Goal: Task Accomplishment & Management: Complete application form

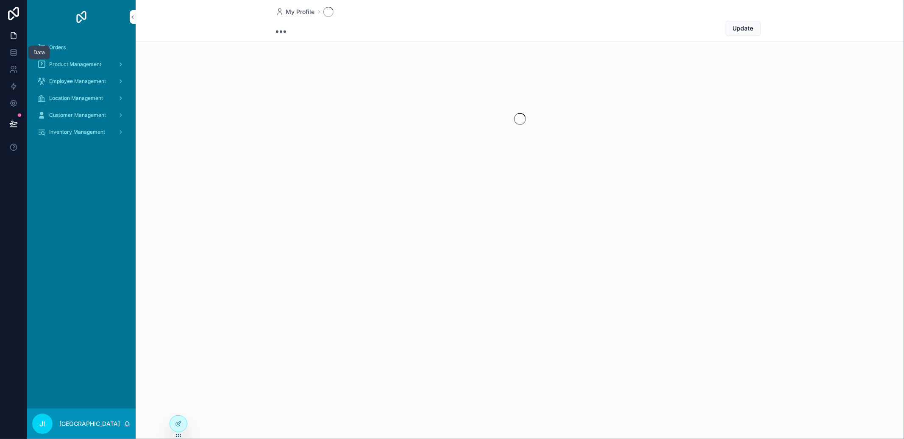
click at [13, 54] on icon at bounding box center [13, 52] width 8 height 8
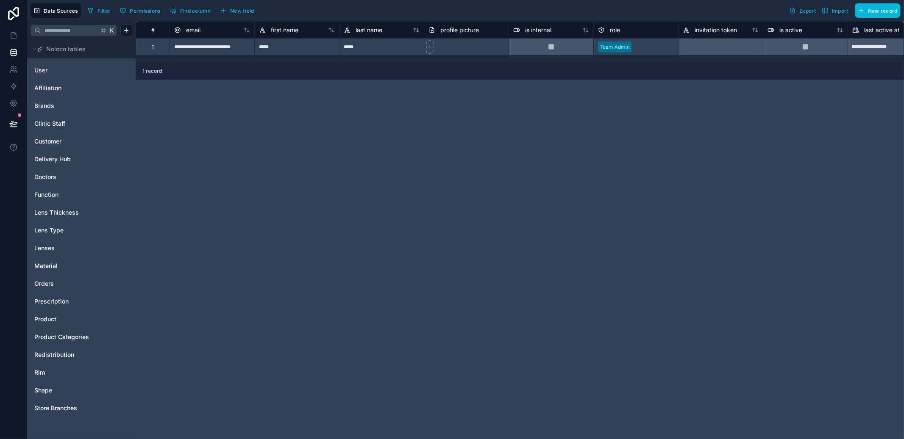
click at [53, 316] on span "Product" at bounding box center [45, 319] width 22 height 8
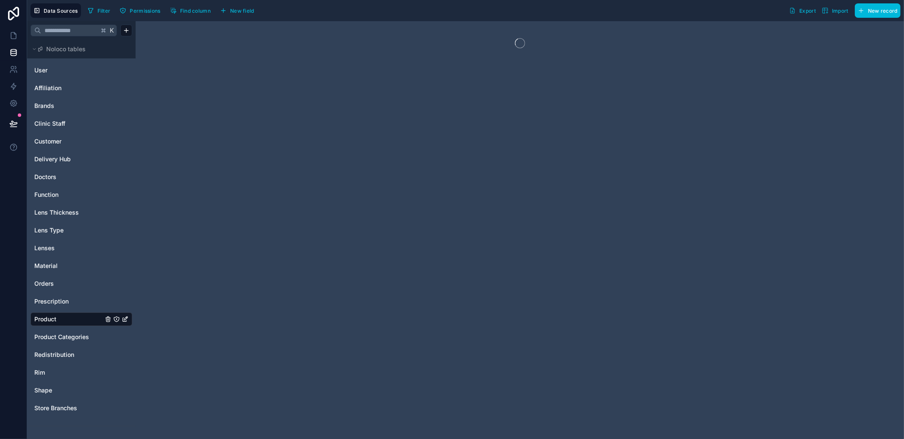
click at [55, 157] on span "Delivery Hub" at bounding box center [52, 159] width 36 height 8
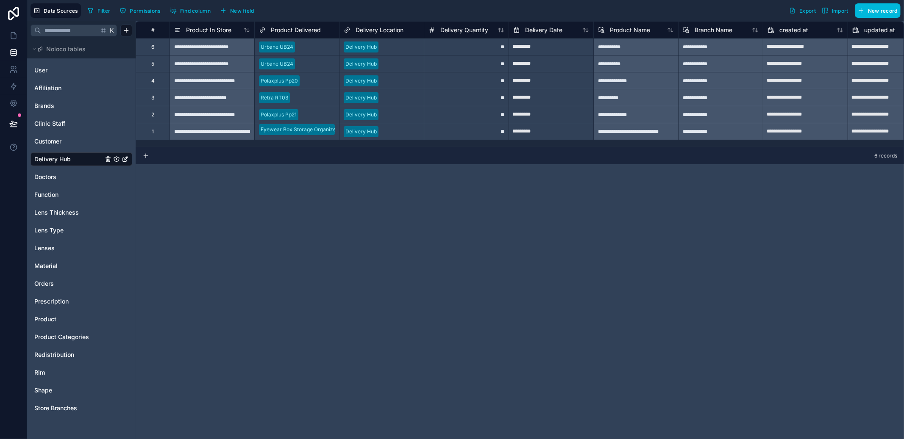
click at [55, 324] on div "Product" at bounding box center [82, 320] width 102 height 14
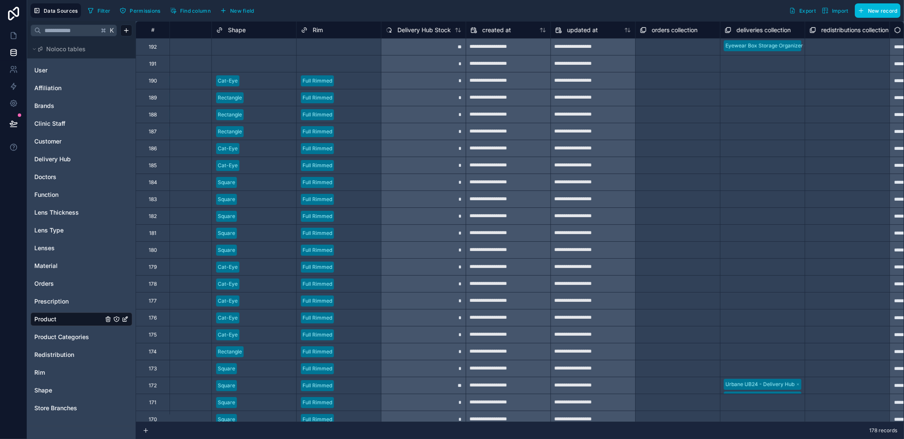
scroll to position [0, 545]
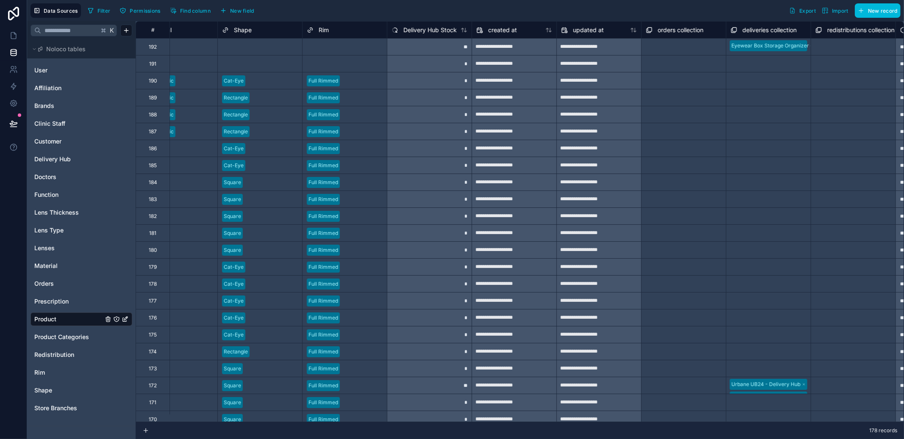
click at [186, 12] on span "Find column" at bounding box center [195, 11] width 31 height 6
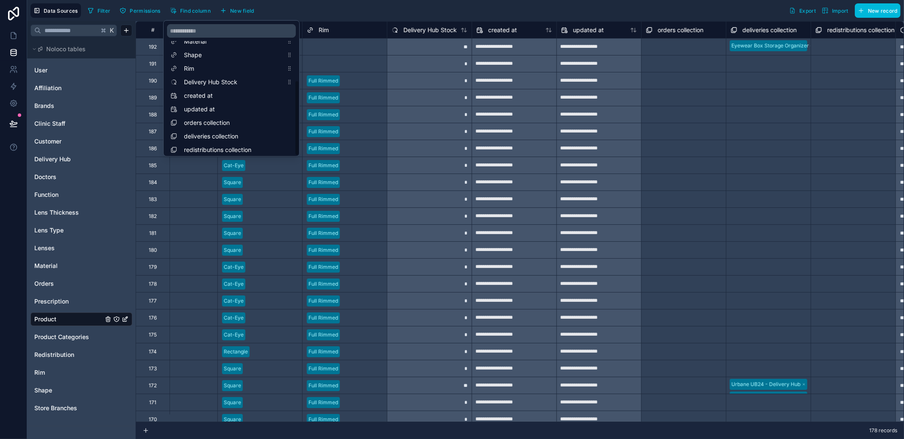
scroll to position [88, 0]
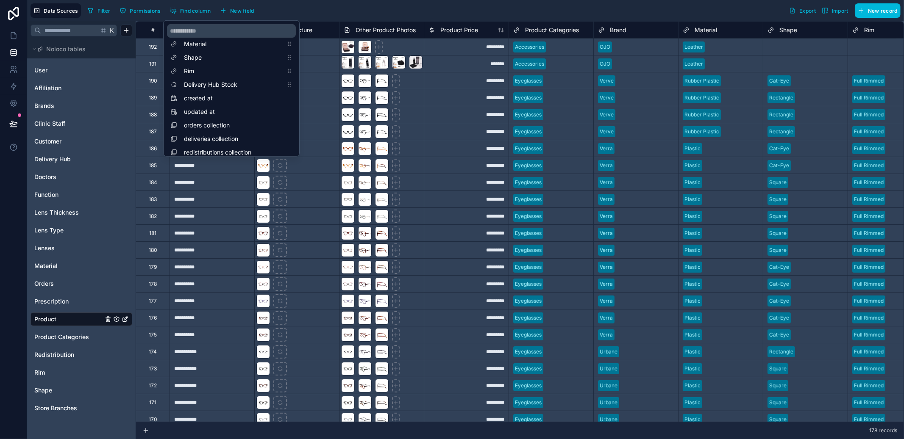
click at [507, 8] on div "Filter Permissions Find column New field Export Import New record" at bounding box center [492, 10] width 816 height 14
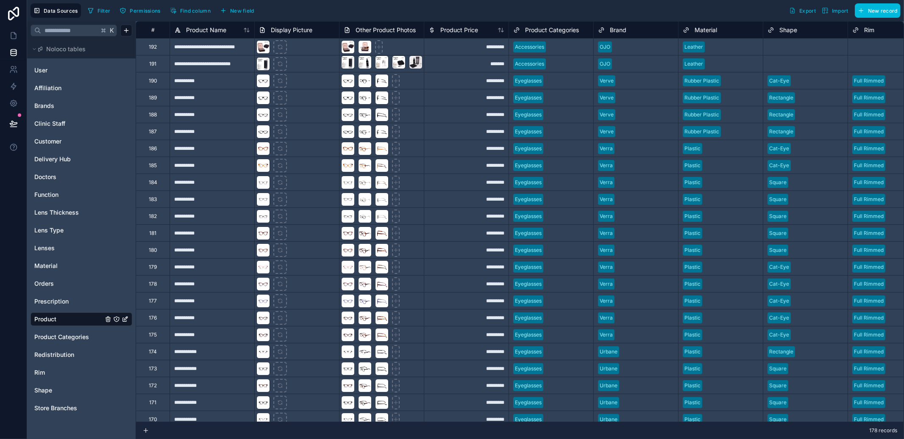
click at [73, 353] on span "Redistribution" at bounding box center [54, 355] width 40 height 8
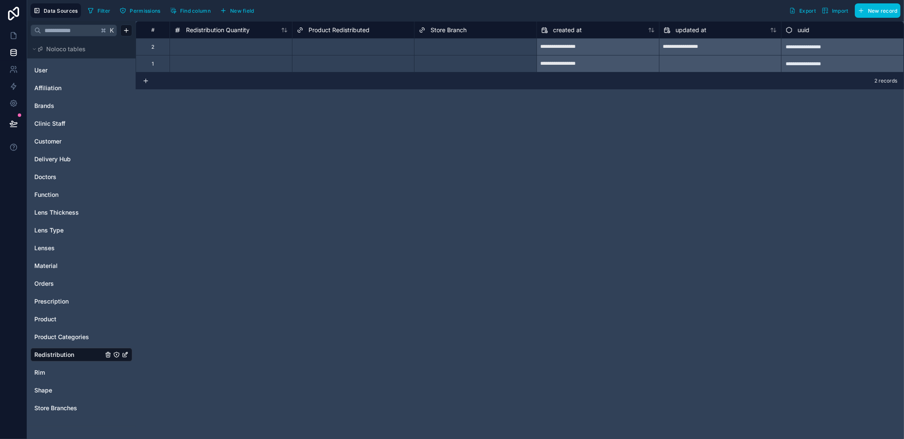
click at [355, 49] on div "Select a Product Redistributed" at bounding box center [333, 47] width 73 height 7
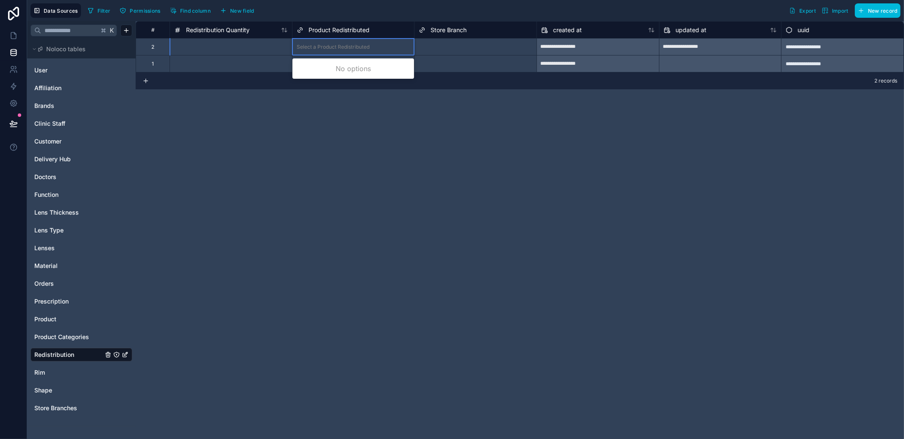
click at [355, 49] on div "Select a Product Redistributed" at bounding box center [333, 47] width 73 height 7
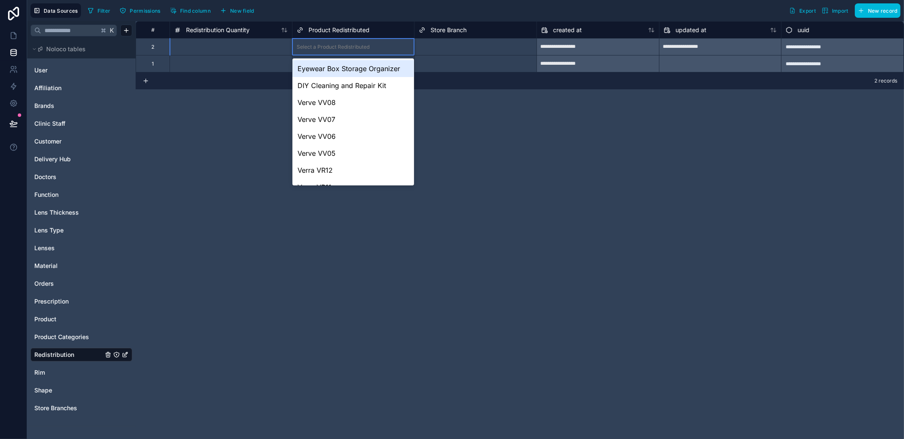
click at [355, 49] on div "Select a Product Redistributed" at bounding box center [333, 47] width 73 height 7
click at [469, 49] on div "Select a Store Branch" at bounding box center [445, 47] width 53 height 7
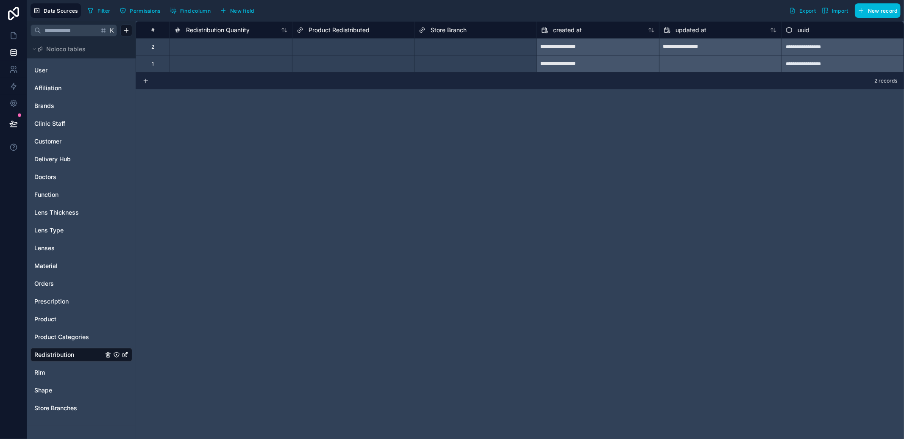
click at [363, 19] on div "Data Sources Filter Permissions Find column New field Export Import New record" at bounding box center [465, 10] width 877 height 21
click at [16, 40] on link at bounding box center [13, 35] width 27 height 17
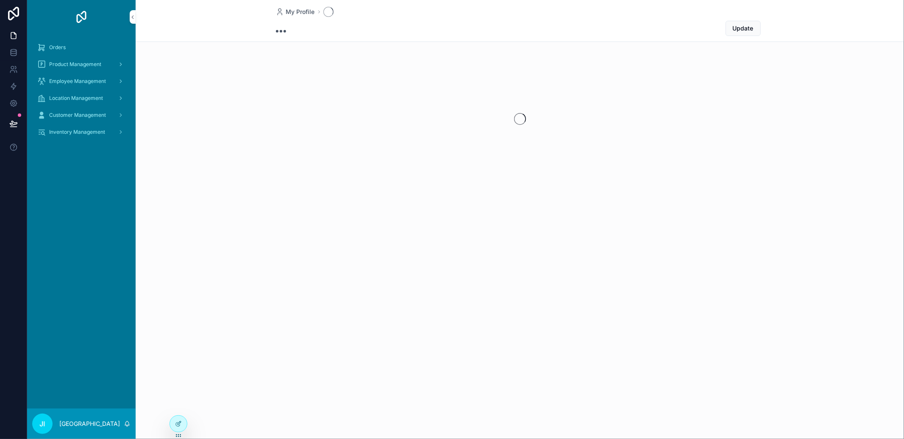
click at [75, 130] on span "Inventory Management" at bounding box center [77, 132] width 56 height 7
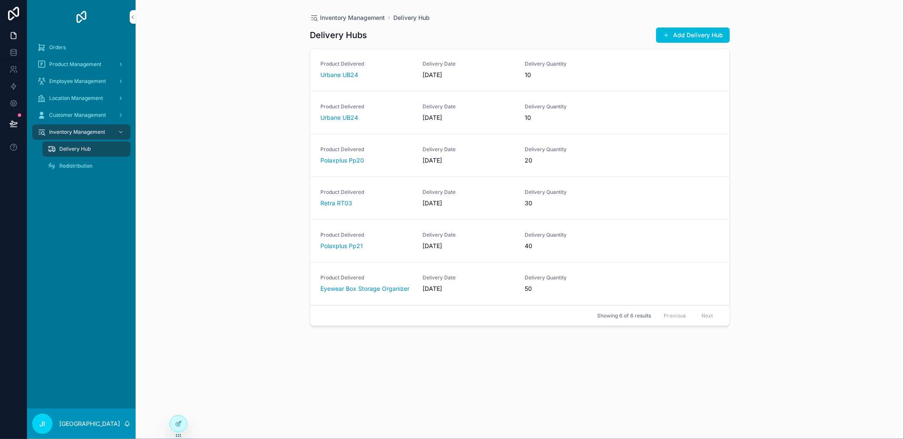
click at [72, 164] on span "Redistribution" at bounding box center [75, 166] width 33 height 7
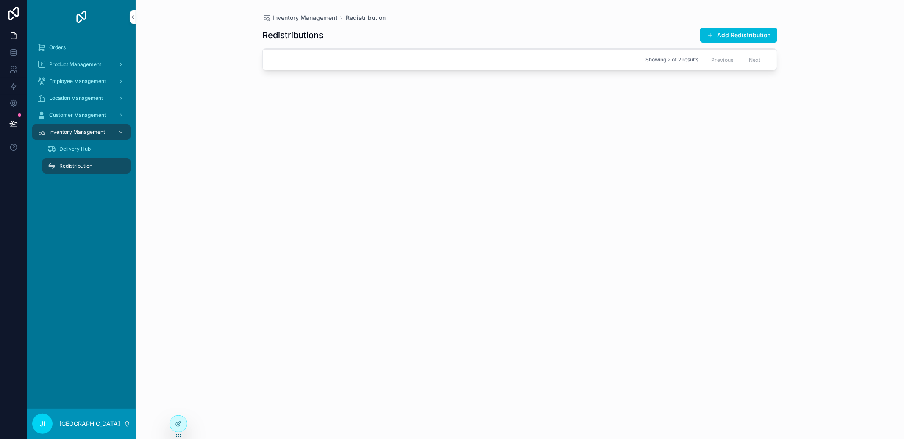
click at [177, 418] on div at bounding box center [178, 424] width 17 height 16
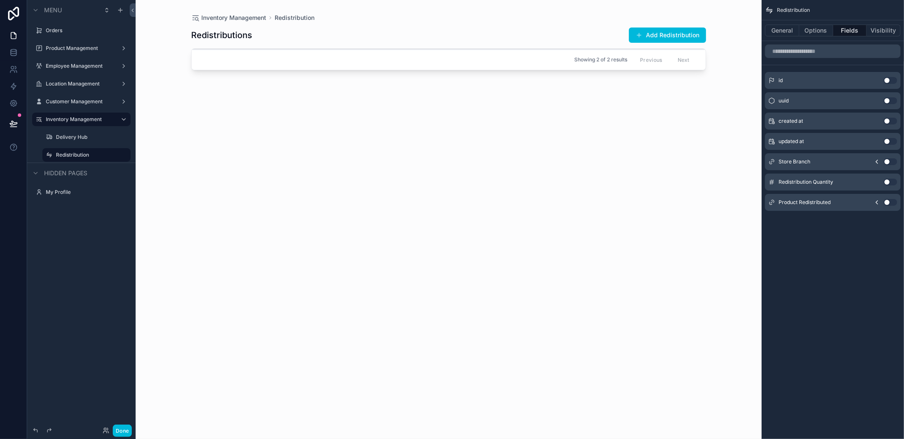
click at [888, 201] on button "Use setting" at bounding box center [890, 202] width 14 height 7
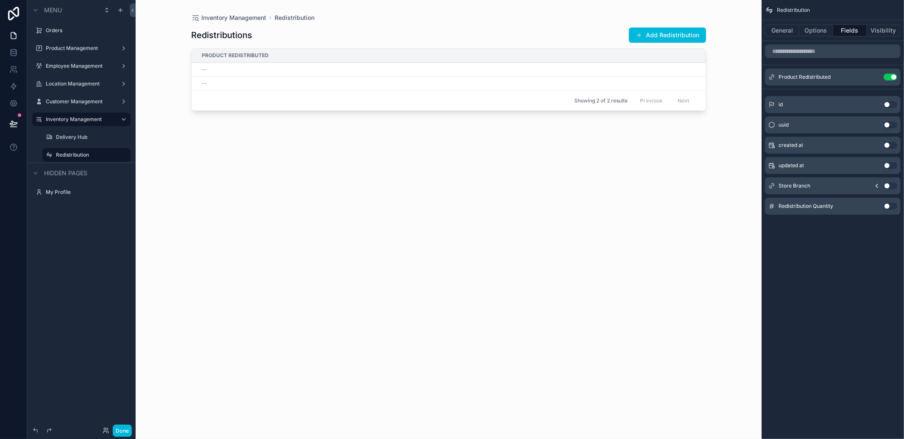
click at [660, 37] on div "scrollable content" at bounding box center [449, 214] width 542 height 429
click at [660, 38] on button "Add Redistribution" at bounding box center [667, 35] width 77 height 15
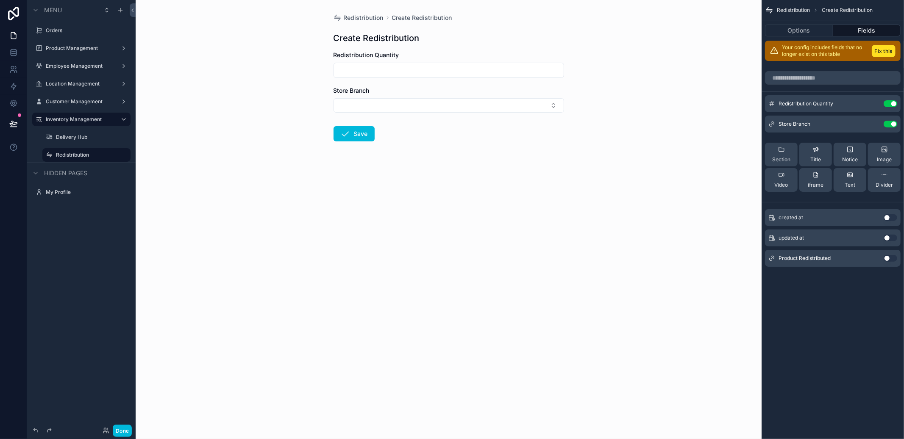
click at [452, 71] on input "scrollable content" at bounding box center [449, 70] width 230 height 12
click at [881, 54] on button "Fix this" at bounding box center [883, 51] width 24 height 12
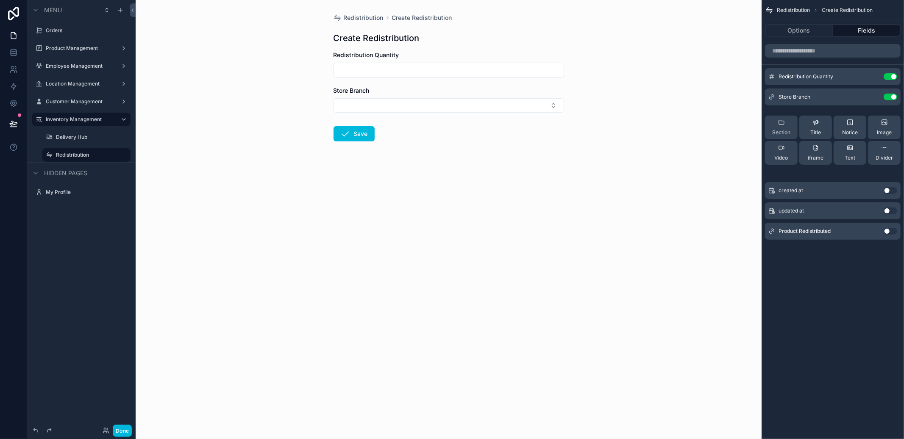
click at [891, 233] on button "Use setting" at bounding box center [890, 231] width 14 height 7
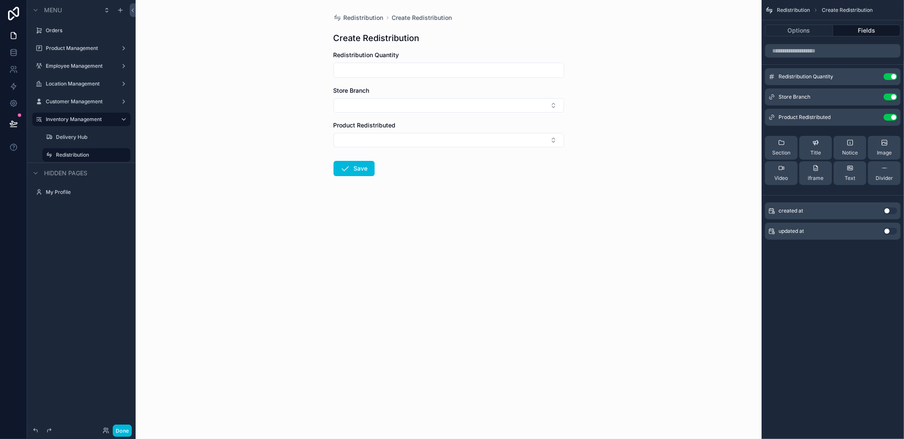
click at [491, 136] on button "Select Button" at bounding box center [448, 140] width 230 height 14
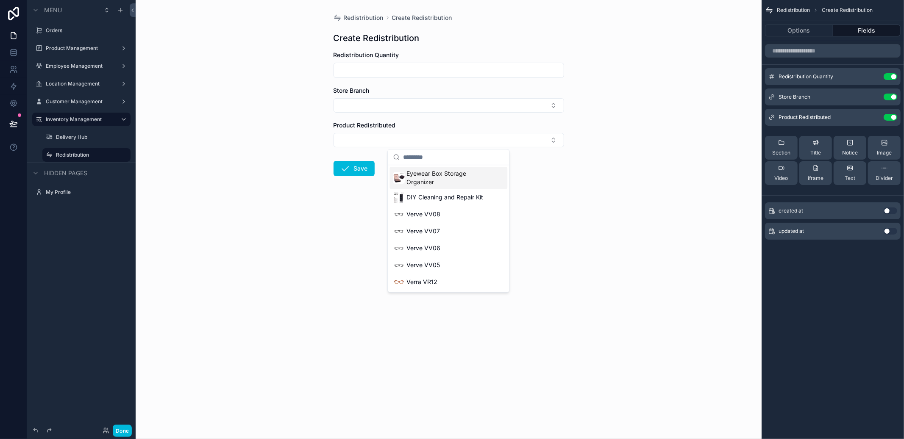
click at [491, 136] on button "Select Button" at bounding box center [448, 140] width 230 height 14
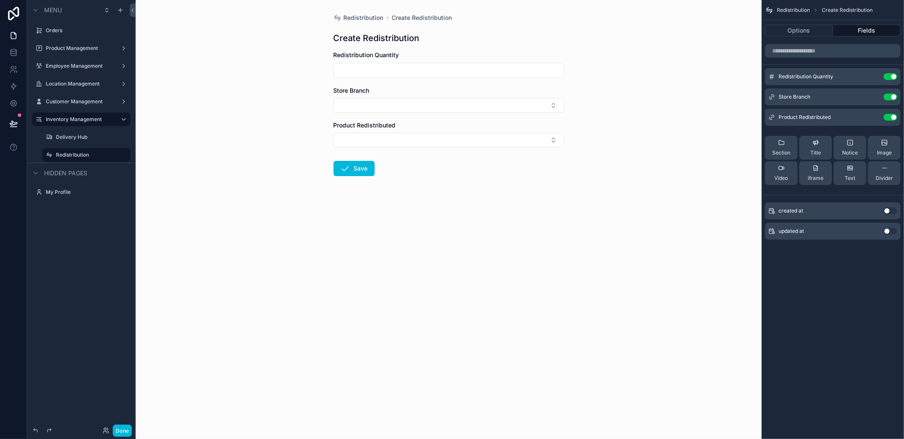
click at [0, 0] on icon "scrollable content" at bounding box center [0, 0] width 0 height 0
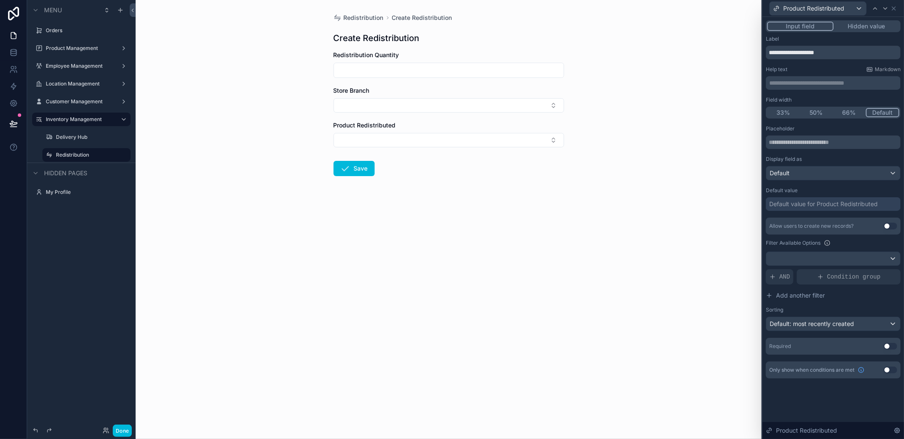
click at [841, 140] on input "text" at bounding box center [833, 143] width 135 height 14
click at [844, 129] on div "Placeholder" at bounding box center [833, 128] width 135 height 7
click at [820, 251] on div "Allow users to create new records? Use setting Filter Available Options AND Con…" at bounding box center [833, 275] width 135 height 114
click at [820, 255] on div at bounding box center [833, 259] width 134 height 14
click at [820, 255] on div at bounding box center [832, 219] width 141 height 439
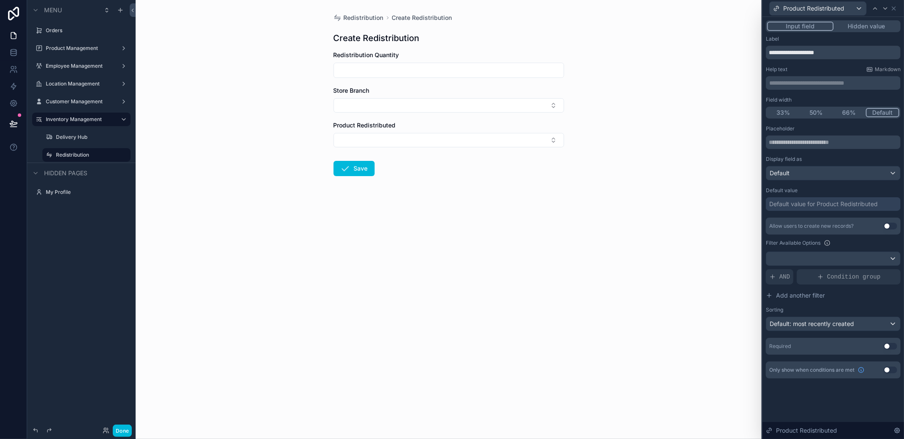
click at [829, 285] on div "Allow users to create new records? Use setting Filter Available Options AND Con…" at bounding box center [833, 275] width 135 height 114
click at [831, 281] on div "Condition group" at bounding box center [848, 276] width 104 height 15
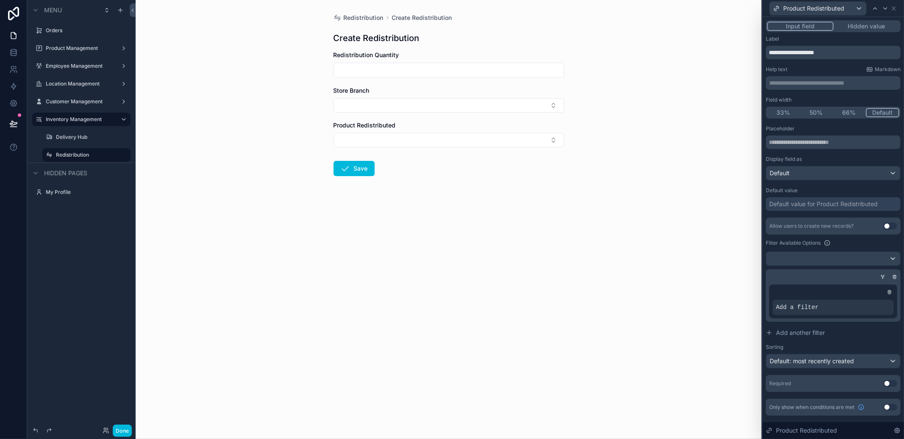
click at [846, 306] on div "Add a filter" at bounding box center [832, 307] width 121 height 15
click at [0, 0] on div at bounding box center [0, 0] width 0 height 0
click at [688, 293] on span "Select a field" at bounding box center [686, 294] width 36 height 7
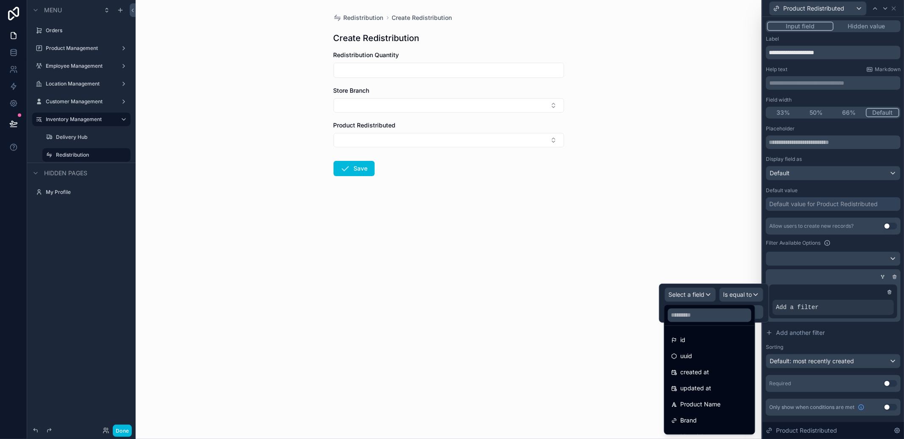
click at [704, 336] on div "id" at bounding box center [709, 341] width 77 height 10
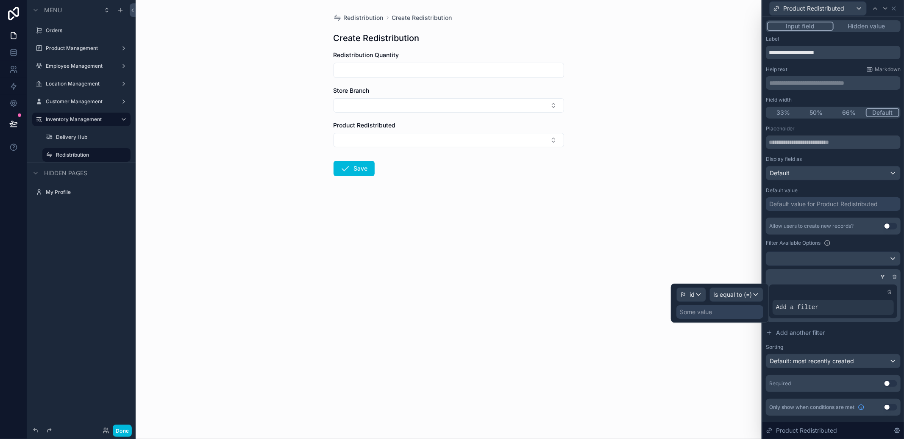
click at [710, 295] on div "Is equal to (=)" at bounding box center [736, 295] width 53 height 14
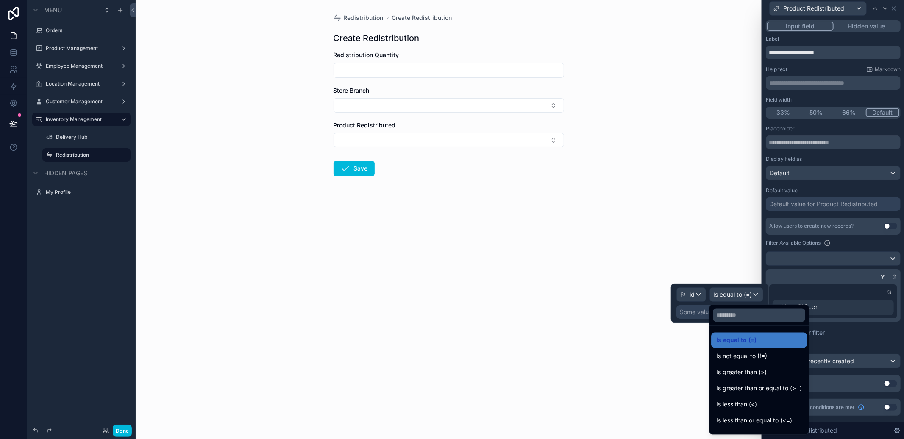
click at [709, 295] on div at bounding box center [720, 303] width 98 height 39
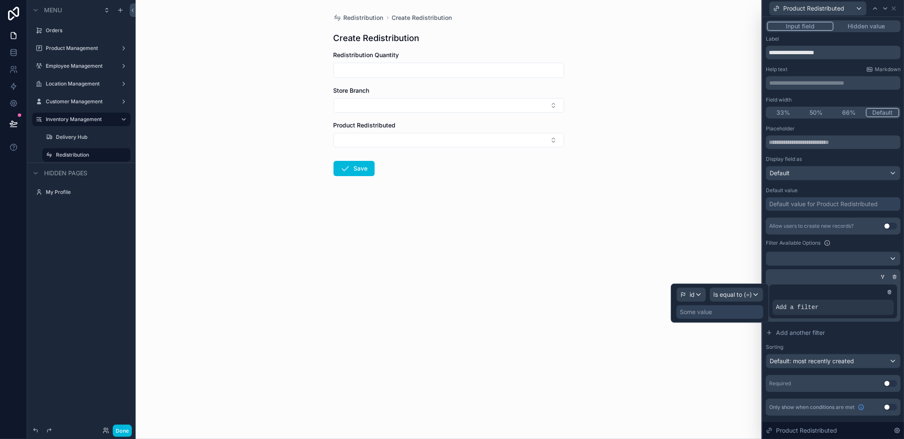
click at [891, 292] on icon at bounding box center [889, 292] width 3 height 3
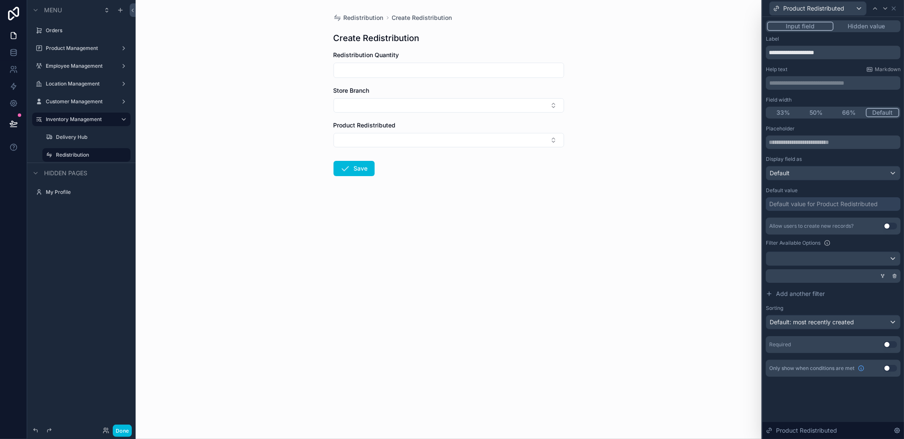
click at [891, 274] on div at bounding box center [894, 276] width 8 height 8
click at [892, 275] on icon at bounding box center [894, 276] width 5 height 5
click at [890, 257] on div at bounding box center [833, 259] width 134 height 14
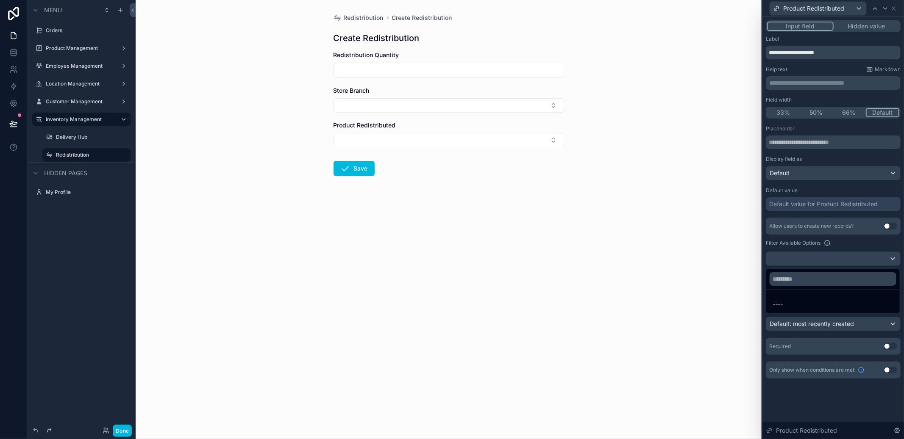
click at [887, 260] on div at bounding box center [832, 219] width 141 height 439
click at [864, 273] on span "Condition group" at bounding box center [853, 277] width 53 height 8
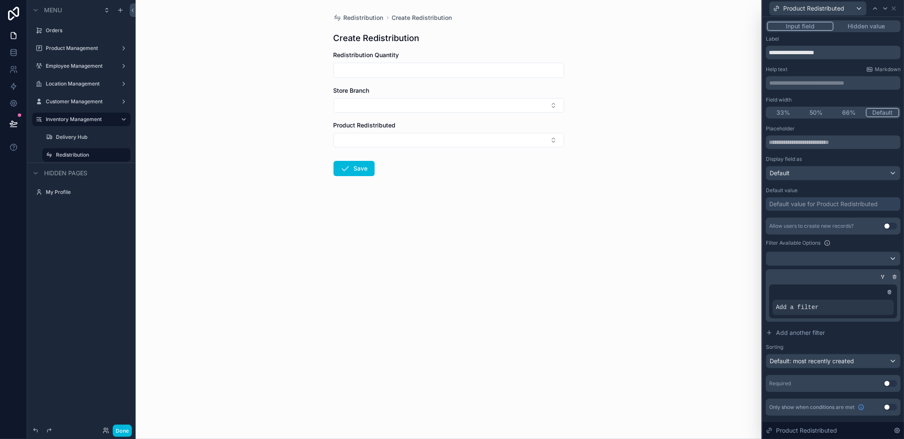
click at [811, 314] on div "Add a filter" at bounding box center [832, 307] width 121 height 15
click at [0, 0] on div at bounding box center [0, 0] width 0 height 0
click at [699, 299] on div "Select a field" at bounding box center [690, 295] width 50 height 14
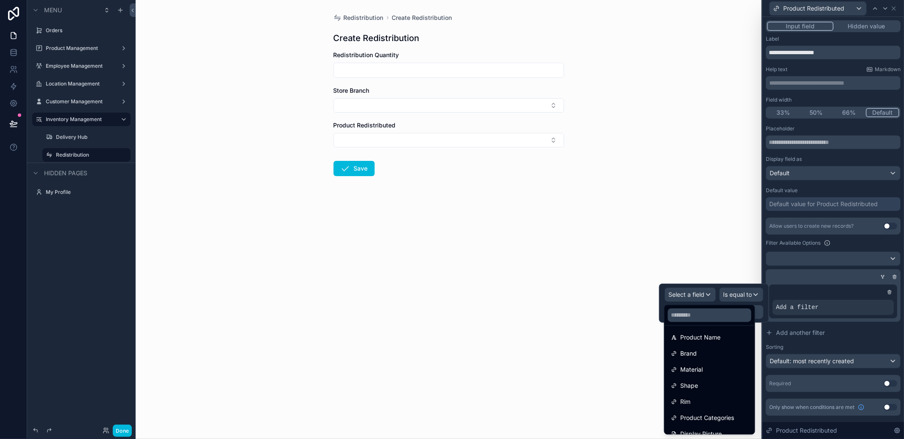
scroll to position [172, 0]
click at [735, 256] on div "Redistribution Create Redistribution Create Redistribution Redistribution Quant…" at bounding box center [449, 219] width 626 height 439
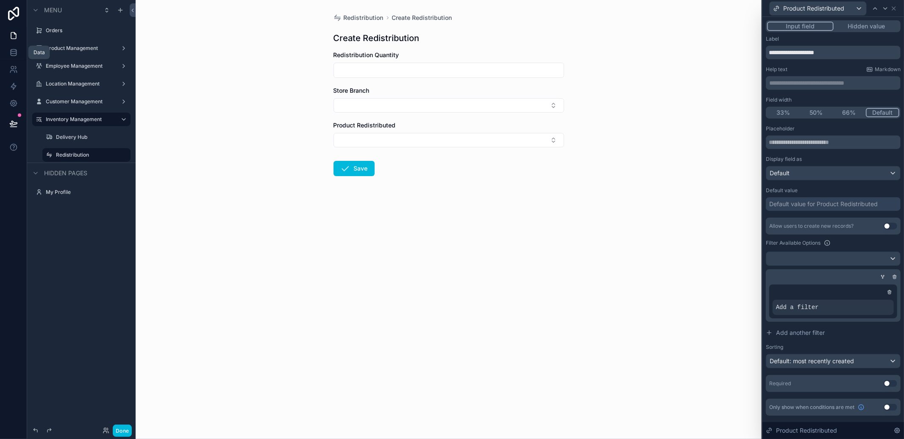
click at [16, 58] on link at bounding box center [13, 52] width 27 height 17
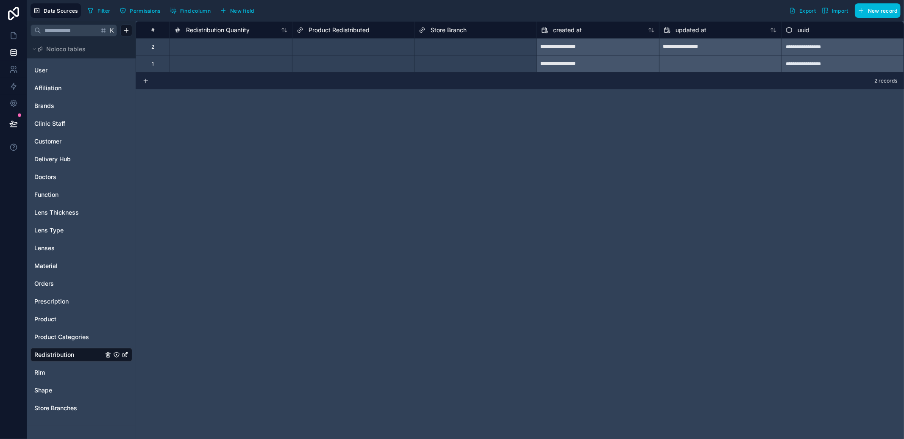
click at [53, 158] on span "Delivery Hub" at bounding box center [52, 159] width 36 height 8
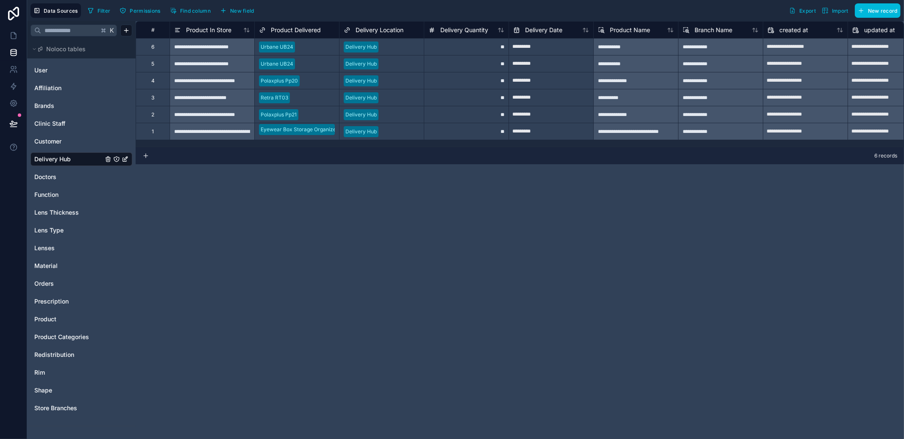
click at [45, 313] on div "Product" at bounding box center [82, 320] width 102 height 14
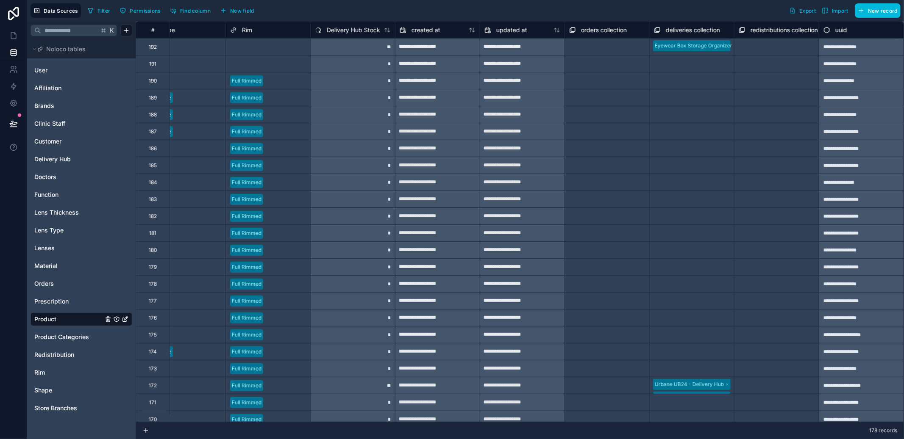
scroll to position [0, 445]
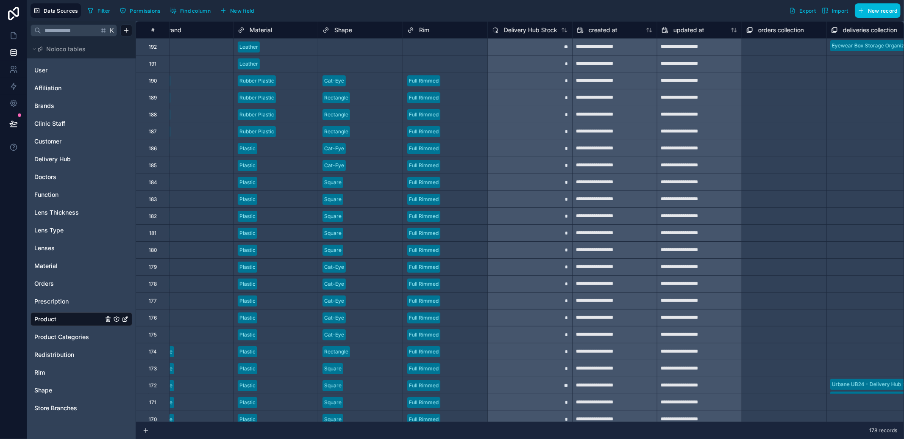
click at [234, 9] on span "New field" at bounding box center [242, 11] width 24 height 6
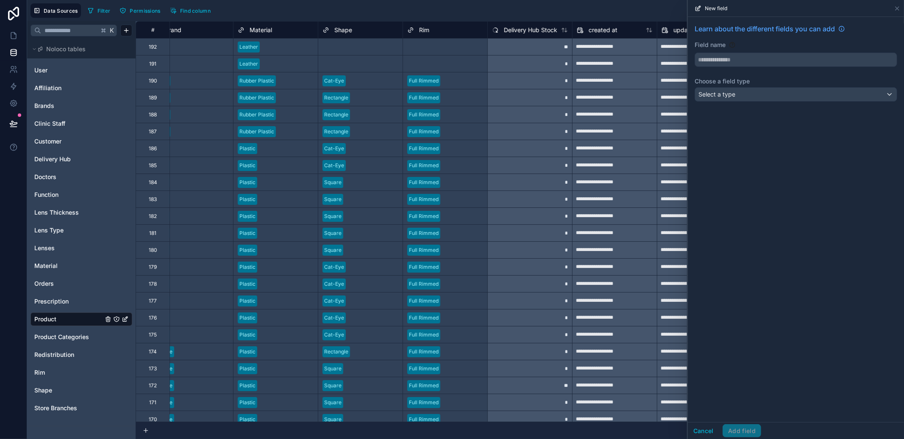
click at [739, 99] on div "Select a type" at bounding box center [796, 95] width 202 height 14
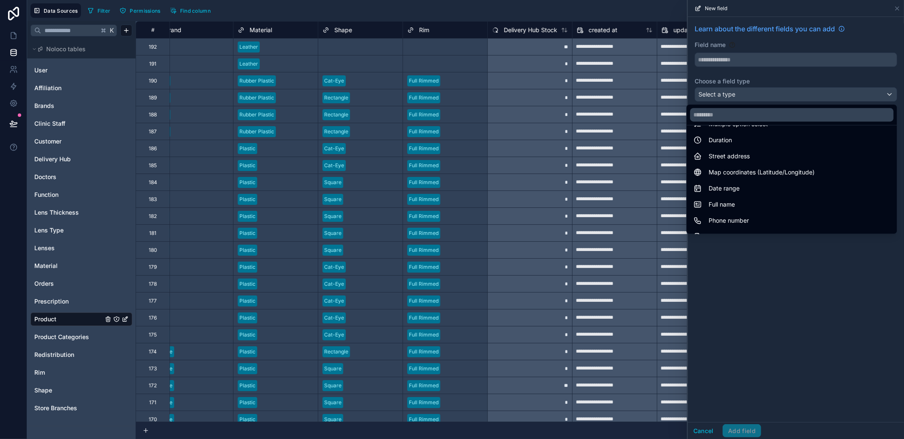
scroll to position [246, 0]
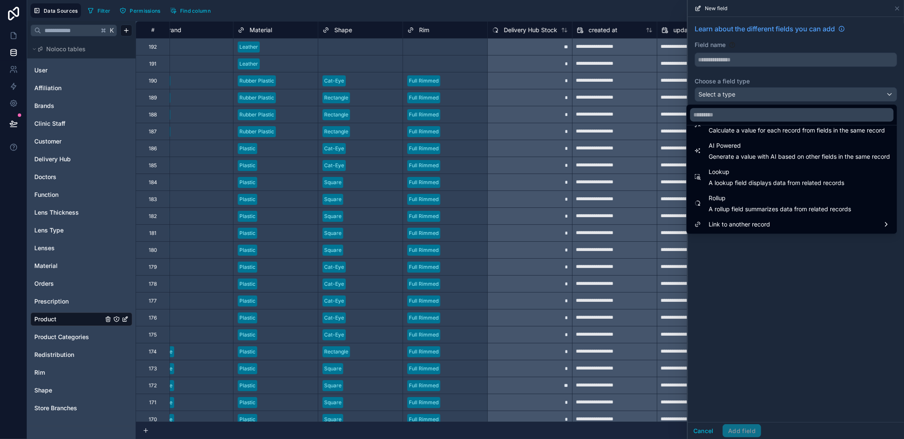
click at [756, 169] on span "Lookup" at bounding box center [776, 172] width 136 height 10
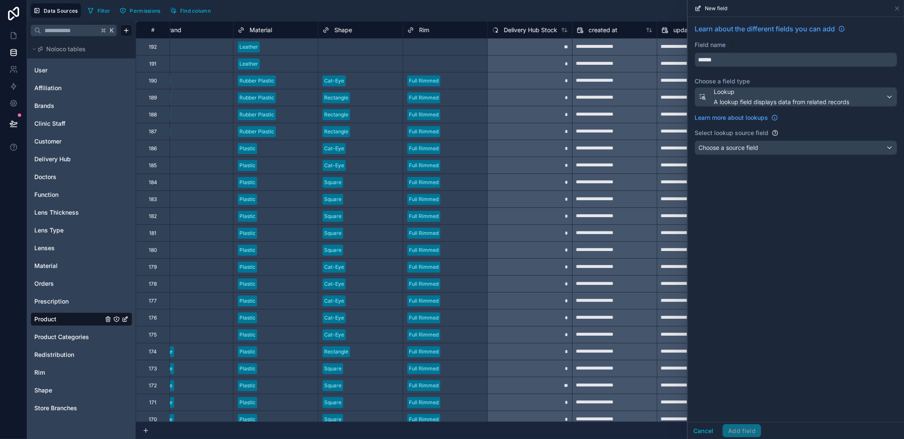
type input "******"
click at [763, 156] on div "Learn about the different fields you can add Field name ****** Choose a field t…" at bounding box center [796, 91] width 216 height 148
click at [766, 152] on div "Choose a source field" at bounding box center [796, 148] width 202 height 14
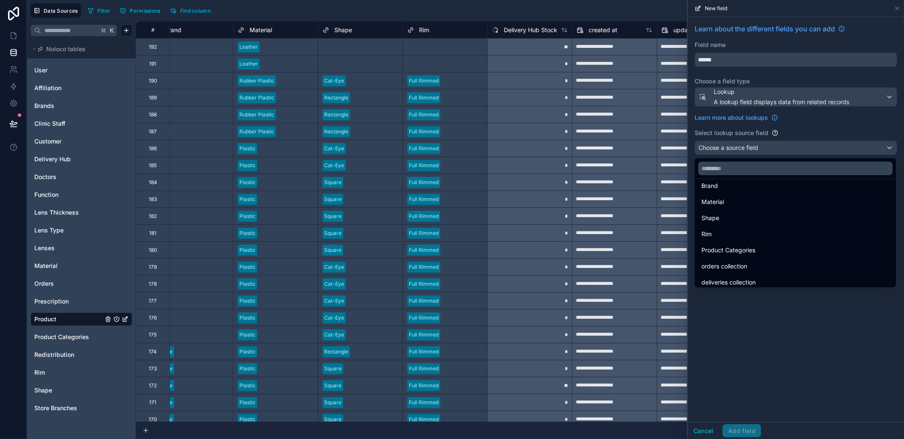
scroll to position [28, 0]
click at [743, 259] on span "deliveries collection" at bounding box center [728, 263] width 54 height 10
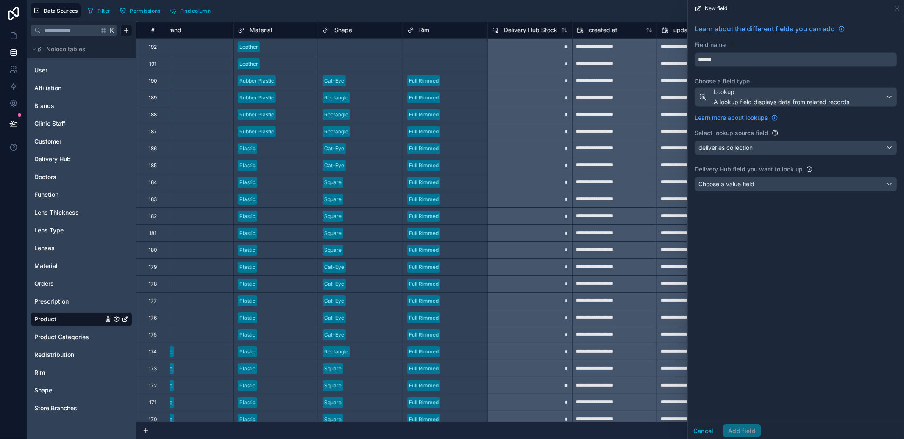
click at [748, 175] on div "Learn about the different fields you can add Field name ****** Choose a field t…" at bounding box center [796, 109] width 216 height 185
click at [747, 186] on span "Choose a value field" at bounding box center [726, 183] width 56 height 7
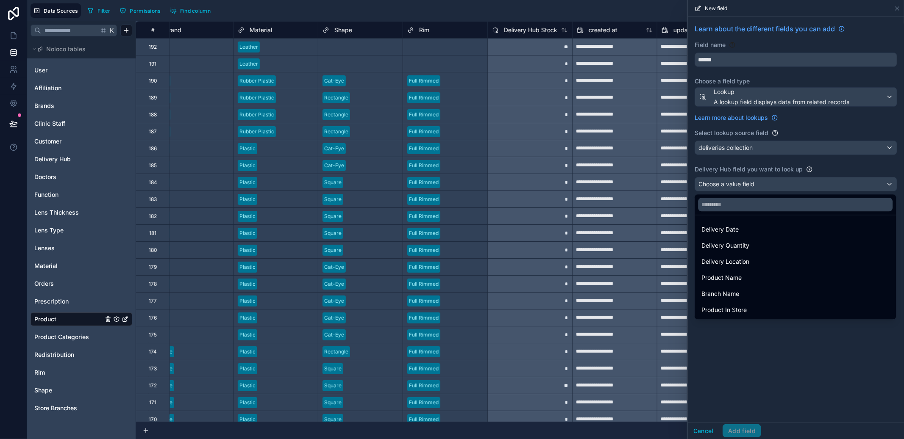
click at [57, 153] on div "Delivery Hub" at bounding box center [82, 160] width 102 height 14
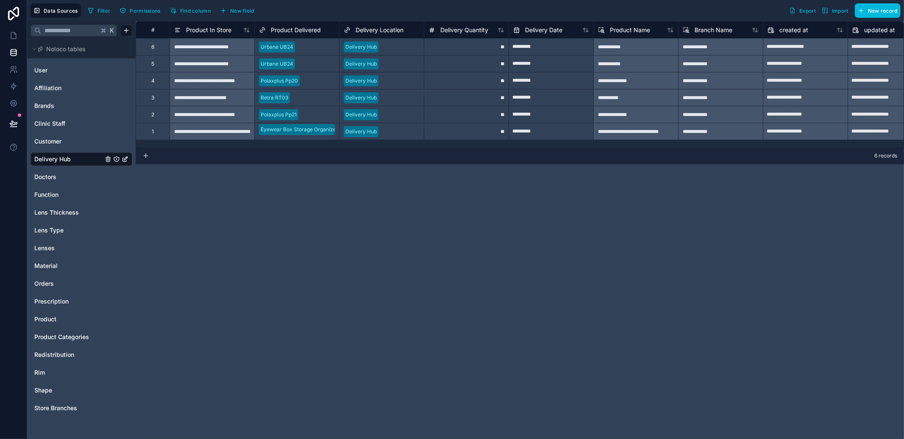
click at [56, 320] on span "Product" at bounding box center [45, 319] width 22 height 8
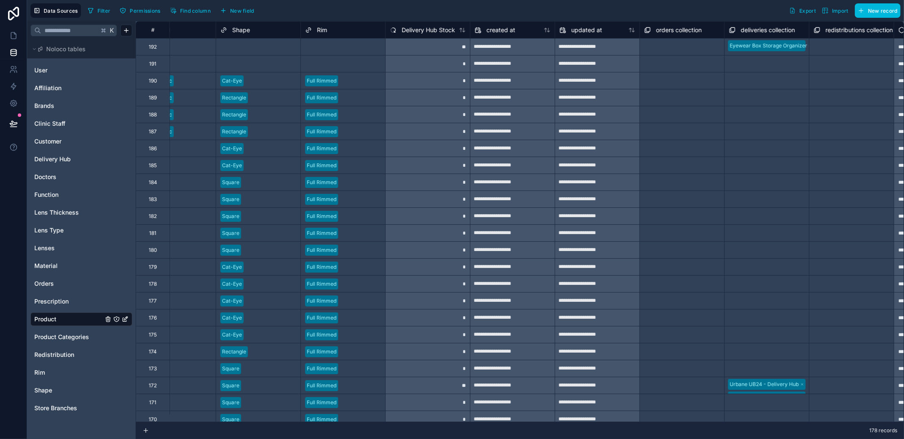
scroll to position [0, 629]
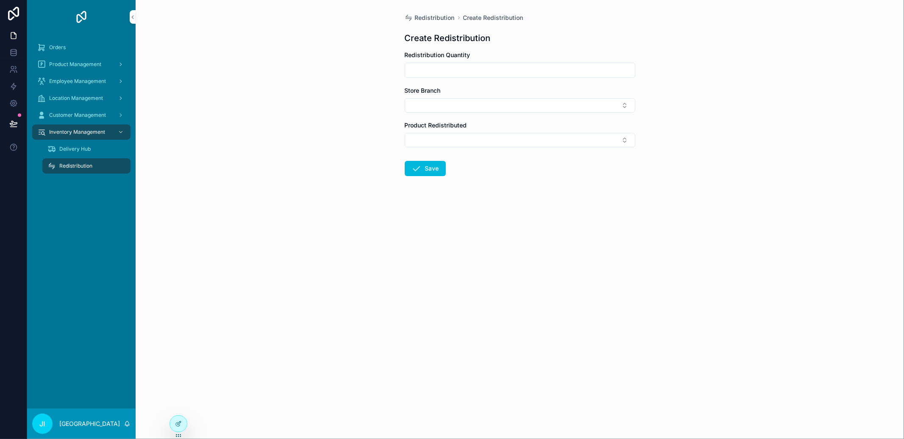
click at [180, 416] on div at bounding box center [178, 424] width 17 height 16
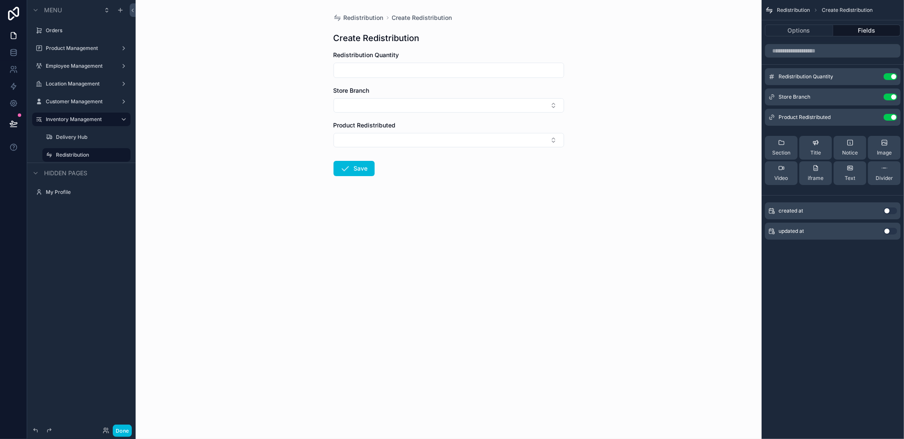
click at [0, 0] on icon "scrollable content" at bounding box center [0, 0] width 0 height 0
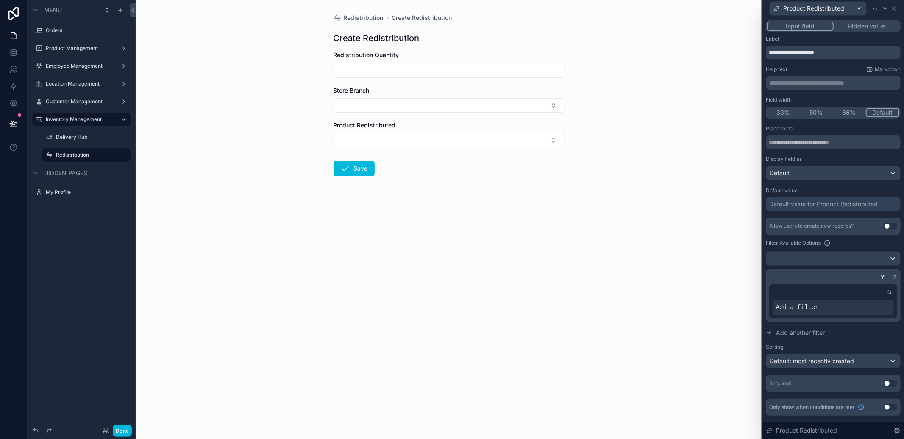
click at [0, 0] on div at bounding box center [0, 0] width 0 height 0
click at [698, 297] on span "Select a field" at bounding box center [686, 294] width 36 height 7
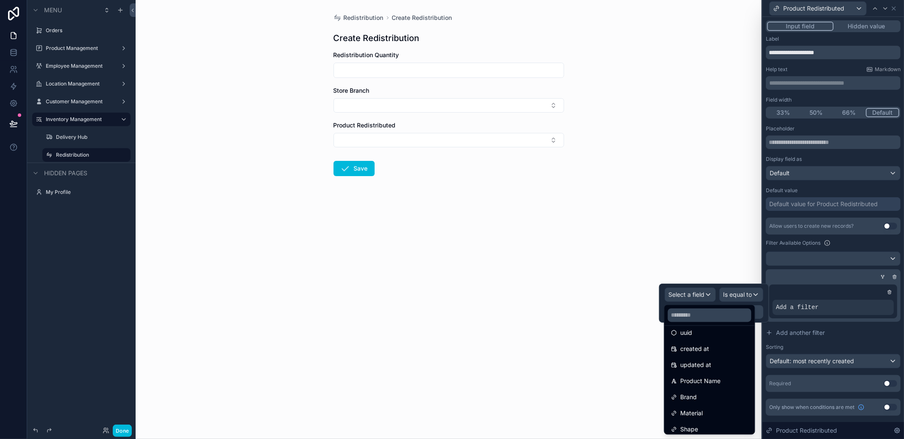
scroll to position [172, 0]
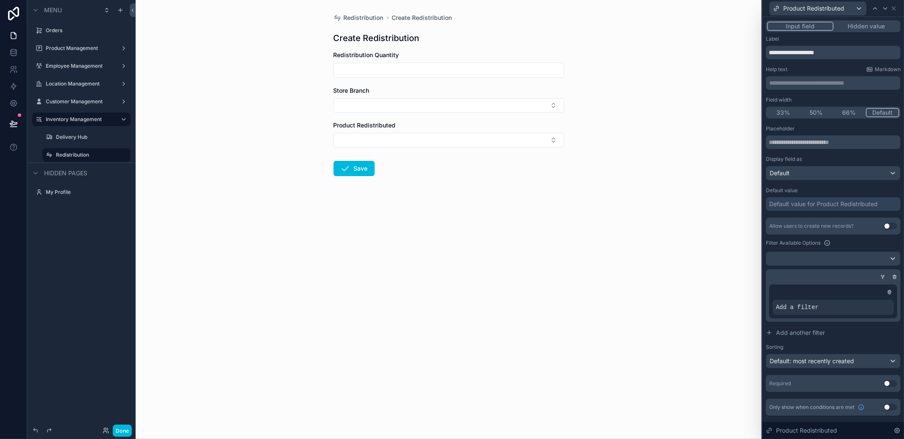
click at [605, 339] on div "Redistribution Create Redistribution Create Redistribution Redistribution Quant…" at bounding box center [449, 219] width 626 height 439
click at [0, 0] on div at bounding box center [0, 0] width 0 height 0
click at [685, 293] on span "Select a field" at bounding box center [686, 294] width 36 height 7
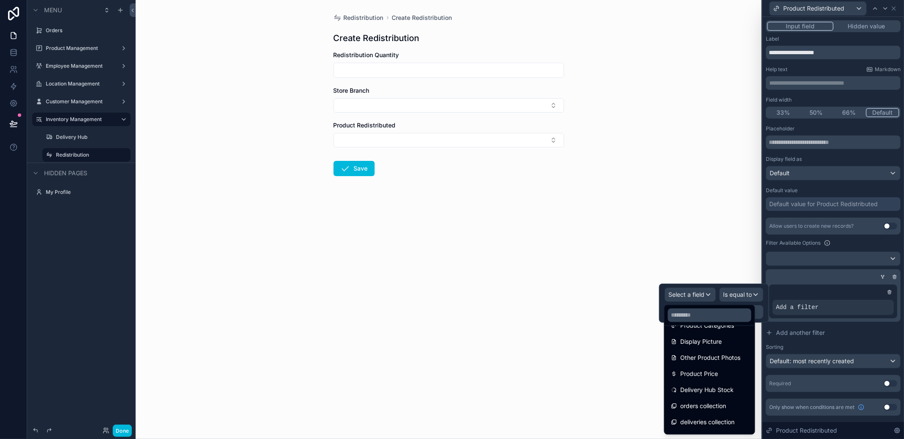
scroll to position [155, 0]
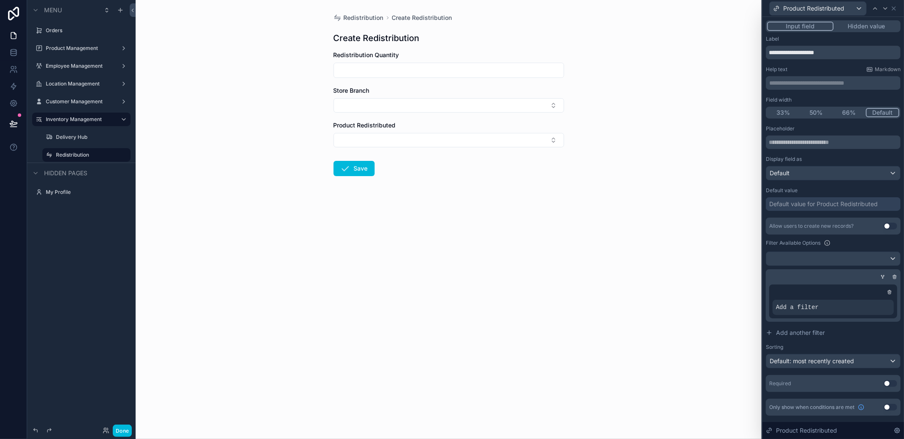
click at [621, 332] on div "Redistribution Create Redistribution Create Redistribution Redistribution Quant…" at bounding box center [449, 219] width 626 height 439
click at [892, 8] on icon at bounding box center [893, 8] width 7 height 7
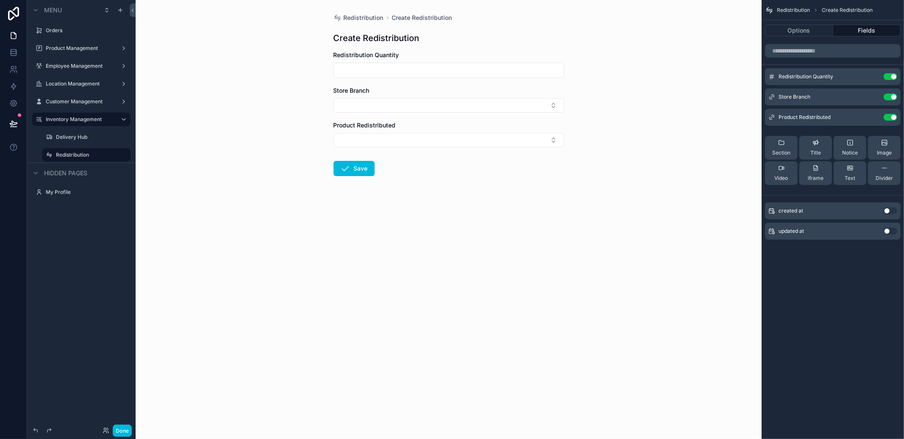
click at [847, 152] on span "Notice" at bounding box center [850, 153] width 16 height 7
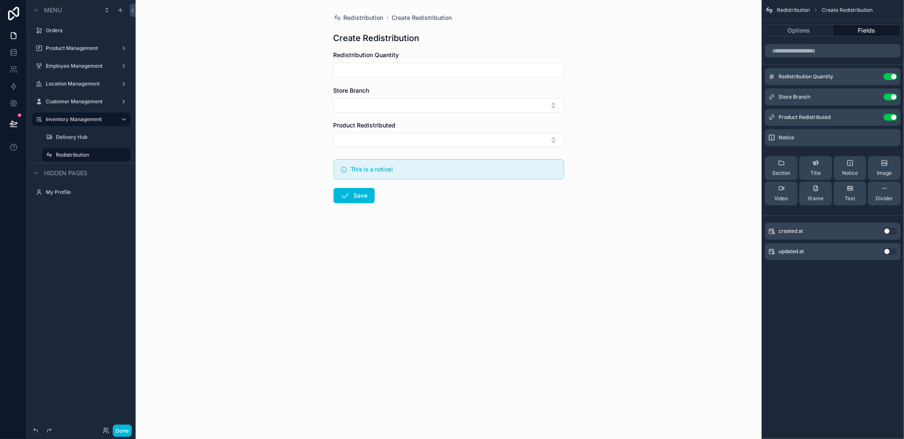
click at [0, 0] on icon "scrollable content" at bounding box center [0, 0] width 0 height 0
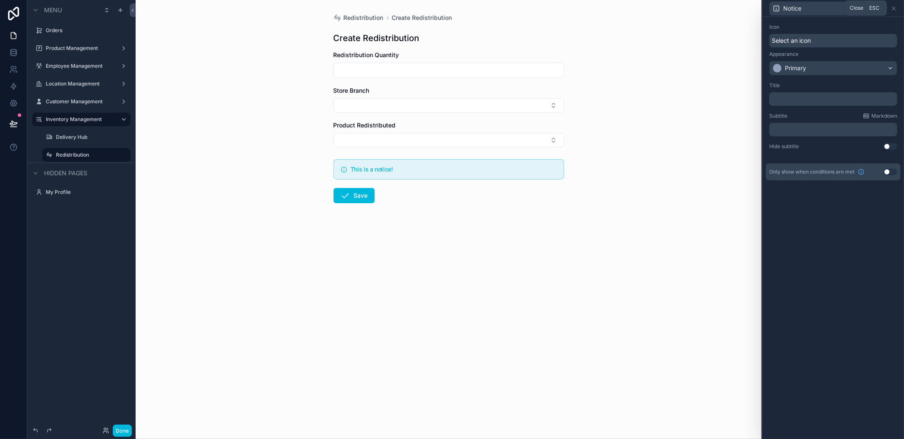
click at [894, 8] on icon at bounding box center [893, 8] width 3 height 3
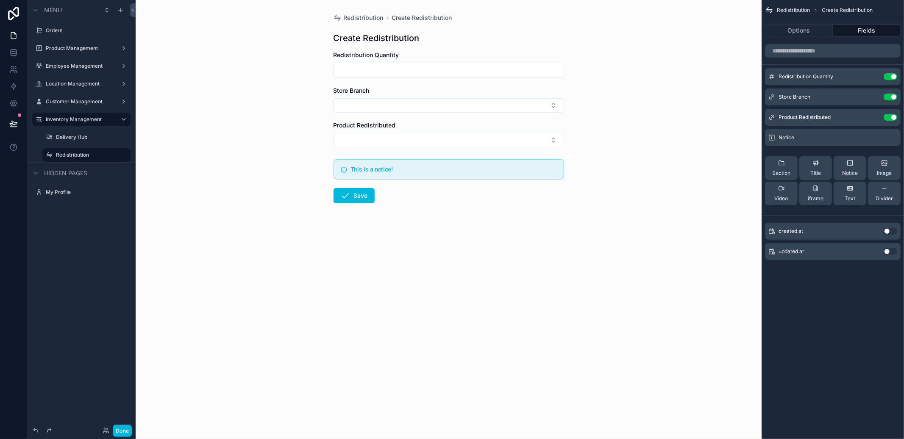
click at [0, 0] on icon "scrollable content" at bounding box center [0, 0] width 0 height 0
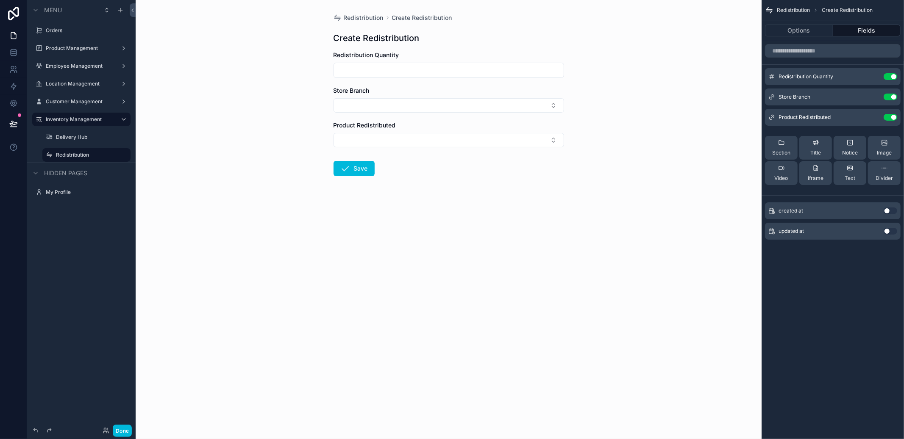
click at [859, 168] on button "Text" at bounding box center [849, 173] width 33 height 24
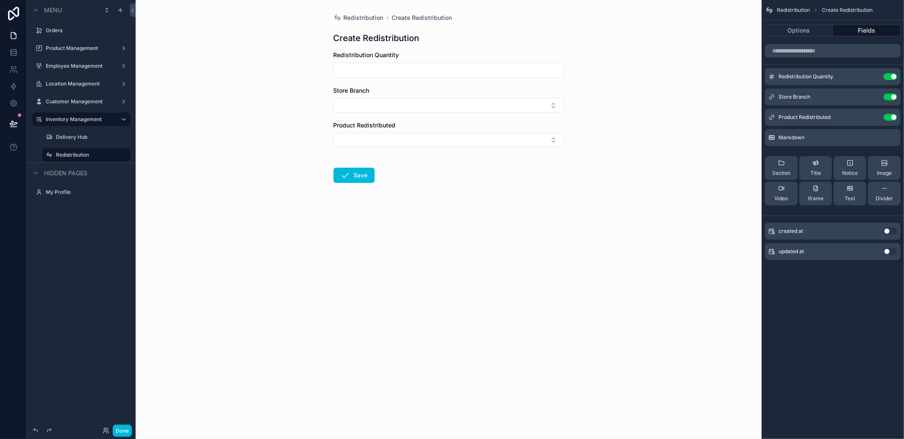
click at [0, 0] on icon "scrollable content" at bounding box center [0, 0] width 0 height 0
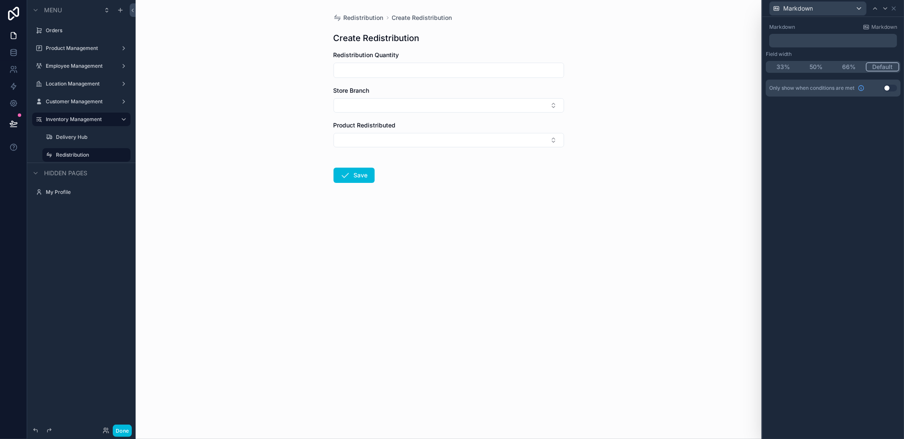
click at [840, 42] on p "﻿" at bounding box center [833, 40] width 123 height 8
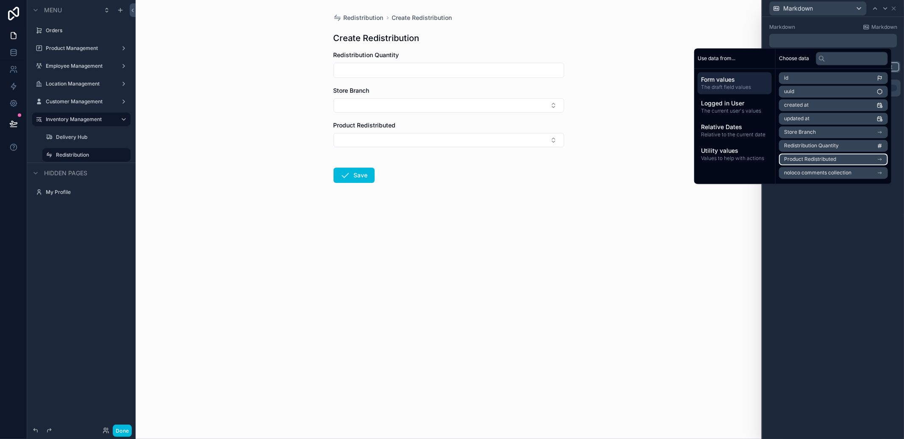
click at [828, 158] on span "Product Redistributed" at bounding box center [810, 159] width 52 height 7
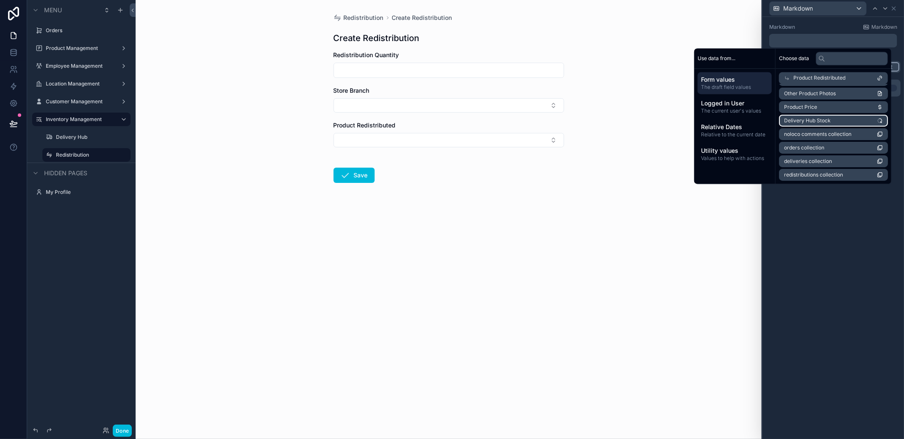
click at [826, 125] on li "Delivery Hub Stock" at bounding box center [833, 121] width 109 height 12
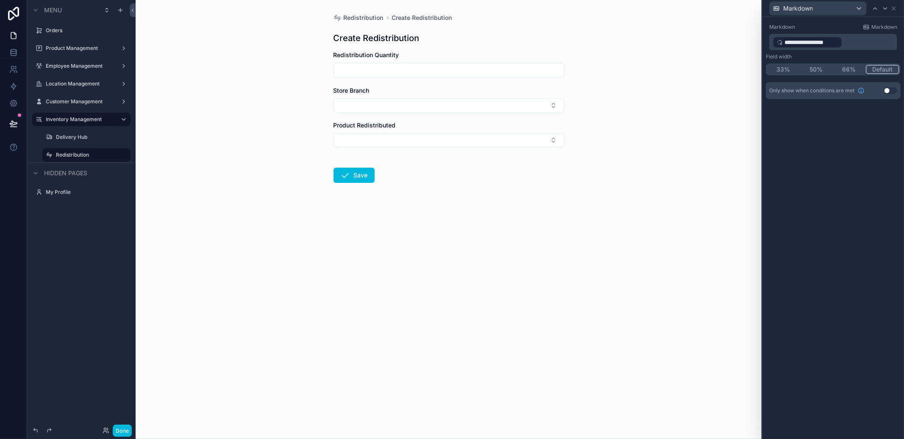
click at [693, 216] on div "Redistribution Create Redistribution Create Redistribution Redistribution Quant…" at bounding box center [449, 219] width 626 height 439
click at [895, 11] on icon at bounding box center [893, 8] width 7 height 7
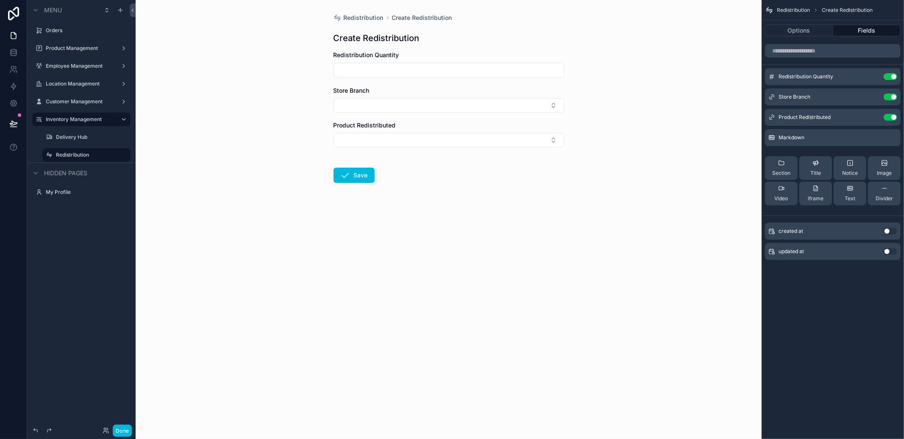
click at [119, 432] on button "Done" at bounding box center [122, 431] width 19 height 12
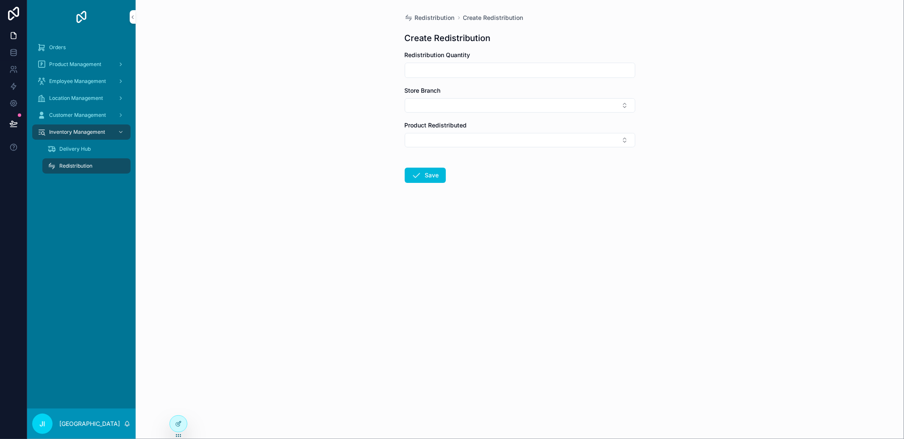
click at [479, 129] on div "Product Redistributed" at bounding box center [520, 125] width 230 height 8
click at [477, 137] on button "Select Button" at bounding box center [520, 140] width 230 height 14
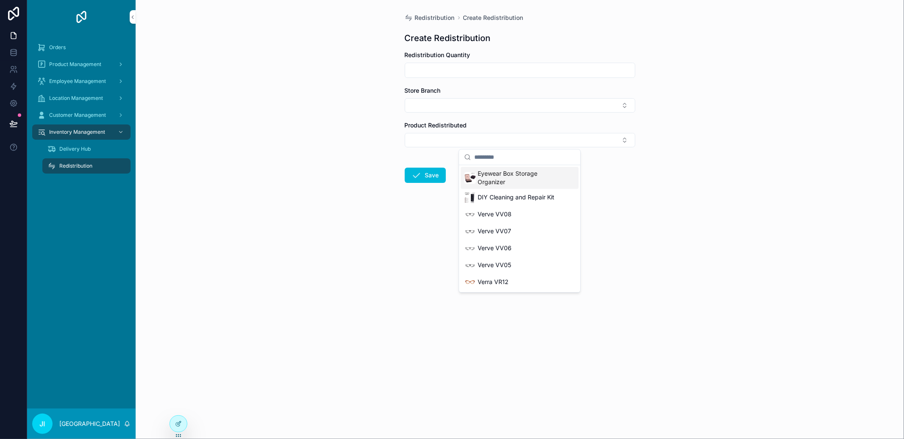
click at [477, 137] on button "Select Button" at bounding box center [520, 140] width 230 height 14
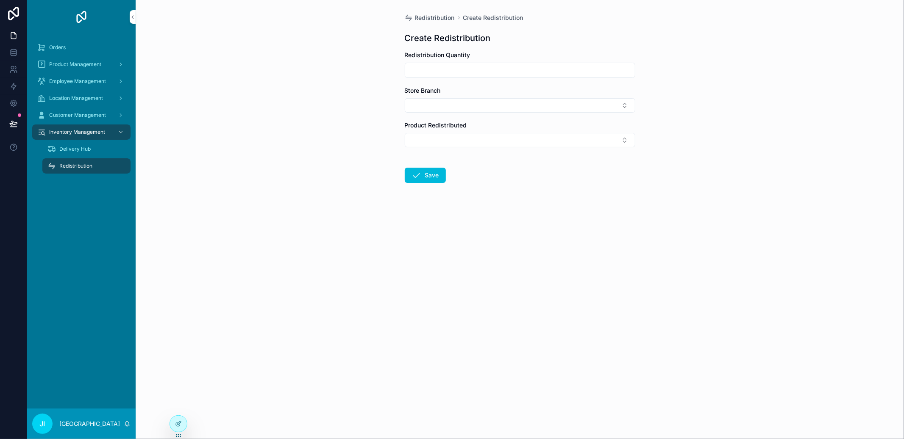
click at [179, 417] on div at bounding box center [178, 424] width 17 height 16
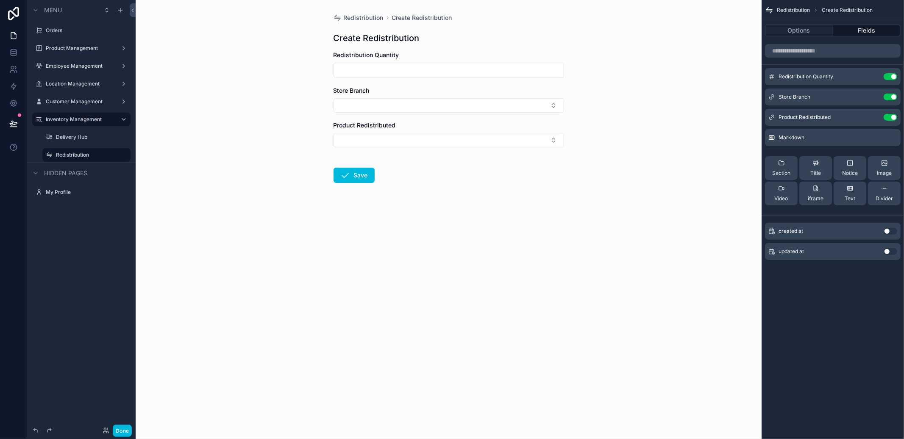
click at [0, 0] on icon "scrollable content" at bounding box center [0, 0] width 0 height 0
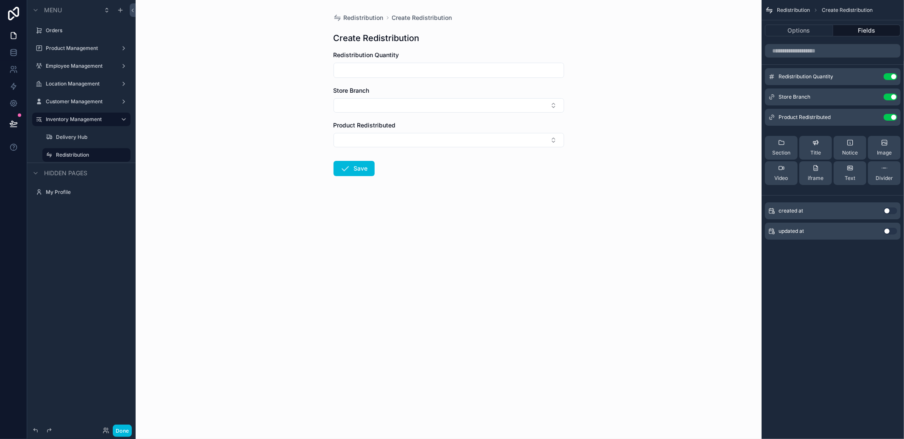
click at [855, 153] on span "Notice" at bounding box center [850, 153] width 16 height 7
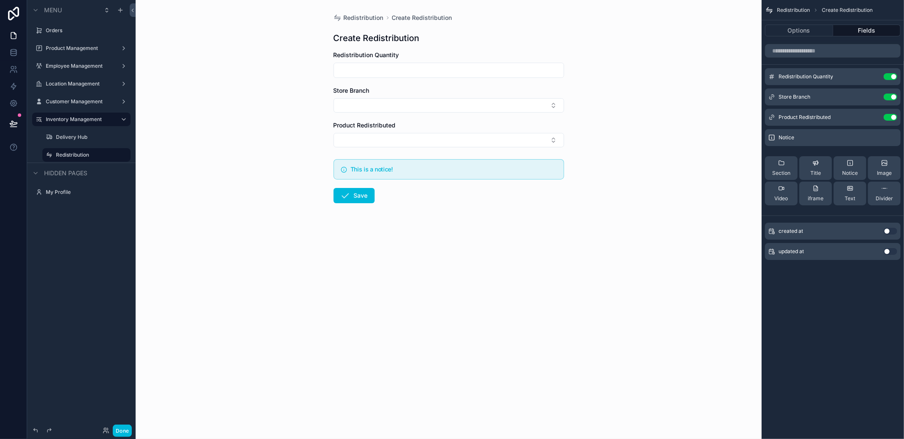
click at [897, 138] on div "scrollable content" at bounding box center [897, 138] width 0 height 0
click at [0, 0] on icon "scrollable content" at bounding box center [0, 0] width 0 height 0
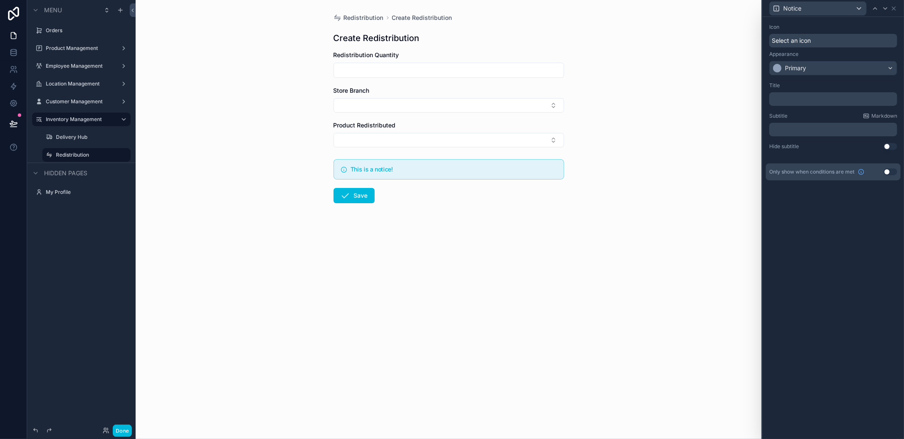
click at [836, 127] on p "﻿" at bounding box center [833, 129] width 123 height 8
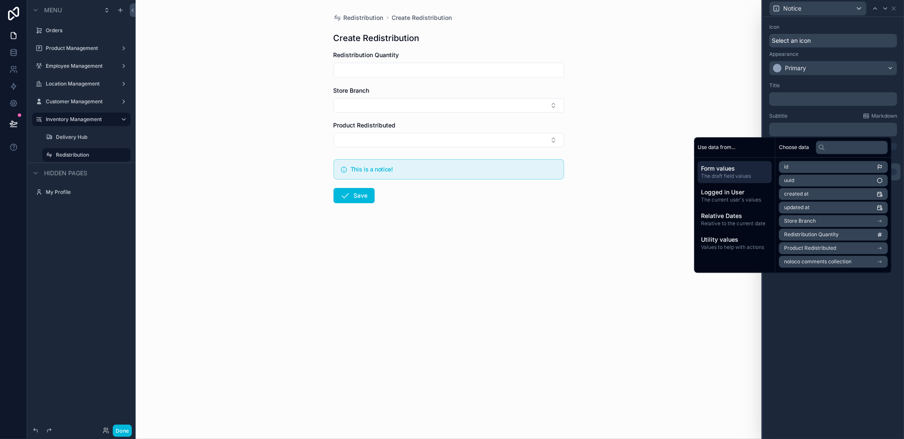
click at [814, 99] on p "﻿" at bounding box center [833, 99] width 123 height 8
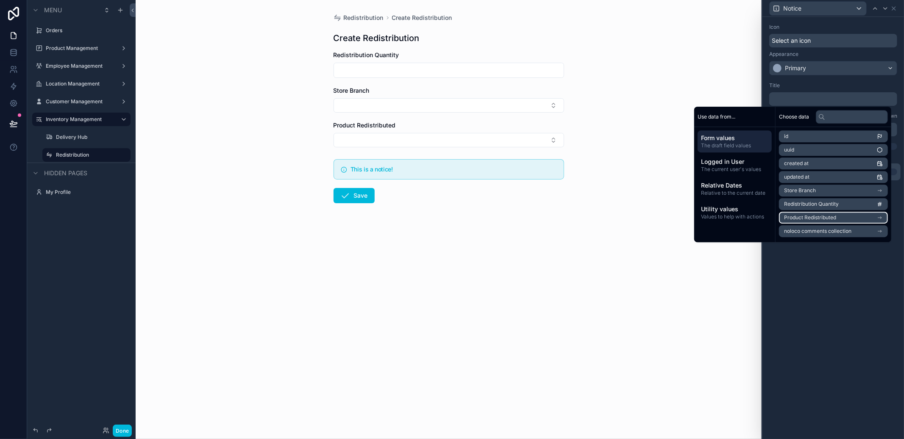
click at [864, 214] on li "Product Redistributed" at bounding box center [833, 218] width 109 height 12
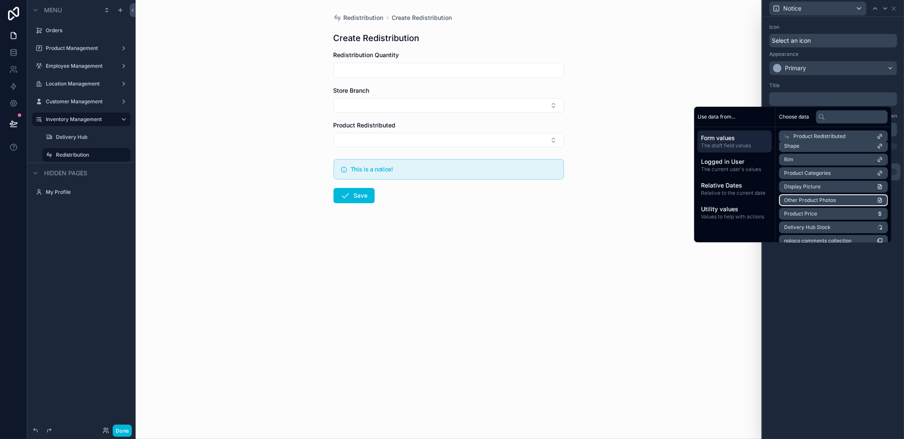
scroll to position [119, 0]
click at [827, 214] on li "Delivery Hub Stock" at bounding box center [833, 209] width 109 height 12
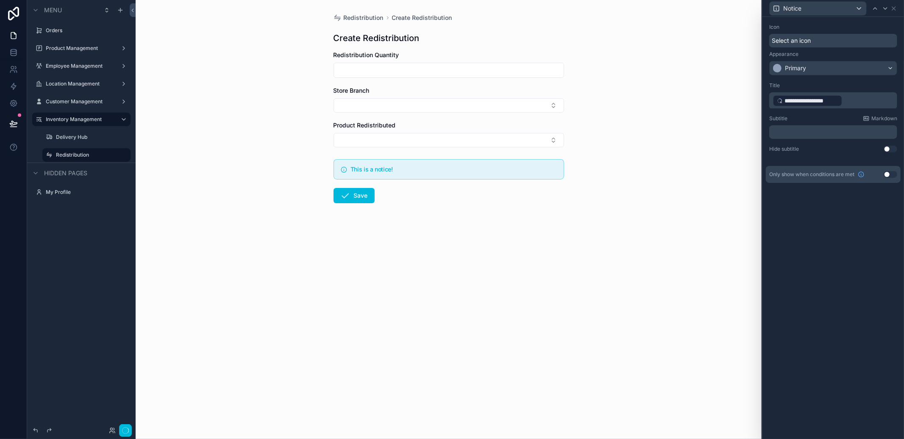
click at [826, 275] on div "**********" at bounding box center [832, 228] width 141 height 422
click at [882, 148] on div "Hide subtitle Use setting" at bounding box center [833, 149] width 128 height 7
click at [885, 148] on button "Use setting" at bounding box center [890, 149] width 14 height 7
click at [120, 435] on button "Done" at bounding box center [122, 431] width 19 height 12
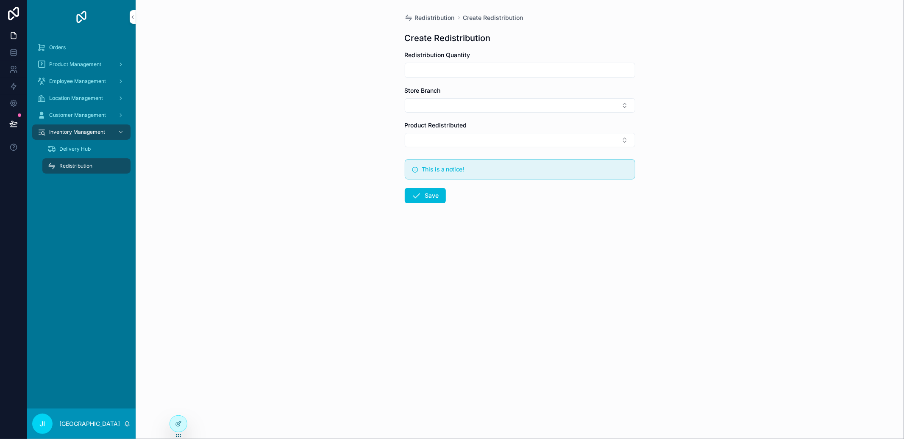
click at [439, 173] on div "This is a notice!" at bounding box center [525, 170] width 206 height 8
click at [443, 170] on h5 "This is a notice!" at bounding box center [525, 169] width 206 height 6
click at [173, 420] on div at bounding box center [178, 424] width 17 height 16
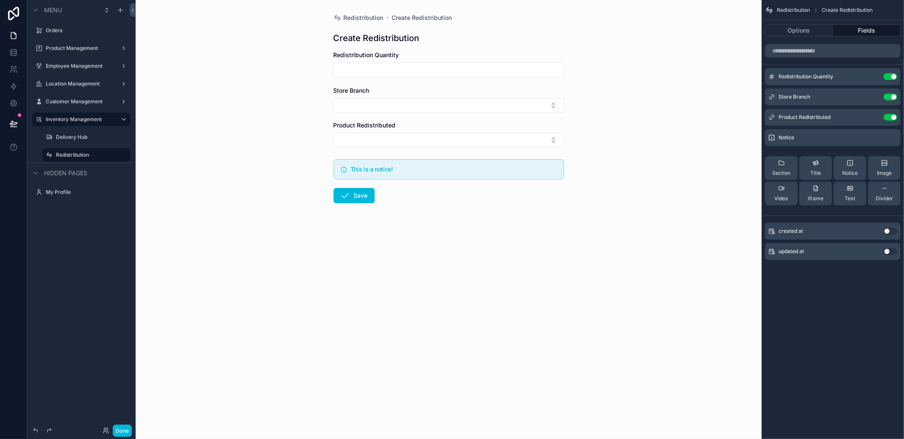
click at [0, 0] on icon "scrollable content" at bounding box center [0, 0] width 0 height 0
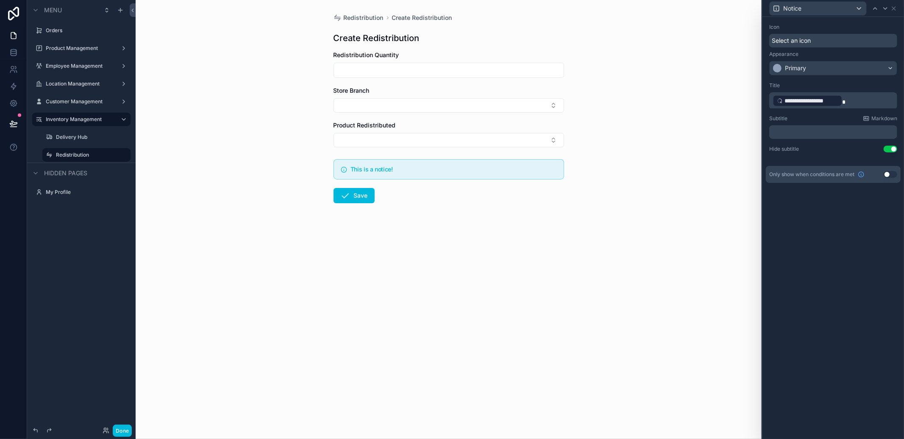
click at [869, 105] on p "**********" at bounding box center [833, 101] width 123 height 14
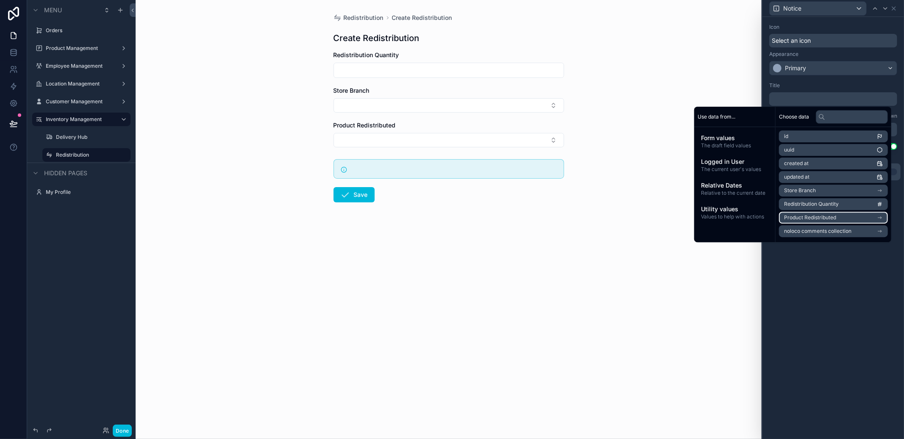
click at [816, 213] on li "Product Redistributed" at bounding box center [833, 218] width 109 height 12
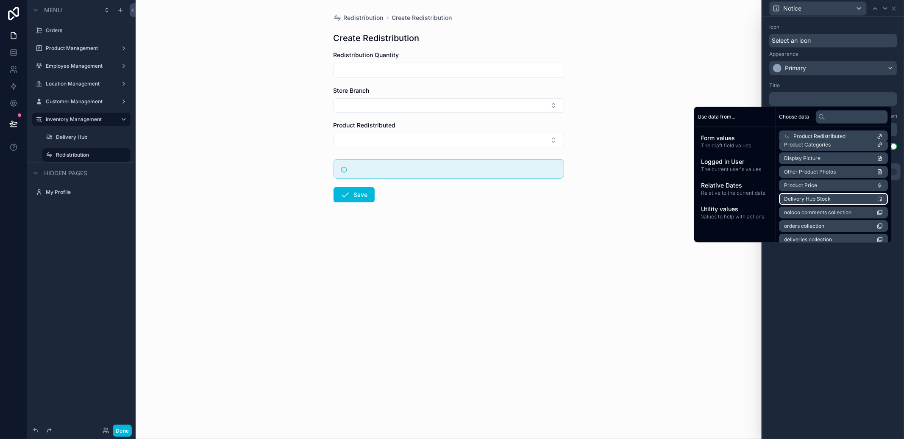
click at [882, 200] on icon "scrollable content" at bounding box center [880, 199] width 6 height 6
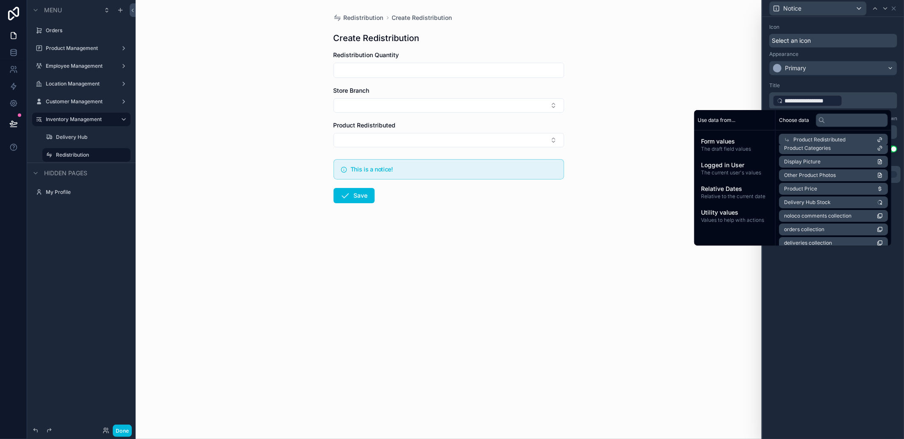
click at [849, 95] on p "**********" at bounding box center [833, 101] width 123 height 14
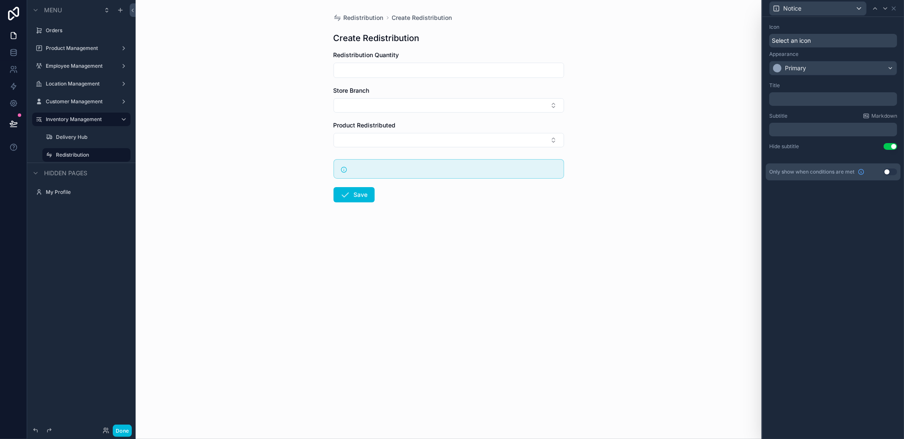
click at [839, 10] on div "Notice" at bounding box center [817, 9] width 97 height 14
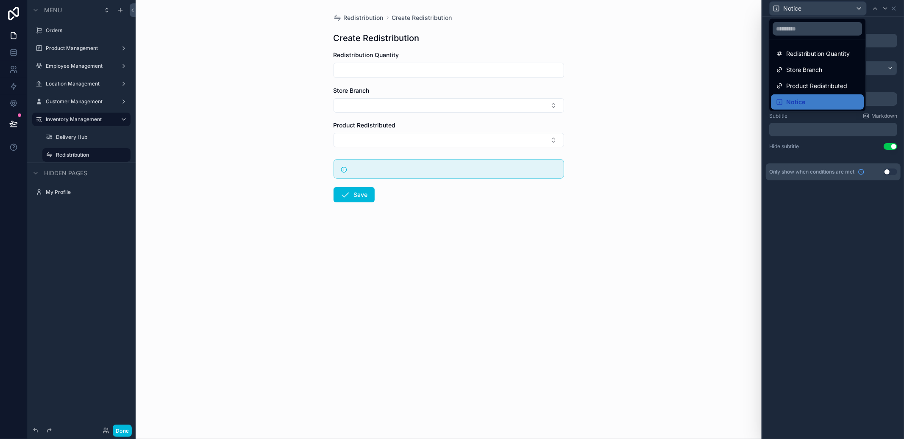
click at [839, 10] on div at bounding box center [832, 219] width 141 height 439
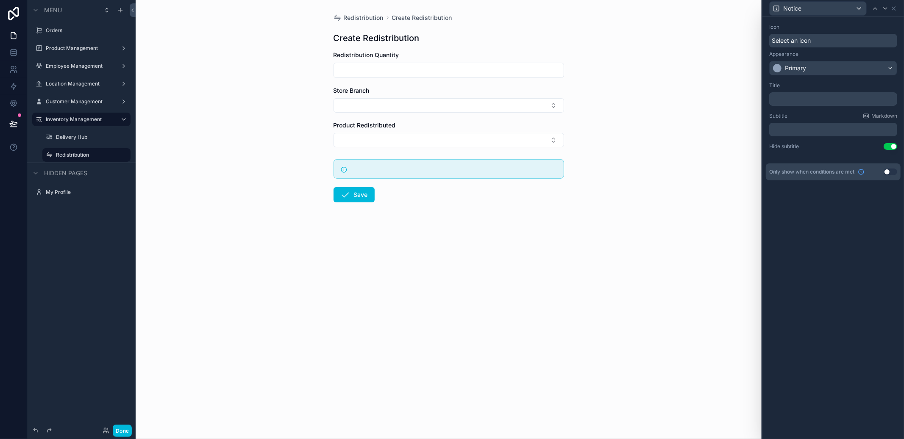
click at [899, 8] on div "Notice" at bounding box center [833, 8] width 135 height 17
click at [896, 8] on icon at bounding box center [893, 8] width 7 height 7
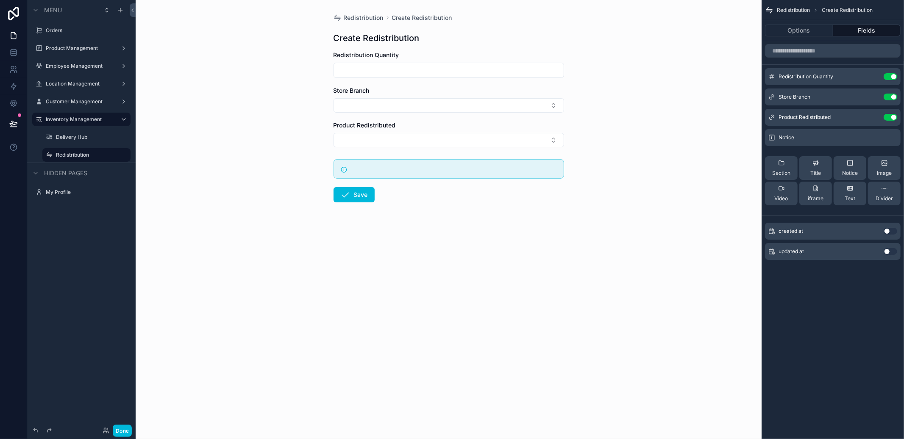
click at [0, 0] on icon "scrollable content" at bounding box center [0, 0] width 0 height 0
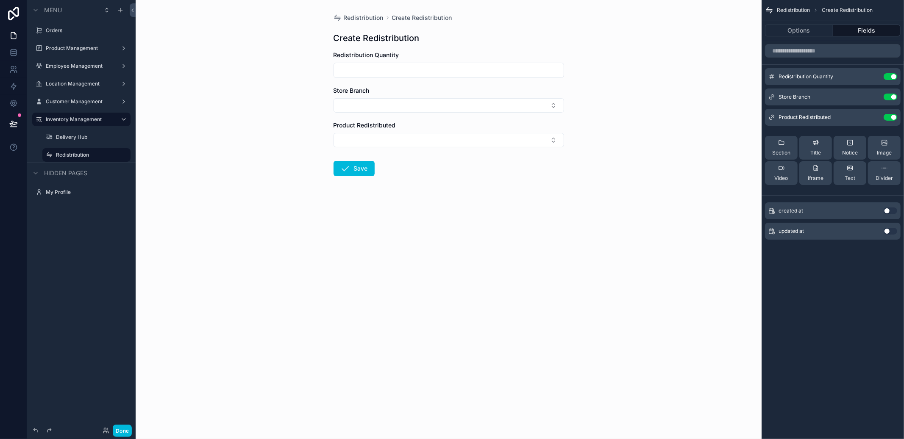
click at [845, 147] on div "Notice" at bounding box center [850, 147] width 16 height 17
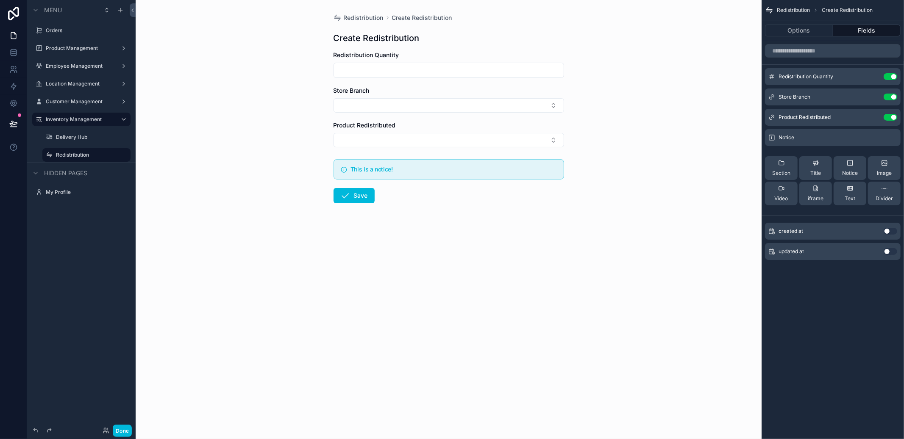
click at [874, 141] on div "Notice" at bounding box center [833, 137] width 136 height 17
click at [0, 0] on icon "scrollable content" at bounding box center [0, 0] width 0 height 0
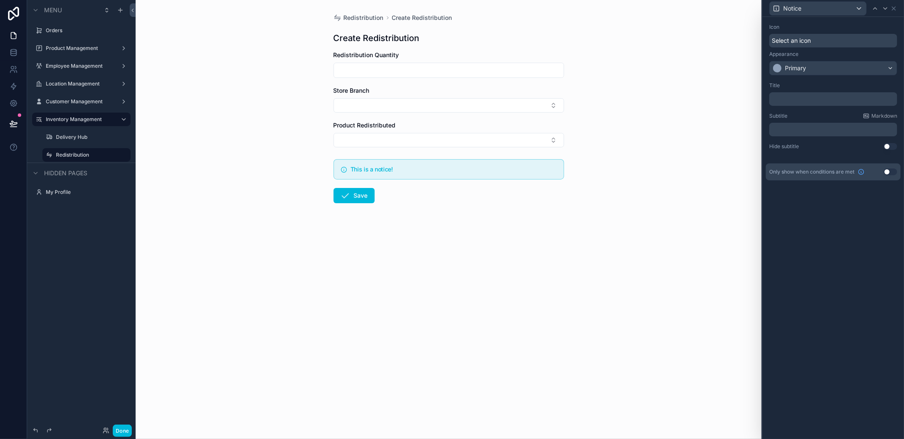
click at [838, 94] on div "﻿" at bounding box center [833, 99] width 128 height 14
click at [837, 99] on p "﻿" at bounding box center [833, 99] width 123 height 8
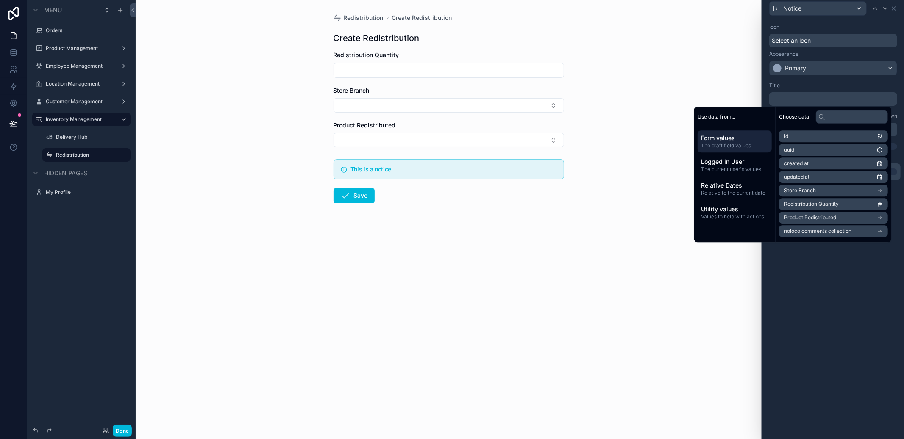
click at [721, 145] on span "The draft field values" at bounding box center [734, 145] width 67 height 7
click at [832, 220] on li "Product Redistributed" at bounding box center [833, 218] width 109 height 12
click at [818, 156] on li "id" at bounding box center [833, 152] width 109 height 12
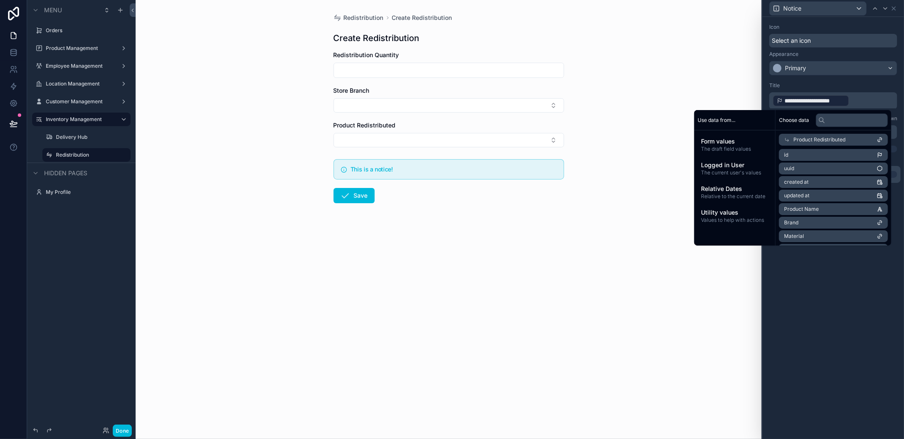
click at [846, 305] on div "**********" at bounding box center [832, 228] width 141 height 422
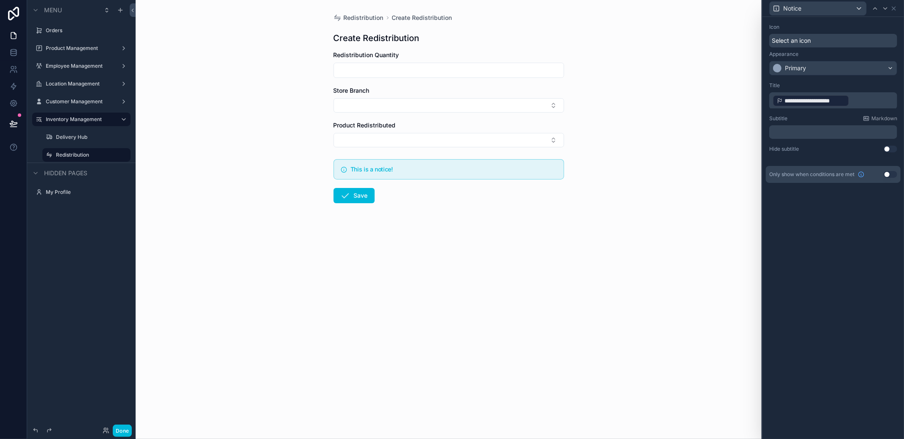
click at [548, 147] on button "Select Button" at bounding box center [448, 140] width 230 height 14
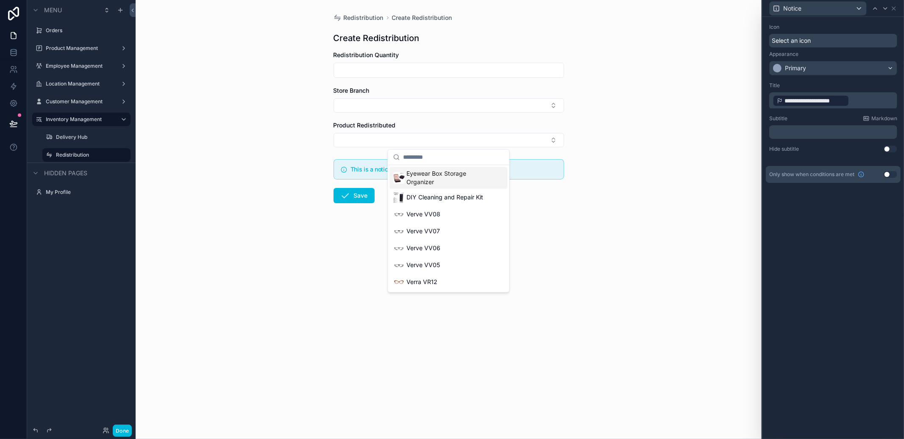
click at [448, 184] on span "Eyewear Box Storage Organizer" at bounding box center [449, 177] width 87 height 17
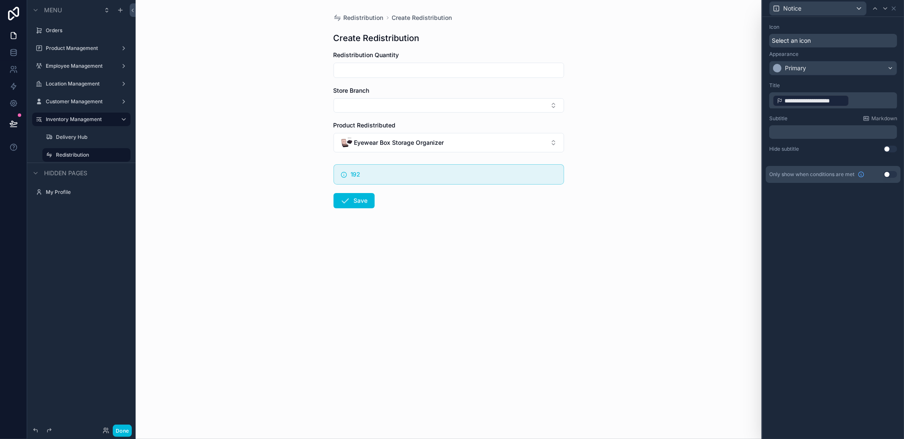
drag, startPoint x: 854, startPoint y: 106, endPoint x: 858, endPoint y: 103, distance: 5.2
click at [854, 106] on p "**********" at bounding box center [833, 101] width 123 height 14
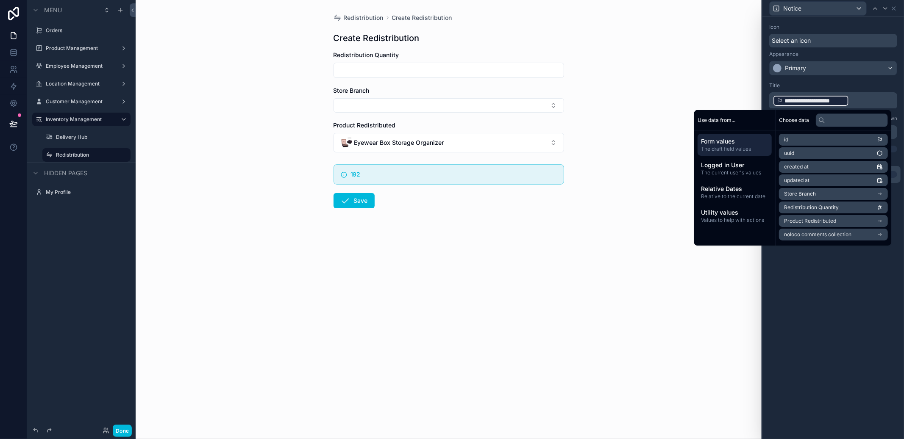
click at [727, 206] on div "Utility values Values to help with actions" at bounding box center [734, 216] width 74 height 22
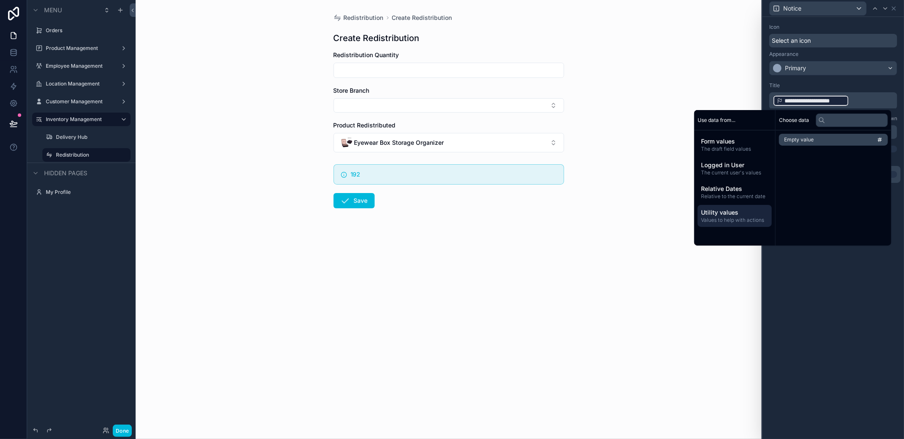
click at [726, 201] on div "Relative Dates Relative to the current date" at bounding box center [734, 192] width 74 height 22
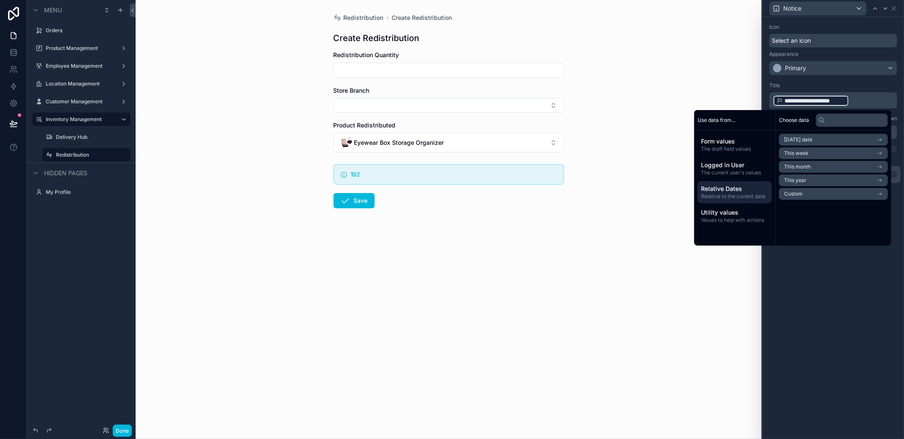
click at [728, 168] on span "Logged in User" at bounding box center [734, 165] width 67 height 8
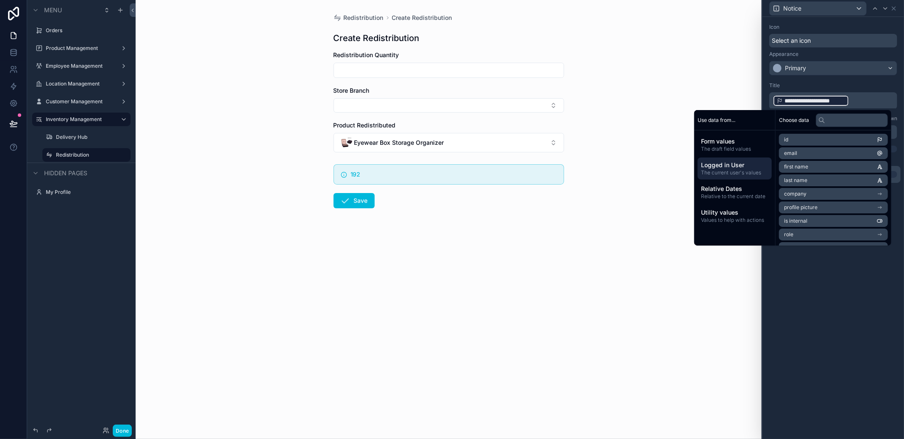
click at [731, 146] on span "The draft field values" at bounding box center [734, 149] width 67 height 7
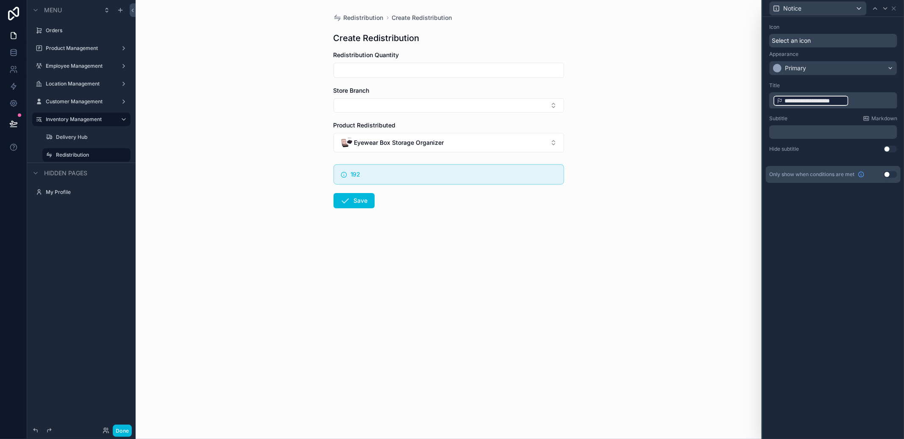
click at [848, 300] on div "**********" at bounding box center [832, 228] width 141 height 422
click at [814, 133] on p "﻿" at bounding box center [833, 132] width 123 height 8
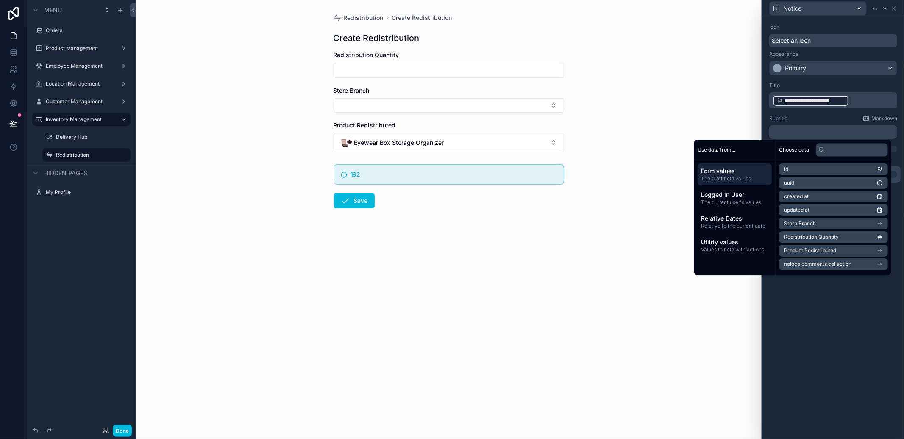
click at [832, 303] on div "**********" at bounding box center [832, 228] width 141 height 422
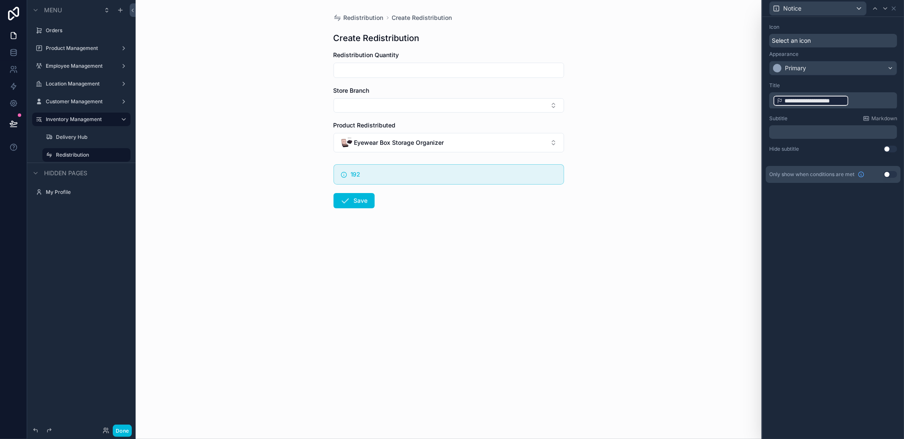
click at [544, 149] on button "Eyewear Box Storage Organizer" at bounding box center [448, 142] width 230 height 19
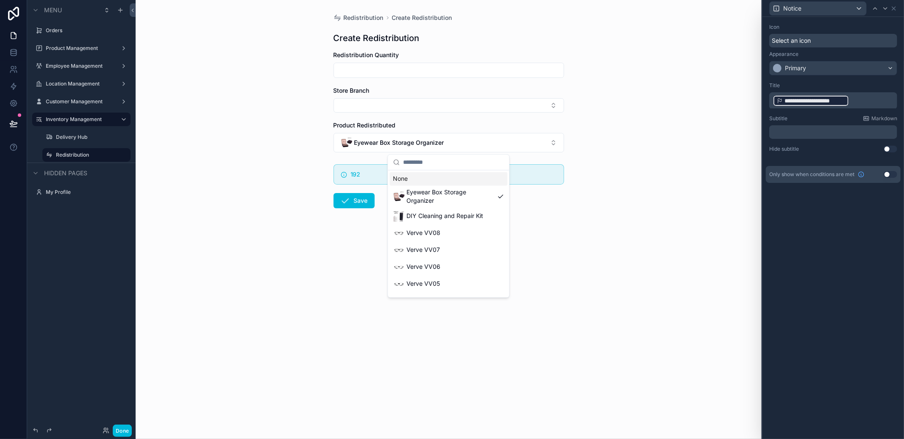
click at [544, 149] on button "Eyewear Box Storage Organizer" at bounding box center [448, 142] width 230 height 19
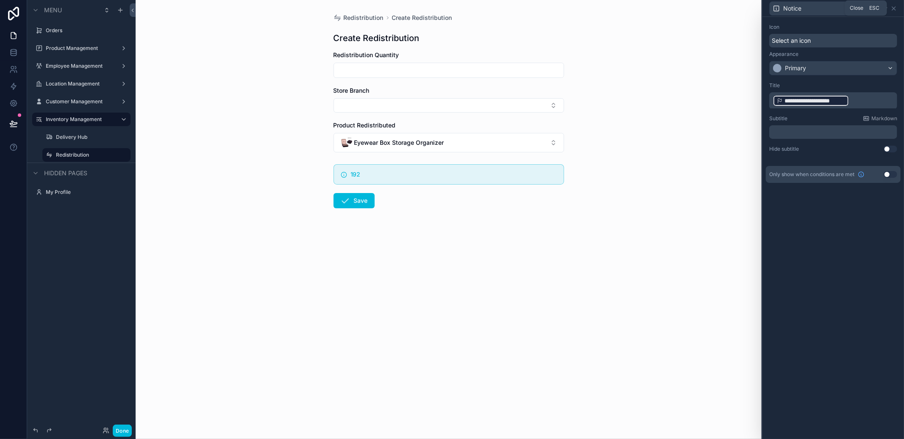
click at [896, 10] on icon at bounding box center [893, 8] width 7 height 7
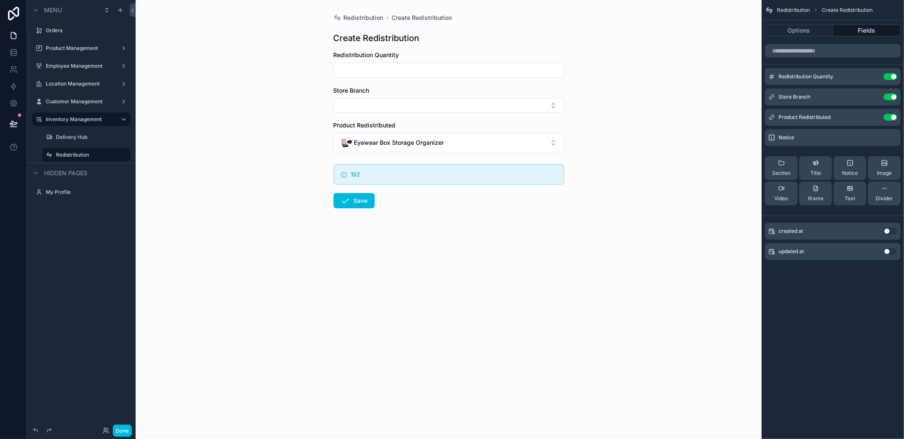
click at [0, 0] on icon "scrollable content" at bounding box center [0, 0] width 0 height 0
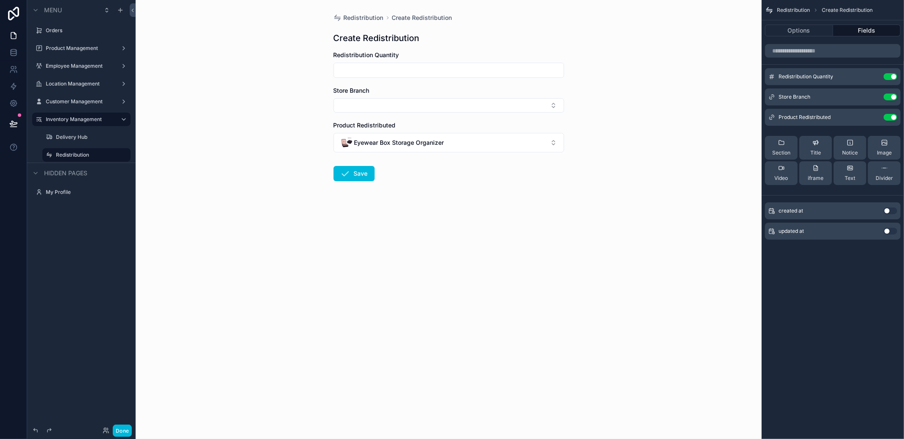
click at [0, 0] on icon "scrollable content" at bounding box center [0, 0] width 0 height 0
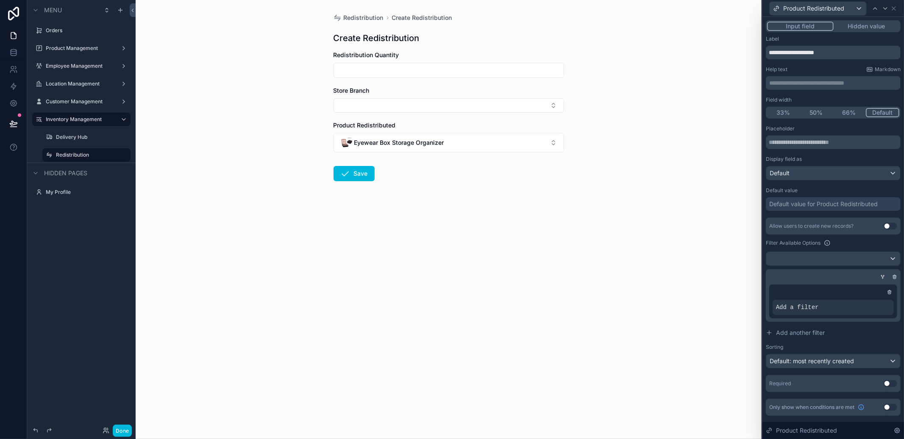
click at [893, 10] on icon at bounding box center [893, 8] width 7 height 7
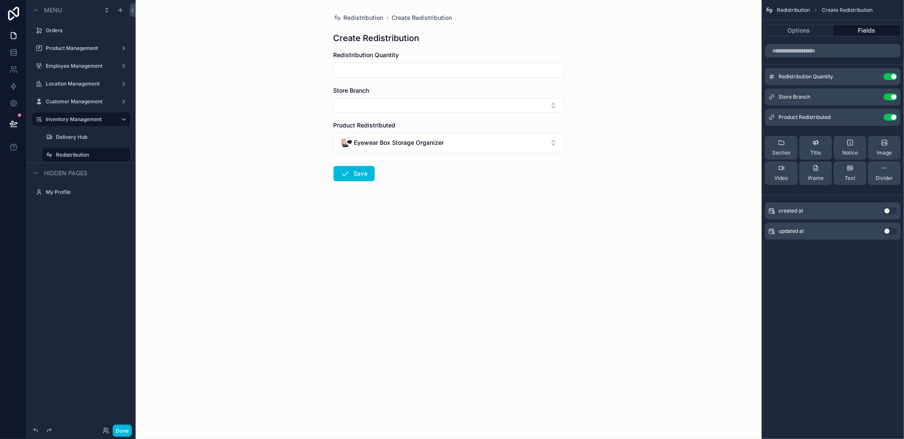
click at [854, 157] on button "Notice" at bounding box center [849, 148] width 33 height 24
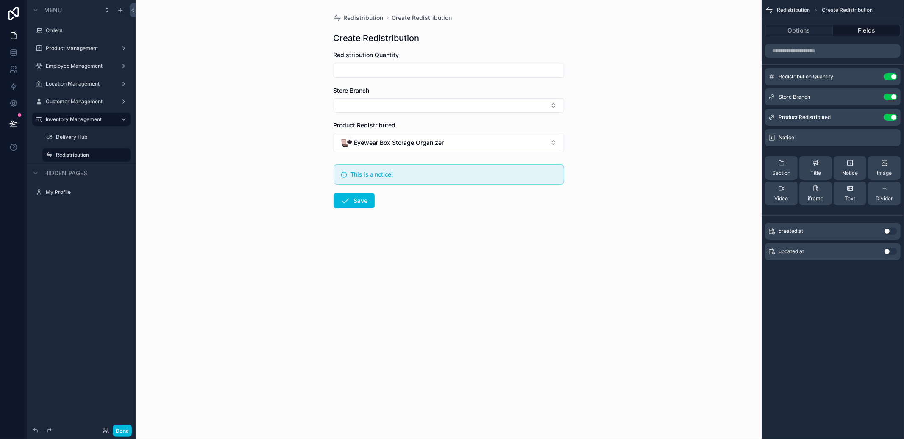
click at [868, 137] on div "Notice" at bounding box center [833, 137] width 136 height 17
click at [0, 0] on icon "scrollable content" at bounding box center [0, 0] width 0 height 0
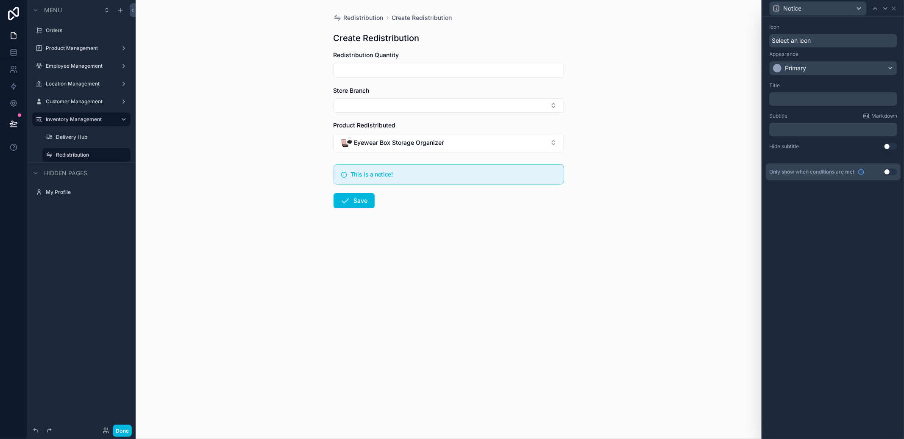
click at [819, 130] on p "﻿" at bounding box center [833, 129] width 123 height 8
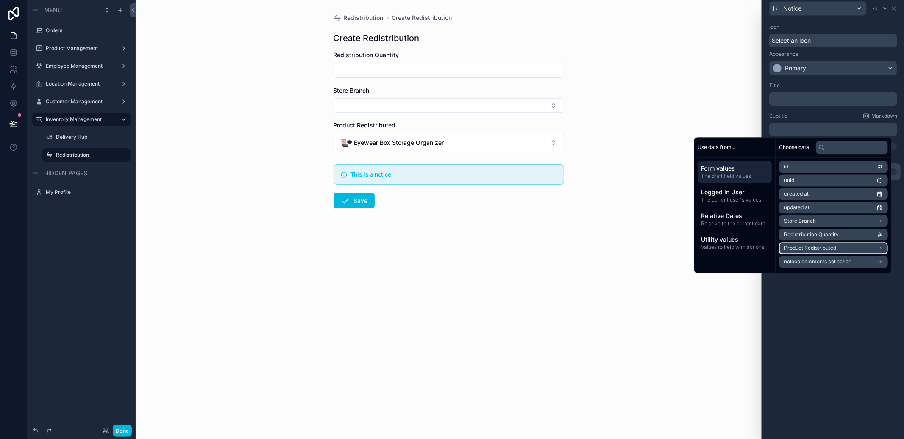
click at [824, 245] on span "Product Redistributed" at bounding box center [810, 248] width 52 height 7
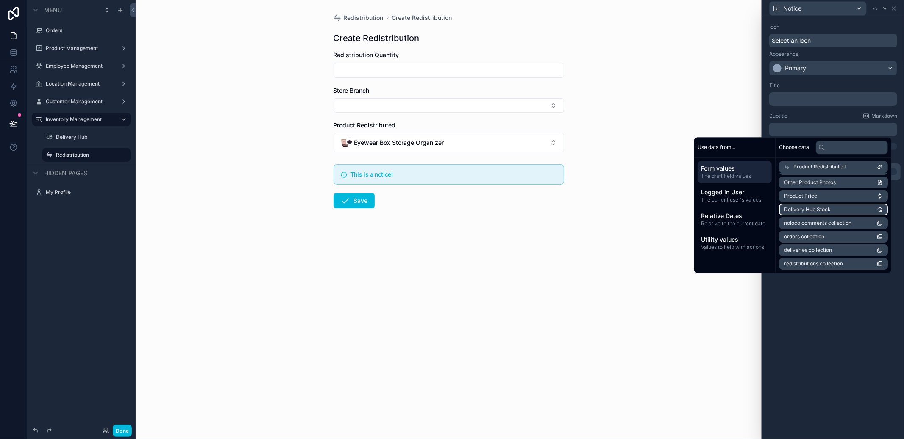
click at [837, 212] on li "Delivery Hub Stock" at bounding box center [833, 210] width 109 height 12
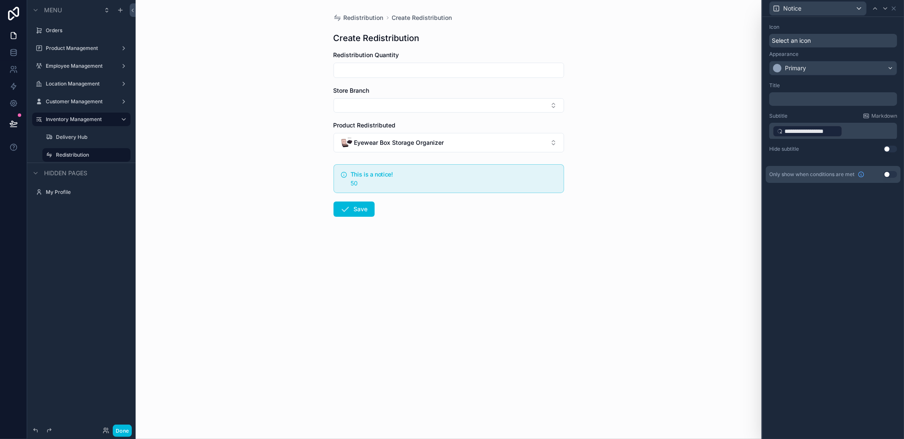
click at [829, 100] on p "﻿" at bounding box center [833, 99] width 123 height 8
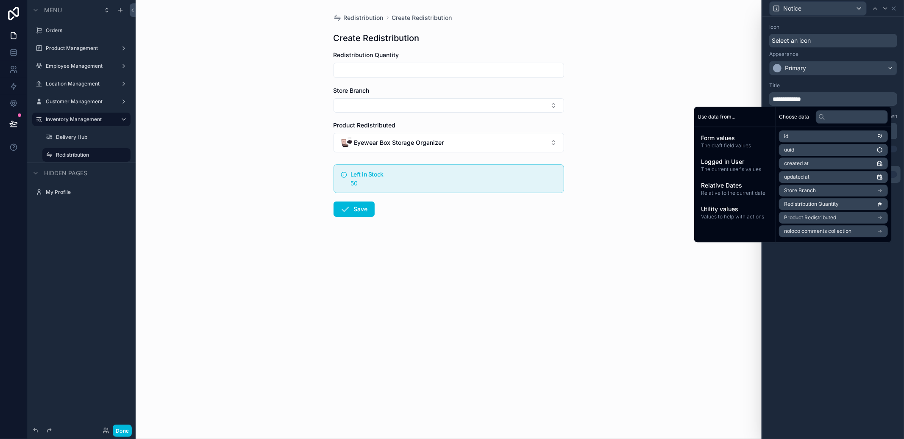
click at [810, 381] on div "**********" at bounding box center [832, 228] width 141 height 422
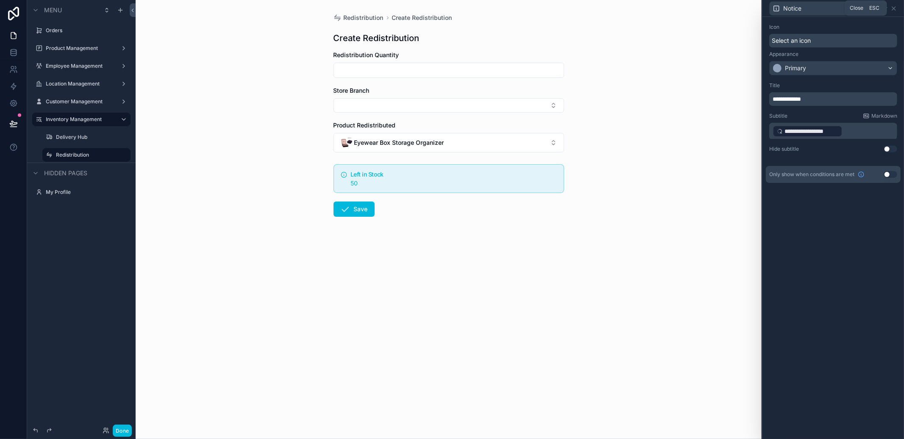
click at [894, 8] on icon at bounding box center [893, 8] width 3 height 3
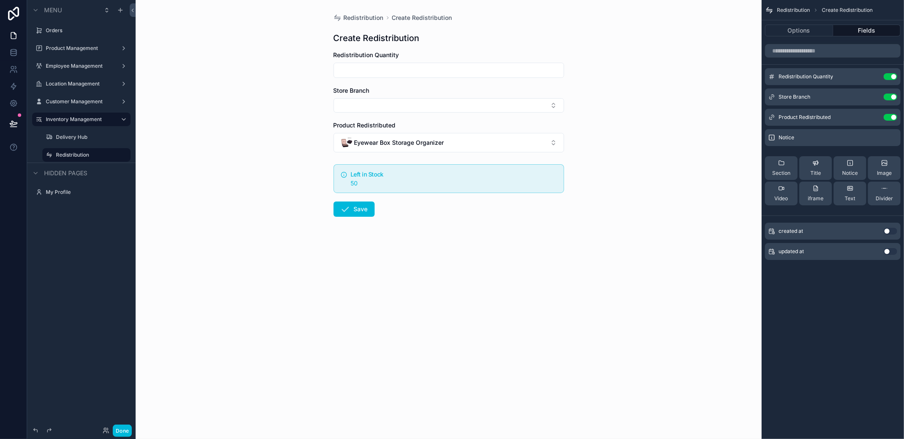
click at [0, 0] on button "scrollable content" at bounding box center [0, 0] width 0 height 0
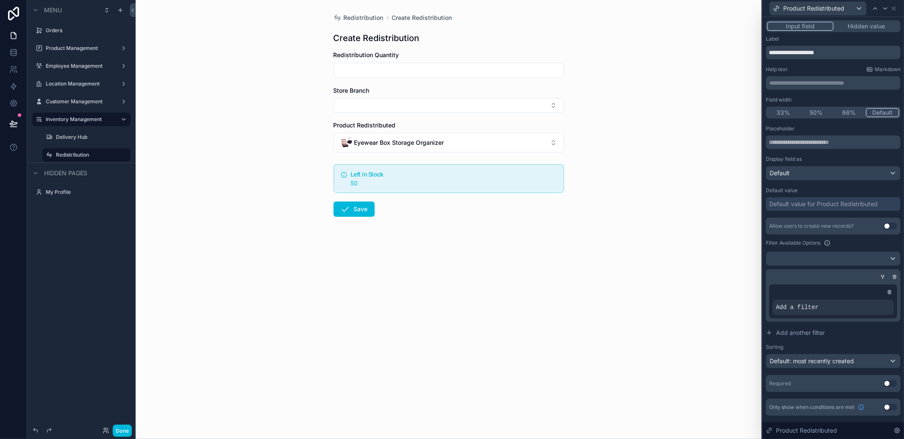
click at [0, 0] on icon at bounding box center [0, 0] width 0 height 0
click at [699, 297] on span "Select a field" at bounding box center [686, 294] width 36 height 7
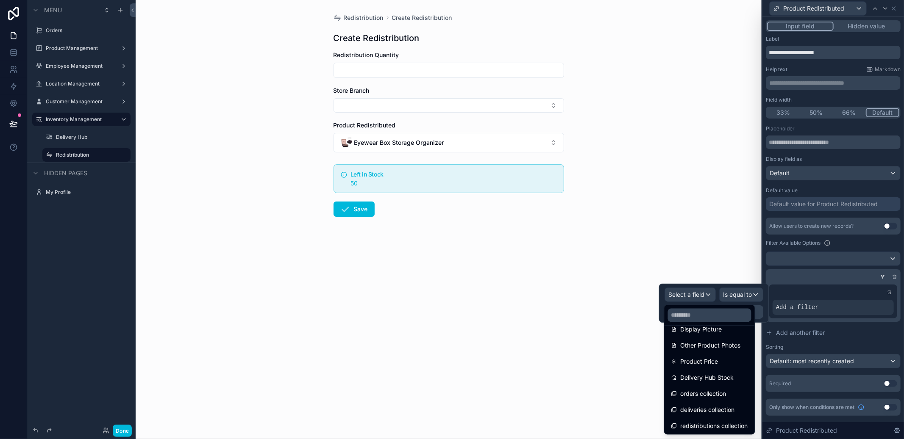
scroll to position [172, 0]
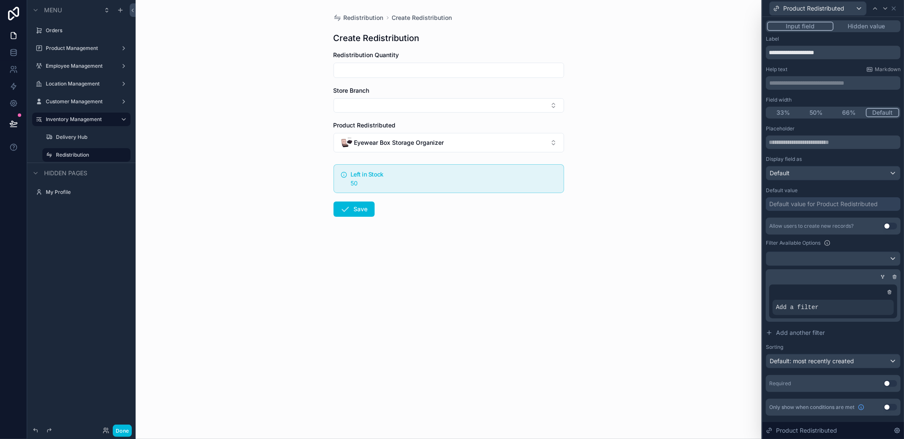
click at [620, 268] on div "Redistribution Create Redistribution Create Redistribution Redistribution Quant…" at bounding box center [449, 219] width 626 height 439
click at [15, 54] on icon at bounding box center [13, 52] width 8 height 8
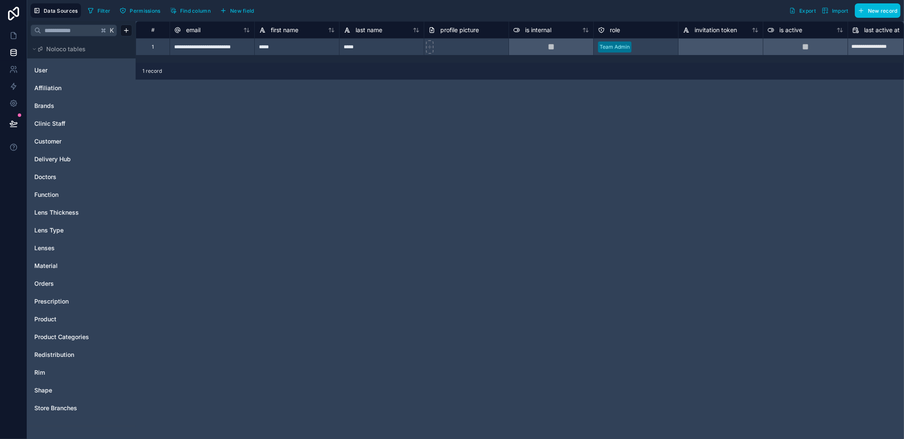
click at [67, 323] on link "Product" at bounding box center [68, 319] width 69 height 8
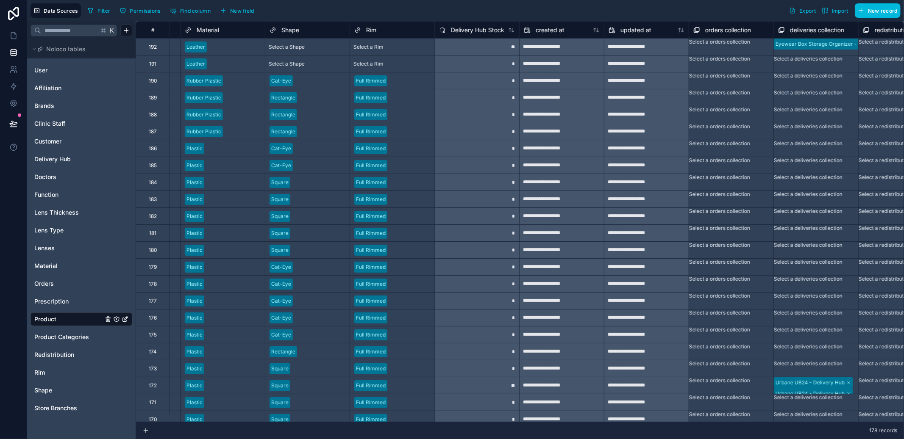
scroll to position [0, 513]
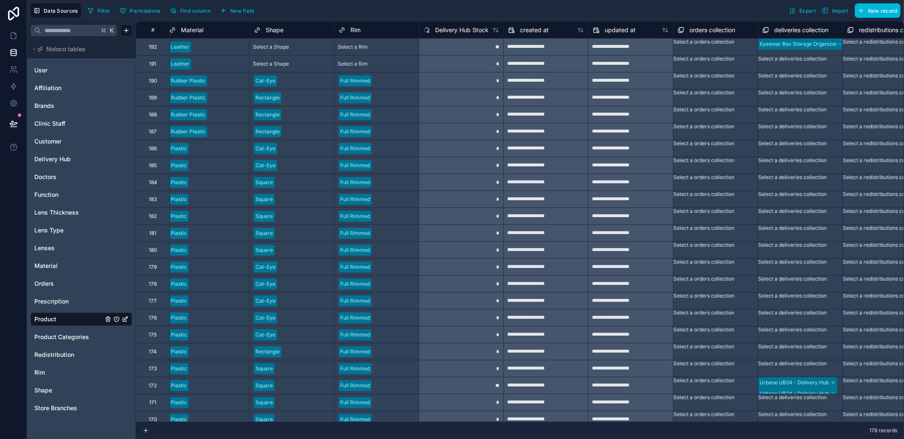
click at [234, 12] on span "New field" at bounding box center [242, 11] width 24 height 6
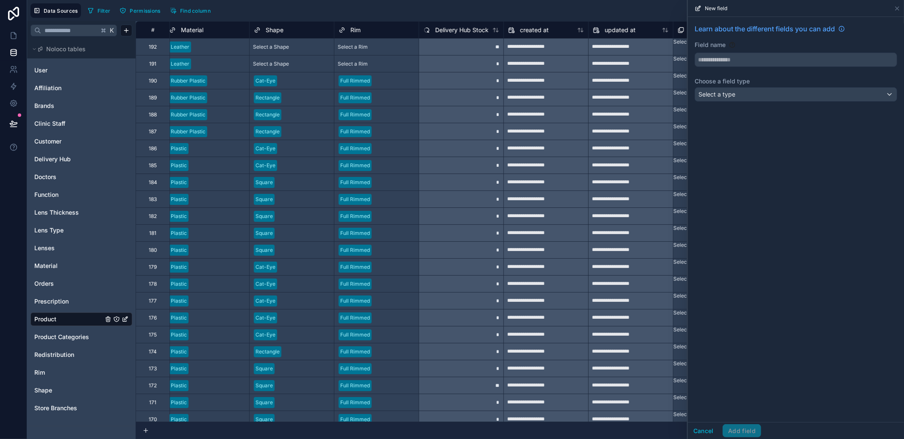
click at [746, 96] on div "Select a type" at bounding box center [796, 95] width 202 height 14
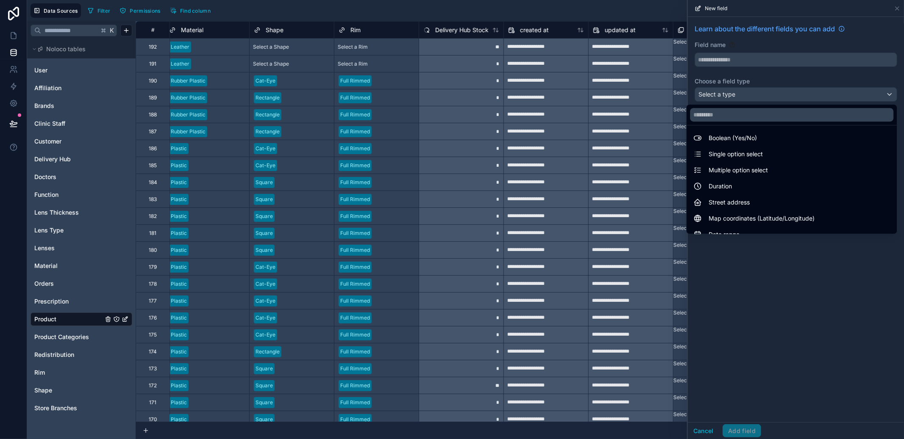
scroll to position [246, 0]
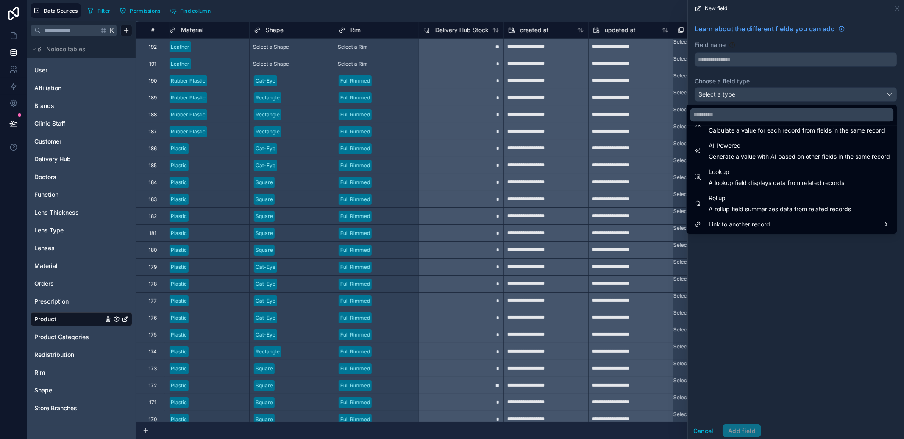
click at [775, 169] on span "Lookup" at bounding box center [776, 172] width 136 height 10
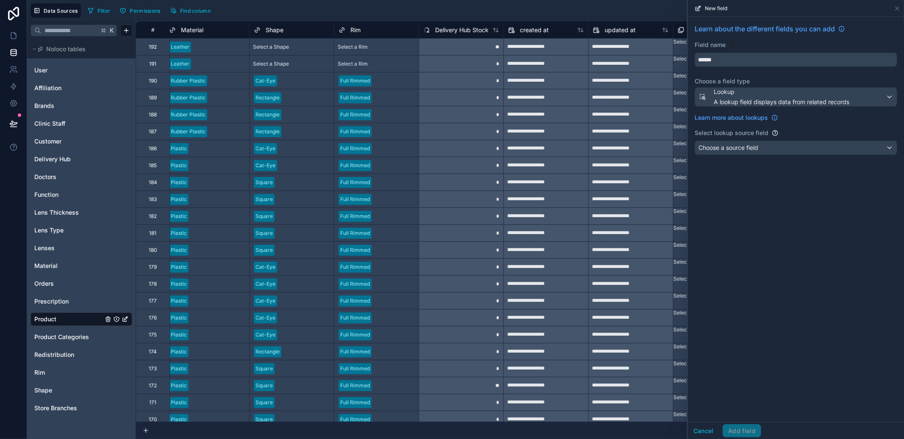
click at [780, 153] on div "Choose a source field" at bounding box center [796, 148] width 202 height 14
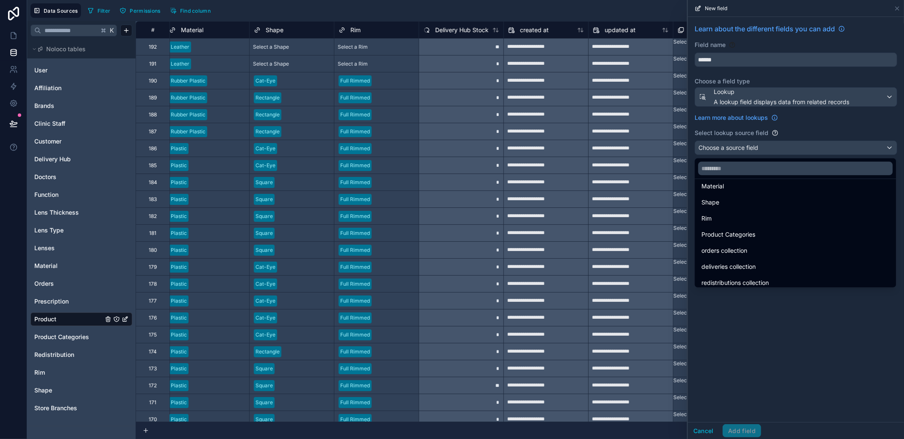
scroll to position [28, 0]
click at [755, 264] on span "deliveries collection" at bounding box center [728, 263] width 54 height 10
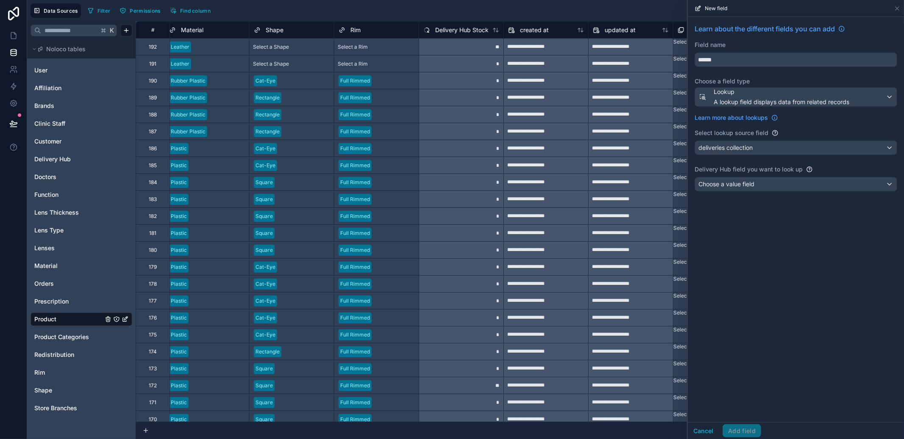
drag, startPoint x: 759, startPoint y: 193, endPoint x: 766, endPoint y: 186, distance: 9.9
click at [759, 192] on div "Learn about the different fields you can add Field name ****** Choose a field t…" at bounding box center [796, 109] width 216 height 185
click at [766, 186] on div "Choose a value field" at bounding box center [796, 185] width 202 height 14
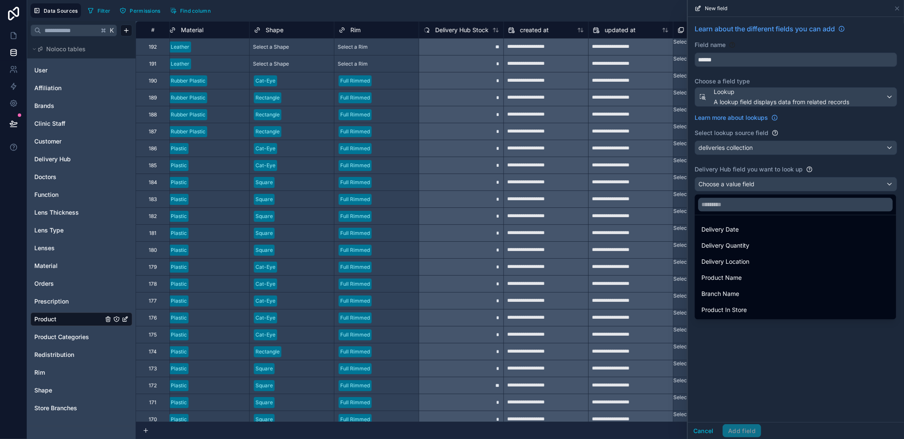
click at [766, 266] on div "Delivery Location" at bounding box center [795, 262] width 188 height 10
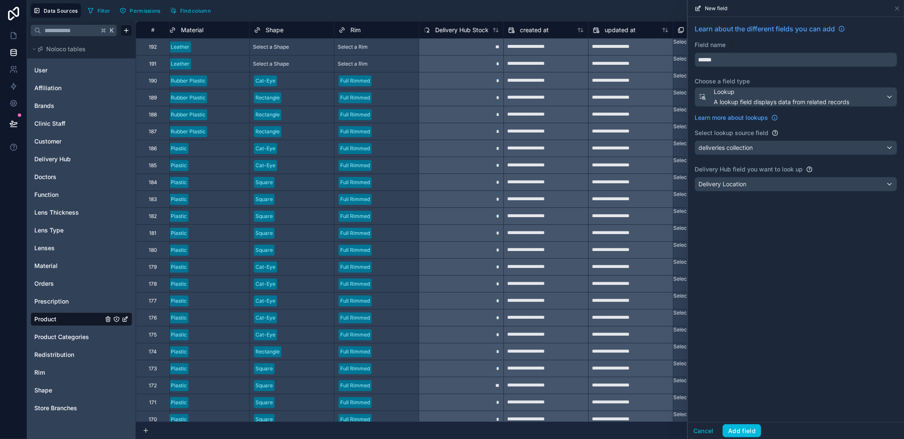
drag, startPoint x: 727, startPoint y: 63, endPoint x: 693, endPoint y: 62, distance: 33.9
click at [693, 62] on div "Learn about the different fields you can add Field name ****** Choose a field t…" at bounding box center [796, 109] width 216 height 185
type input "*"
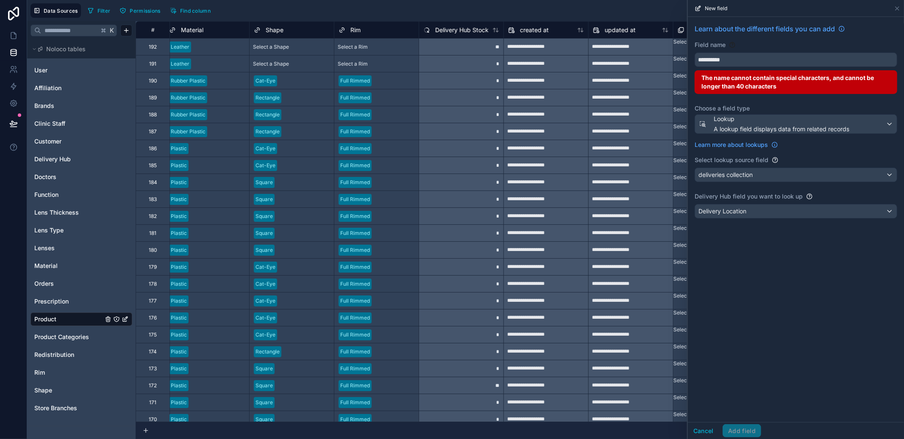
click at [694, 53] on button "*********" at bounding box center [795, 60] width 203 height 14
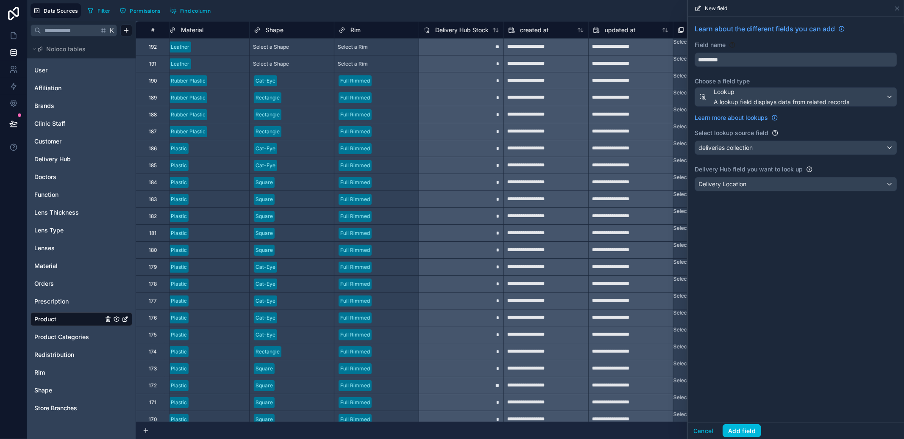
click at [694, 53] on button "********" at bounding box center [795, 60] width 203 height 14
type input "**********"
click at [757, 431] on button "Add field" at bounding box center [741, 431] width 39 height 14
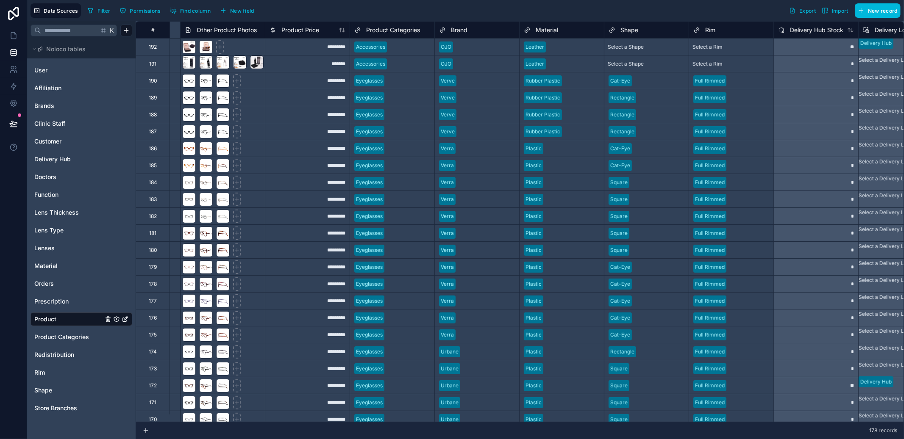
scroll to position [0, 547]
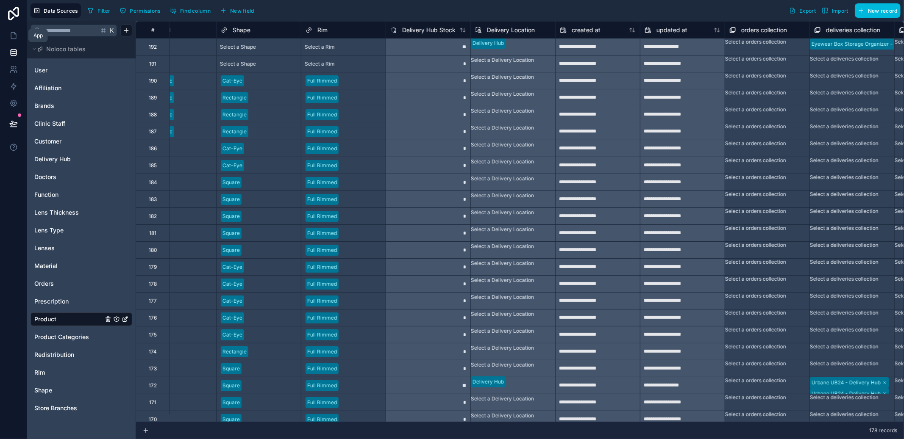
click at [11, 40] on link at bounding box center [13, 35] width 27 height 17
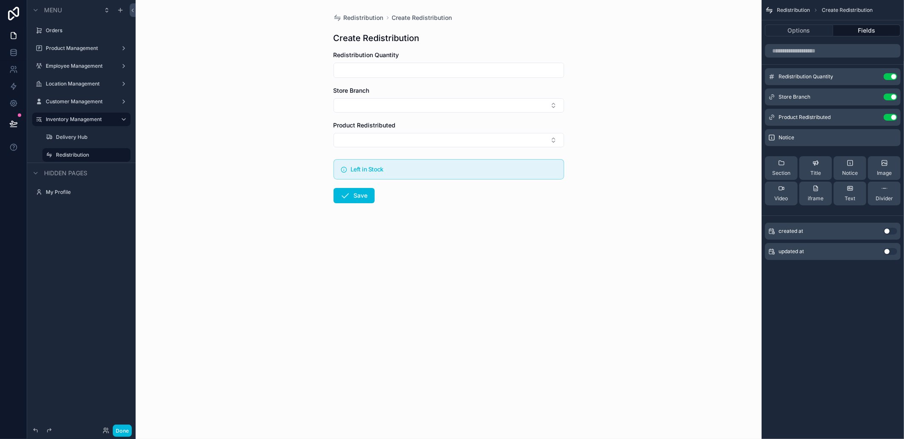
click at [0, 0] on icon "scrollable content" at bounding box center [0, 0] width 0 height 0
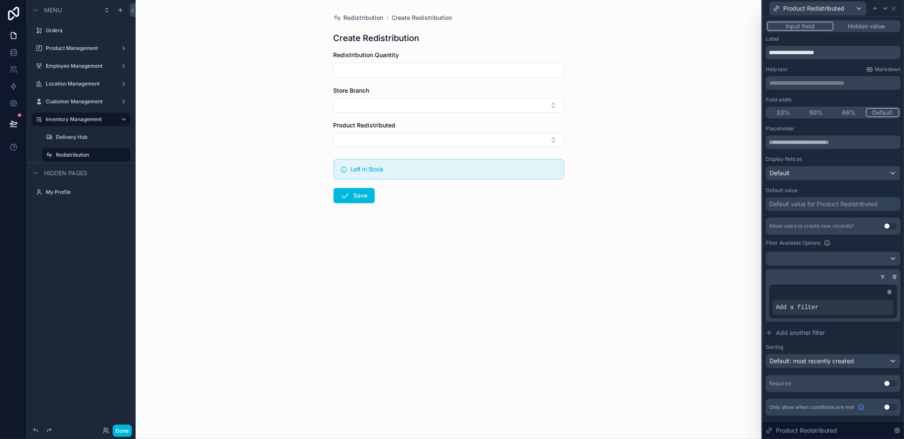
click at [0, 0] on icon at bounding box center [0, 0] width 0 height 0
click at [694, 293] on span "Select a field" at bounding box center [686, 294] width 36 height 7
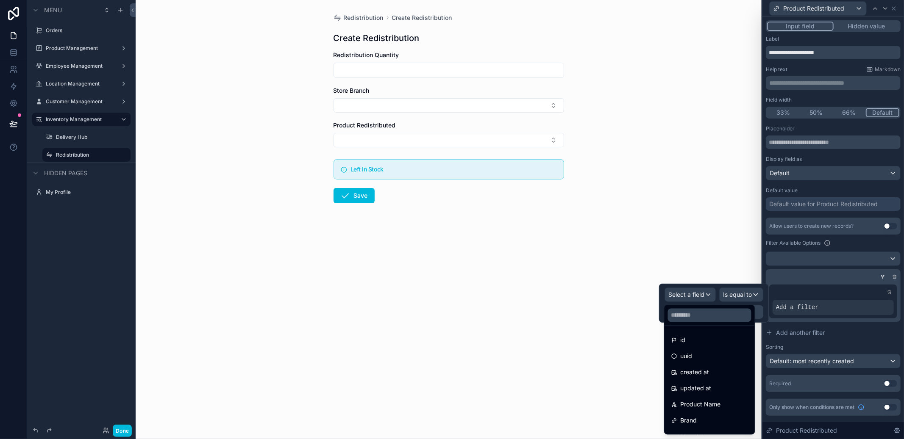
scroll to position [189, 0]
click at [720, 380] on span "Delivery Location" at bounding box center [704, 377] width 48 height 10
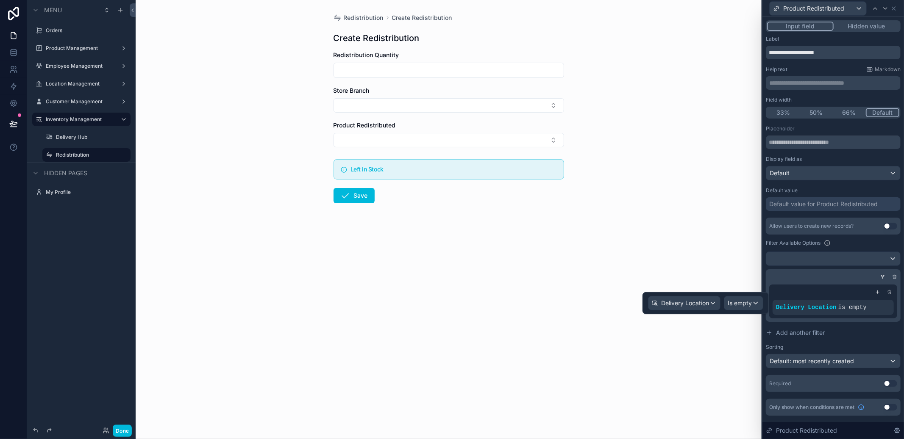
click at [741, 308] on div "Is empty" at bounding box center [743, 304] width 39 height 14
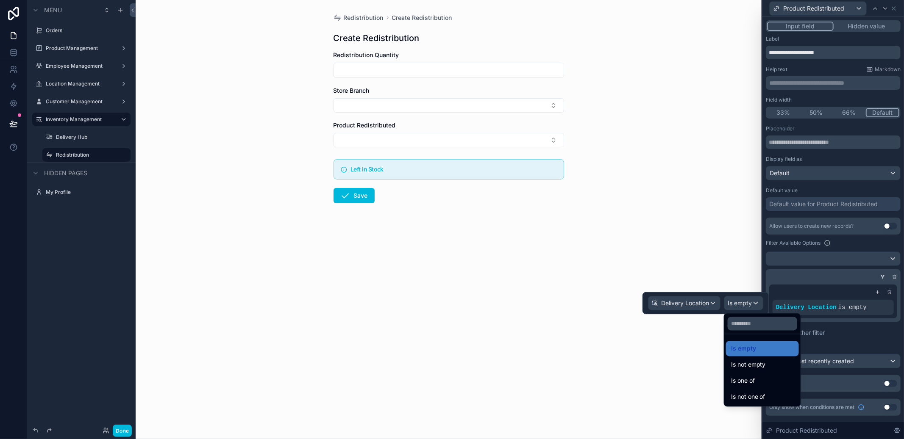
click at [755, 386] on span "Is one of" at bounding box center [743, 381] width 24 height 10
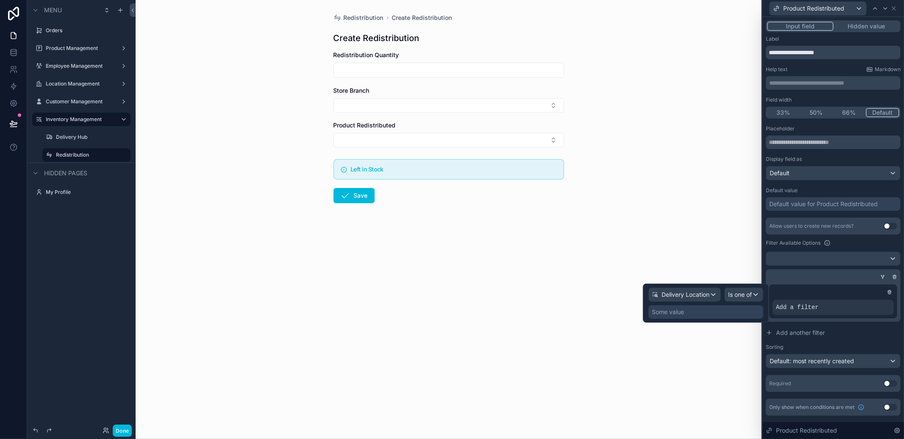
click at [691, 308] on div "Some value" at bounding box center [705, 312] width 115 height 14
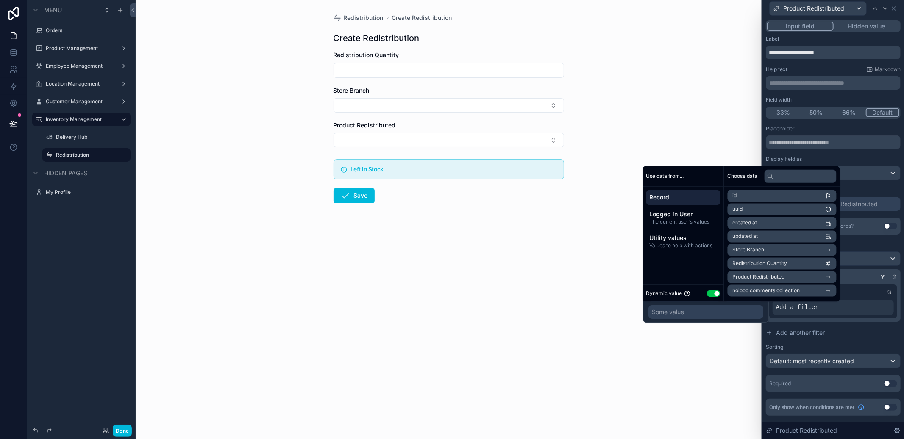
click at [712, 291] on button "Use setting" at bounding box center [714, 293] width 14 height 7
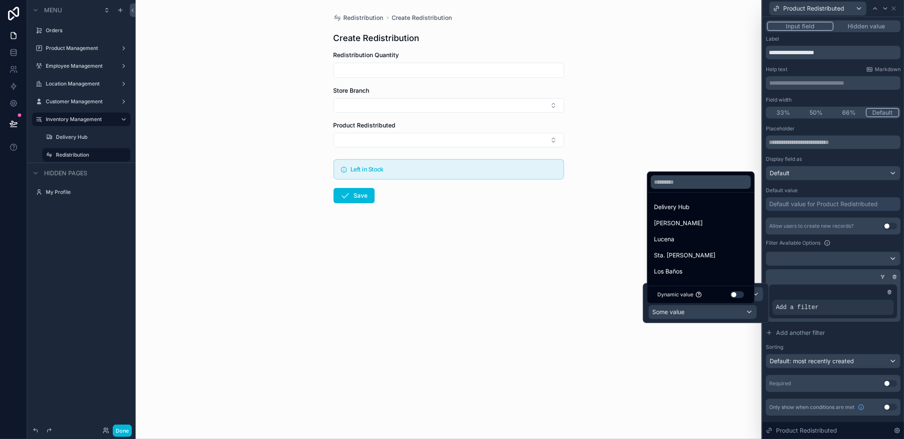
click at [698, 212] on div "Delivery Hub" at bounding box center [700, 207] width 93 height 10
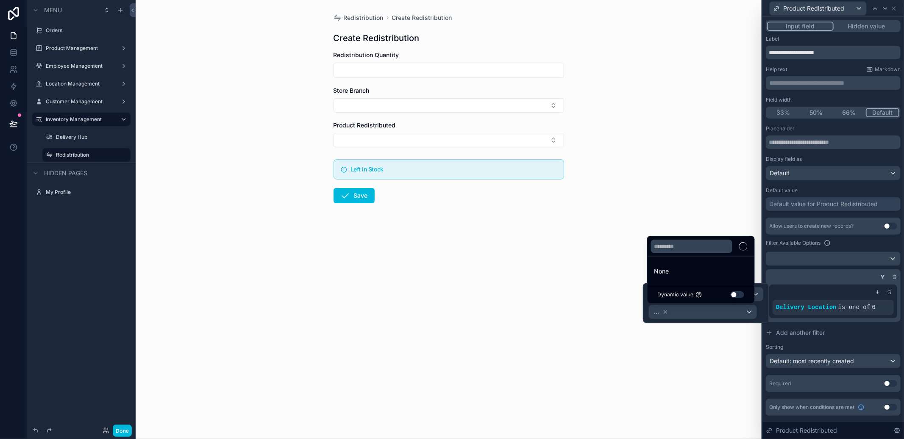
click at [744, 356] on div "Redistribution Create Redistribution Create Redistribution Redistribution Quant…" at bounding box center [449, 219] width 626 height 439
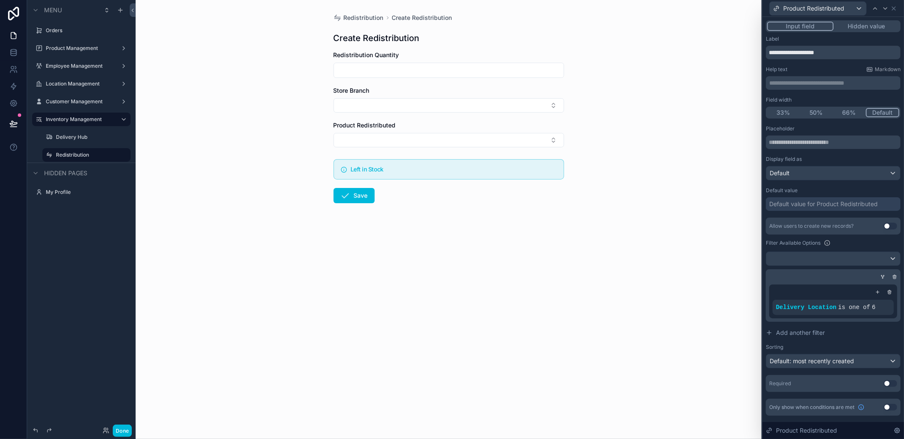
click at [847, 307] on span "is one of" at bounding box center [854, 307] width 32 height 7
click at [0, 0] on icon at bounding box center [0, 0] width 0 height 0
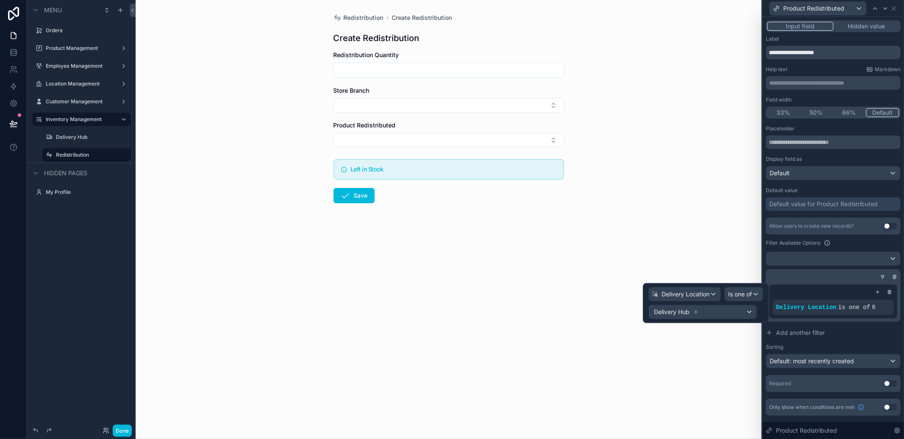
click at [713, 312] on div "Delivery Hub" at bounding box center [703, 312] width 108 height 14
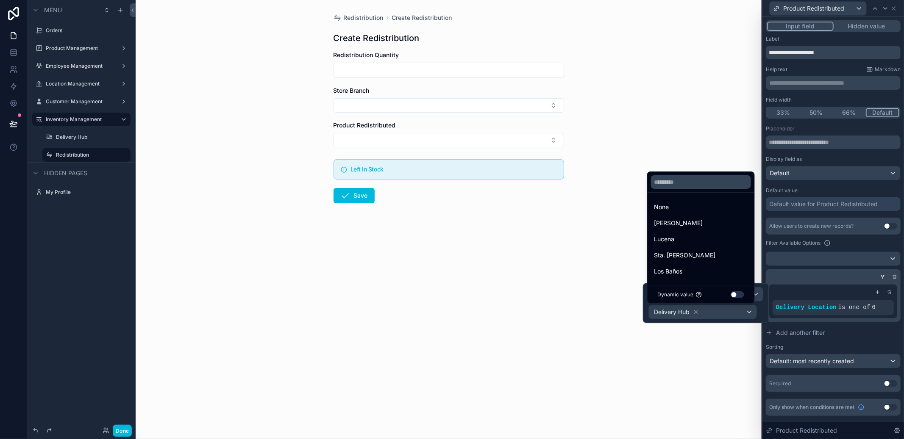
click at [713, 311] on div at bounding box center [706, 303] width 126 height 40
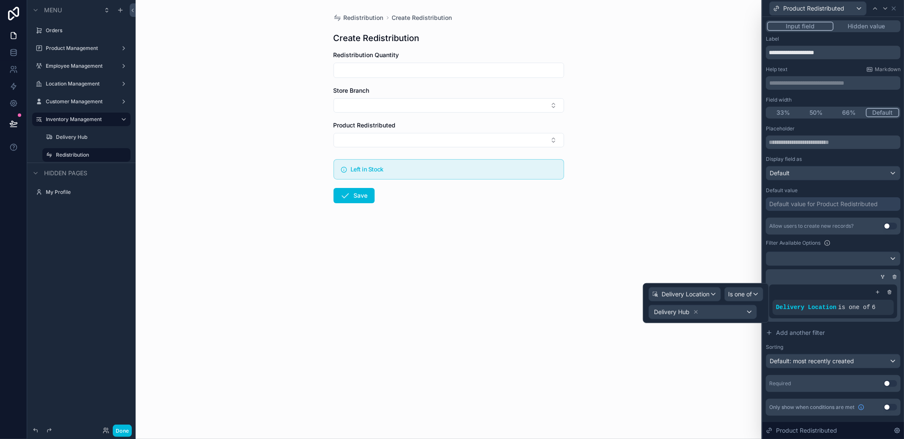
click at [741, 297] on span "Is one of" at bounding box center [740, 294] width 24 height 8
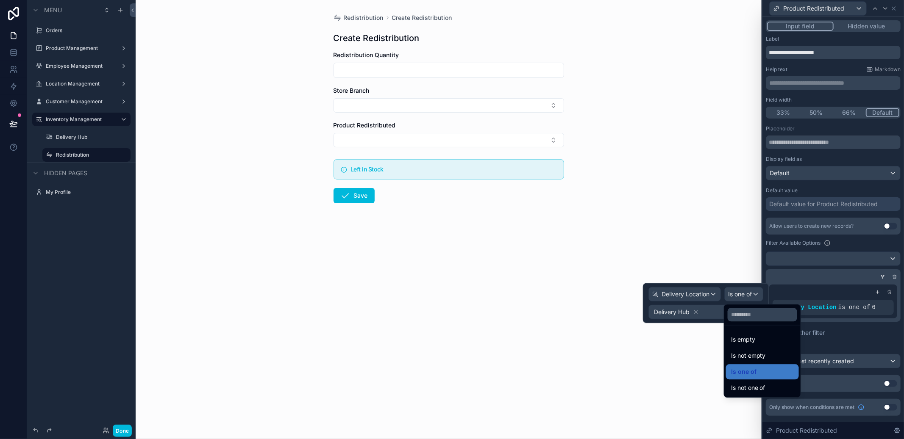
click at [755, 372] on div "Is one of" at bounding box center [762, 372] width 63 height 10
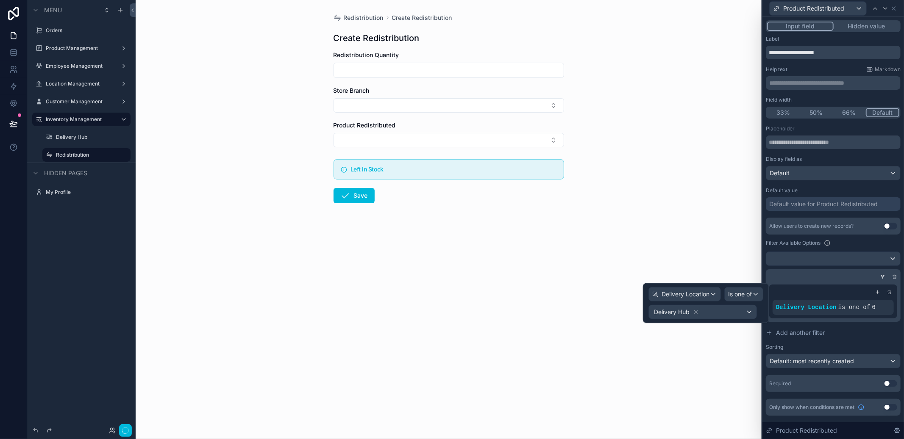
click at [711, 310] on div "Delivery Hub" at bounding box center [703, 312] width 108 height 14
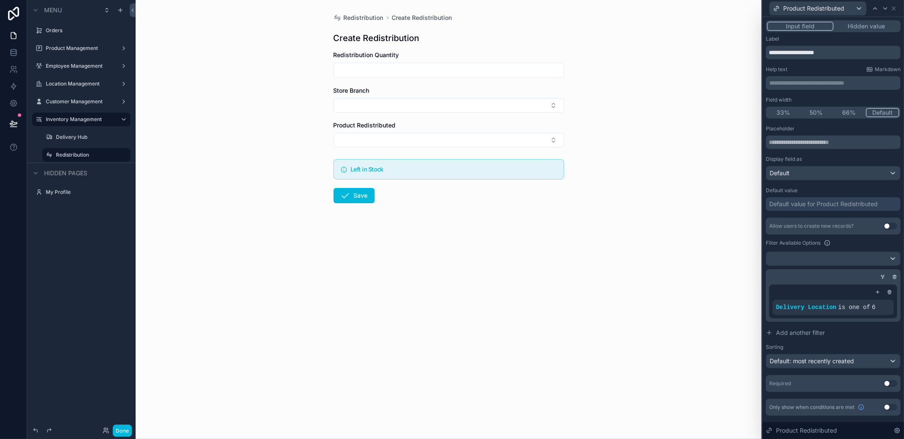
click at [685, 338] on div "Redistribution Create Redistribution Create Redistribution Redistribution Quant…" at bounding box center [449, 219] width 626 height 439
click at [877, 291] on icon at bounding box center [877, 292] width 0 height 3
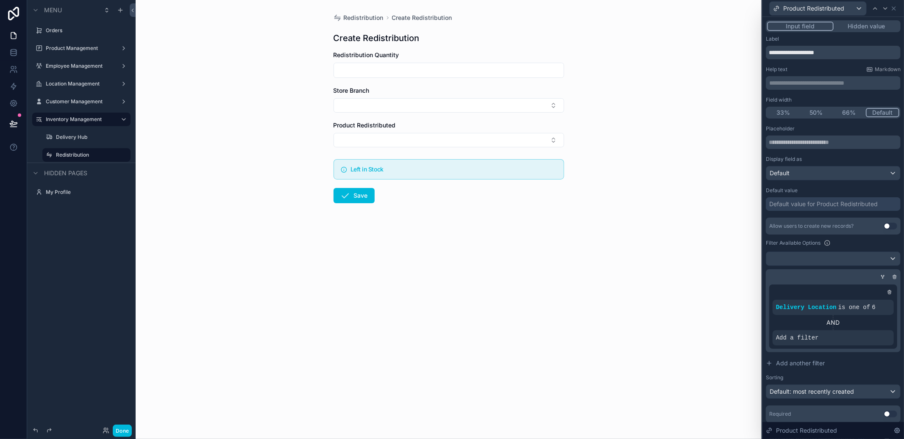
click at [795, 346] on div "Delivery Location is one of 6 AND Add a filter" at bounding box center [833, 317] width 128 height 64
click at [804, 340] on span "Add a filter" at bounding box center [797, 338] width 43 height 8
click at [0, 0] on icon at bounding box center [0, 0] width 0 height 0
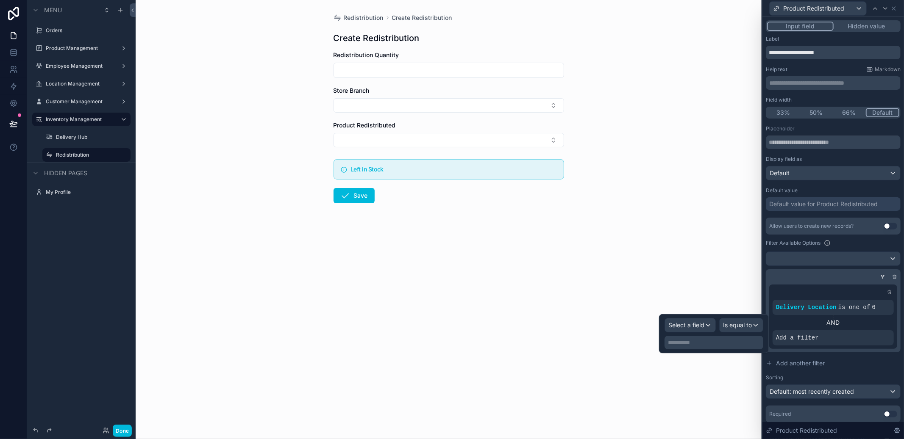
click at [695, 325] on span "Select a field" at bounding box center [686, 325] width 36 height 7
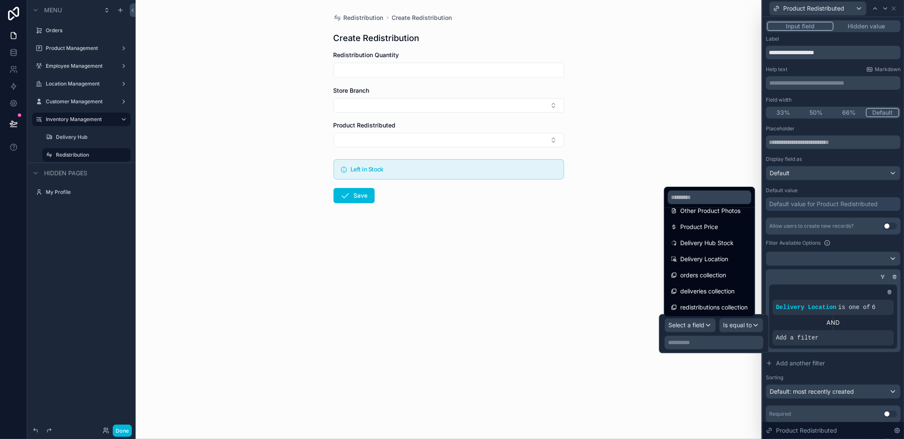
click at [716, 247] on span "Delivery Hub Stock" at bounding box center [706, 243] width 53 height 10
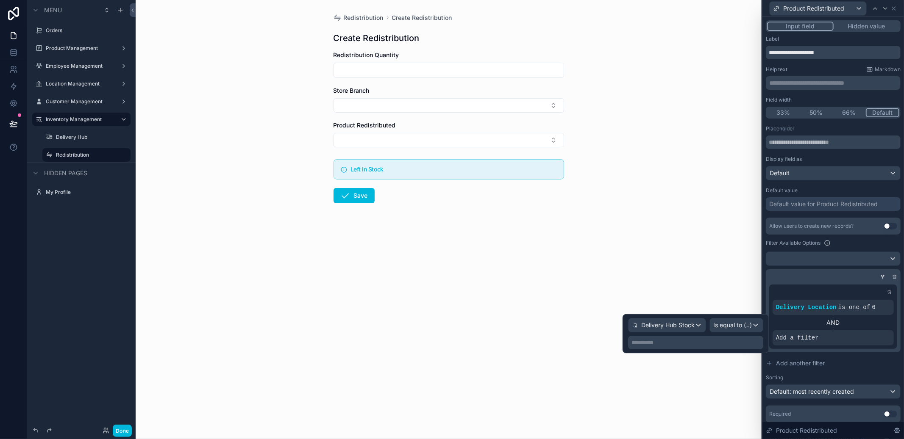
click at [724, 319] on div "Is equal to (=)" at bounding box center [736, 326] width 53 height 14
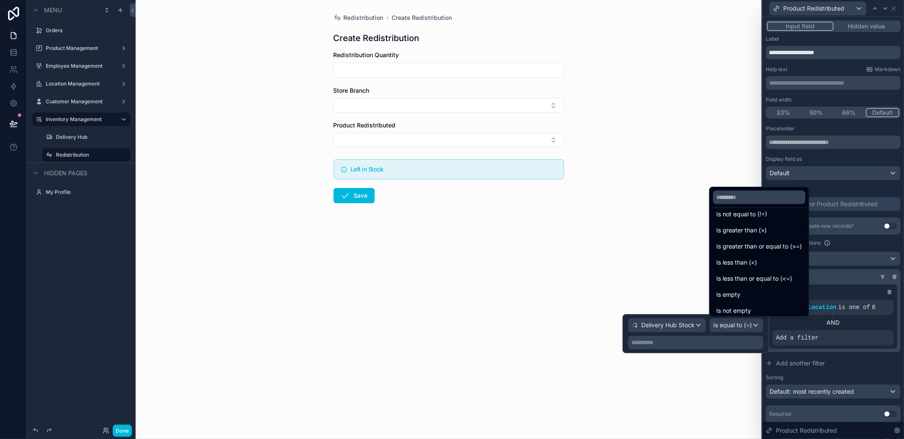
scroll to position [0, 0]
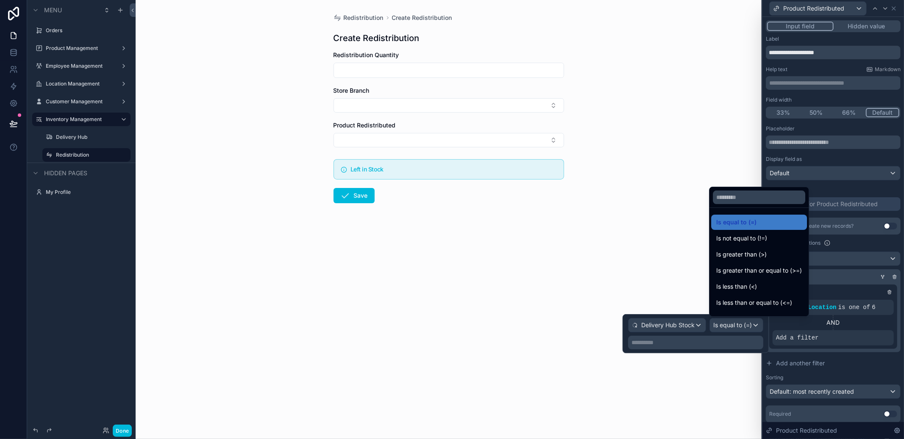
click at [733, 249] on div "Is greater than (>)" at bounding box center [759, 254] width 96 height 15
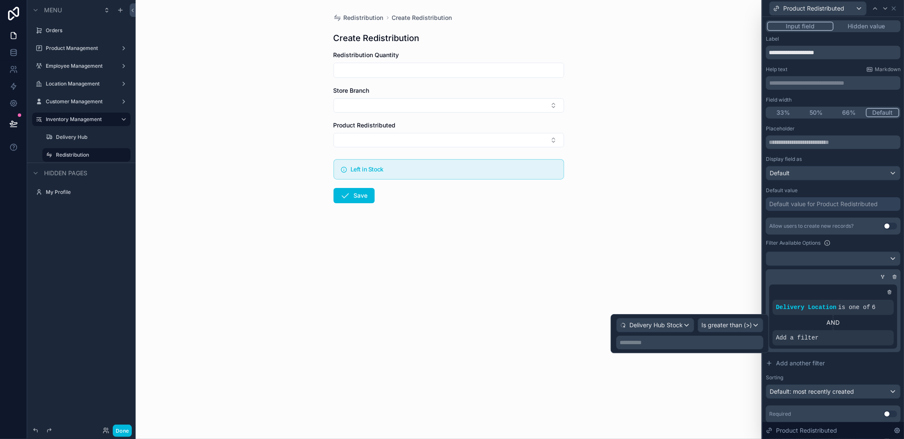
click at [694, 348] on div "**********" at bounding box center [689, 343] width 147 height 14
click at [694, 344] on p "**********" at bounding box center [690, 342] width 142 height 8
click at [690, 341] on p "**********" at bounding box center [690, 342] width 142 height 8
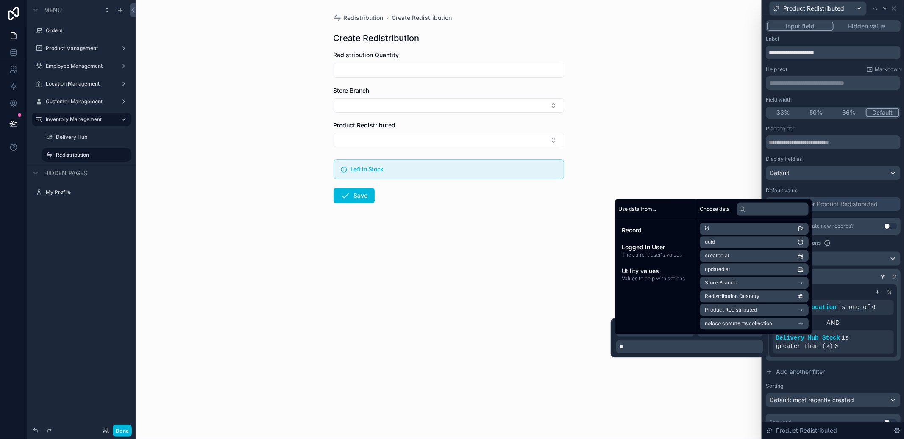
click at [700, 385] on div "Redistribution Create Redistribution Create Redistribution Redistribution Quant…" at bounding box center [449, 219] width 626 height 439
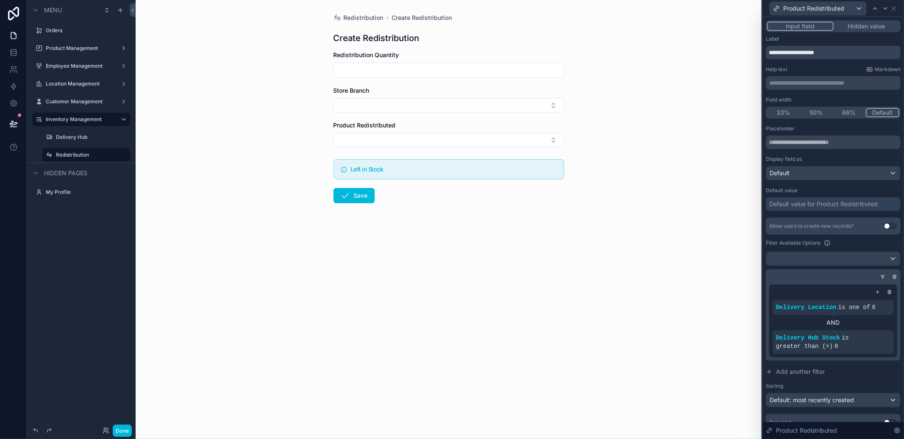
click at [471, 141] on button "Select Button" at bounding box center [448, 140] width 230 height 14
click at [592, 232] on div "Redistribution Create Redistribution Create Redistribution Redistribution Quant…" at bounding box center [449, 219] width 626 height 439
click at [442, 139] on button "Select Button" at bounding box center [448, 140] width 230 height 14
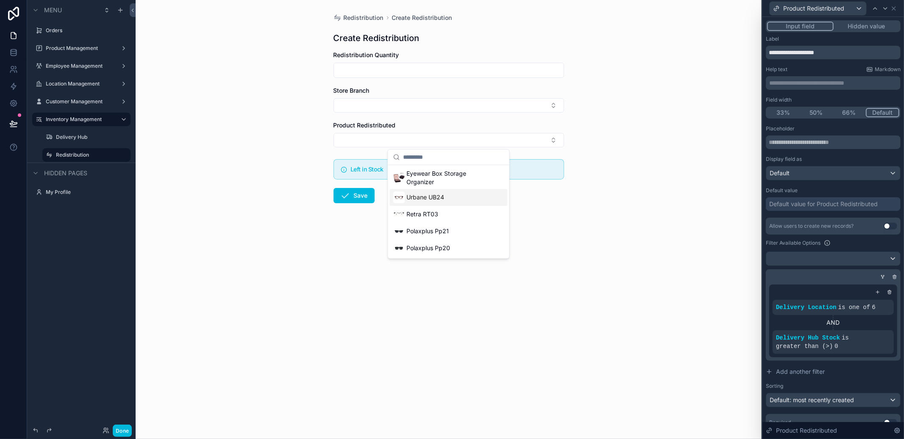
click at [413, 205] on div "Urbane UB24" at bounding box center [448, 197] width 118 height 17
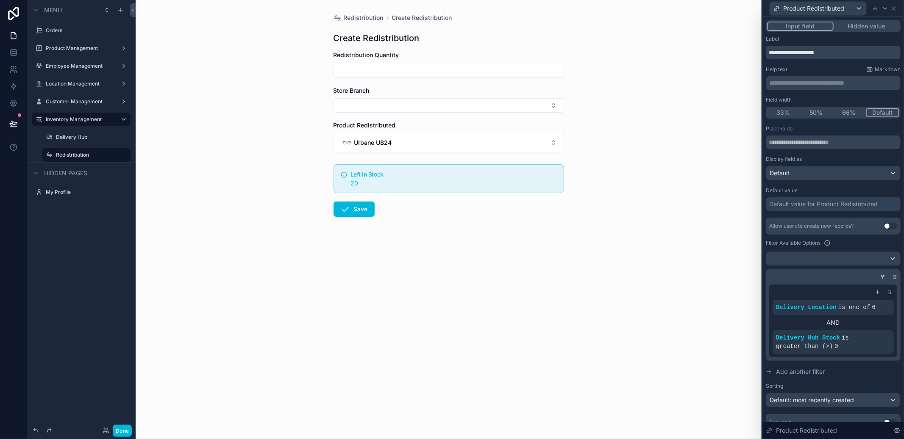
click at [446, 139] on button "Urbane UB24" at bounding box center [448, 142] width 230 height 19
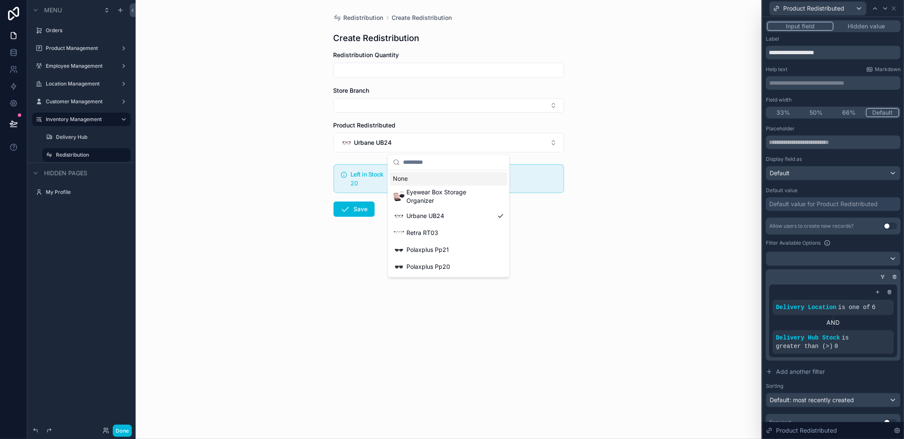
click at [425, 184] on div "None" at bounding box center [448, 179] width 118 height 14
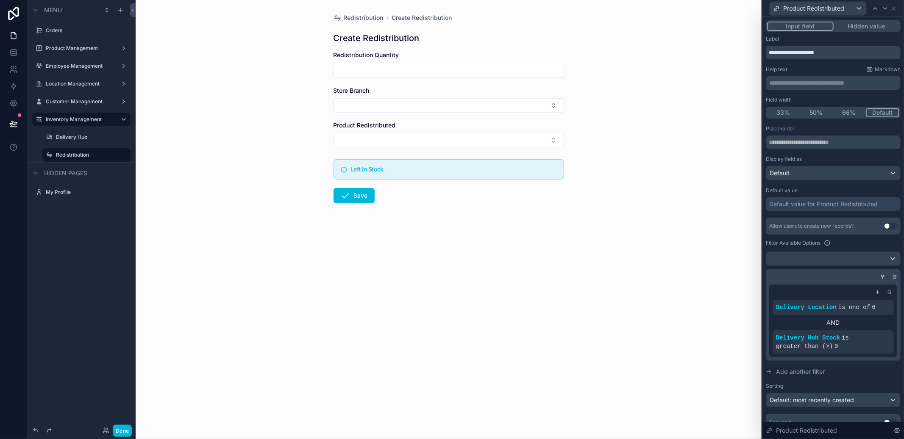
click at [436, 143] on button "Select Button" at bounding box center [448, 140] width 230 height 14
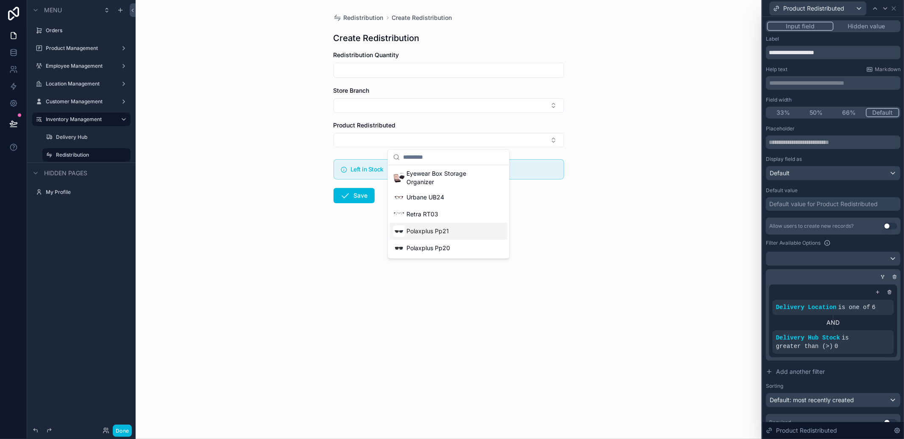
click at [422, 235] on span "Polaxplus Pp21" at bounding box center [427, 231] width 42 height 8
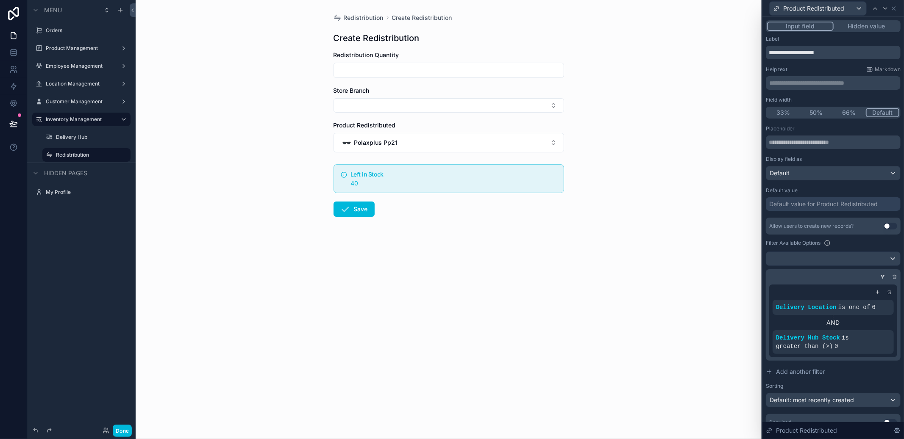
click at [439, 144] on button "Polaxplus Pp21" at bounding box center [448, 142] width 230 height 19
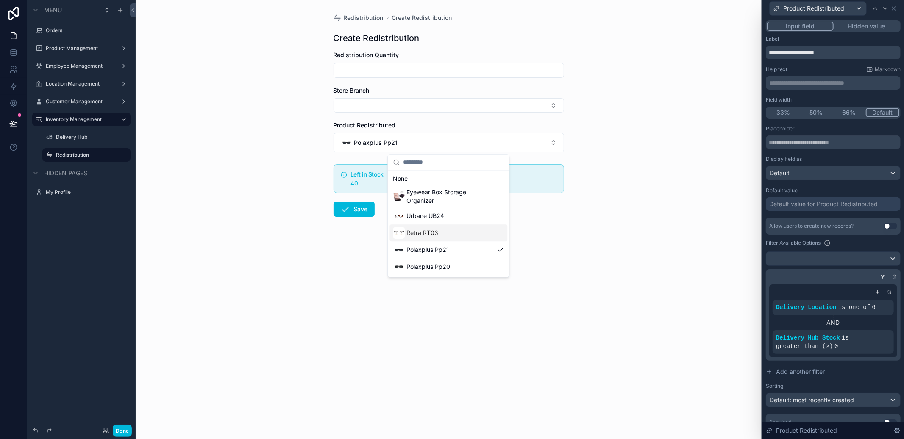
click at [426, 225] on div "Retra RT03" at bounding box center [448, 233] width 118 height 17
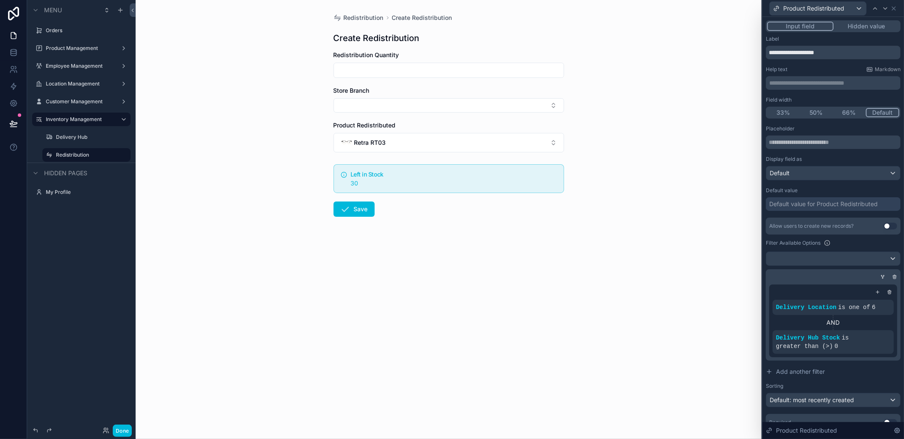
click at [897, 9] on div "Product Redistributed" at bounding box center [833, 8] width 135 height 17
click at [895, 9] on icon at bounding box center [893, 8] width 7 height 7
